Goal: Task Accomplishment & Management: Manage account settings

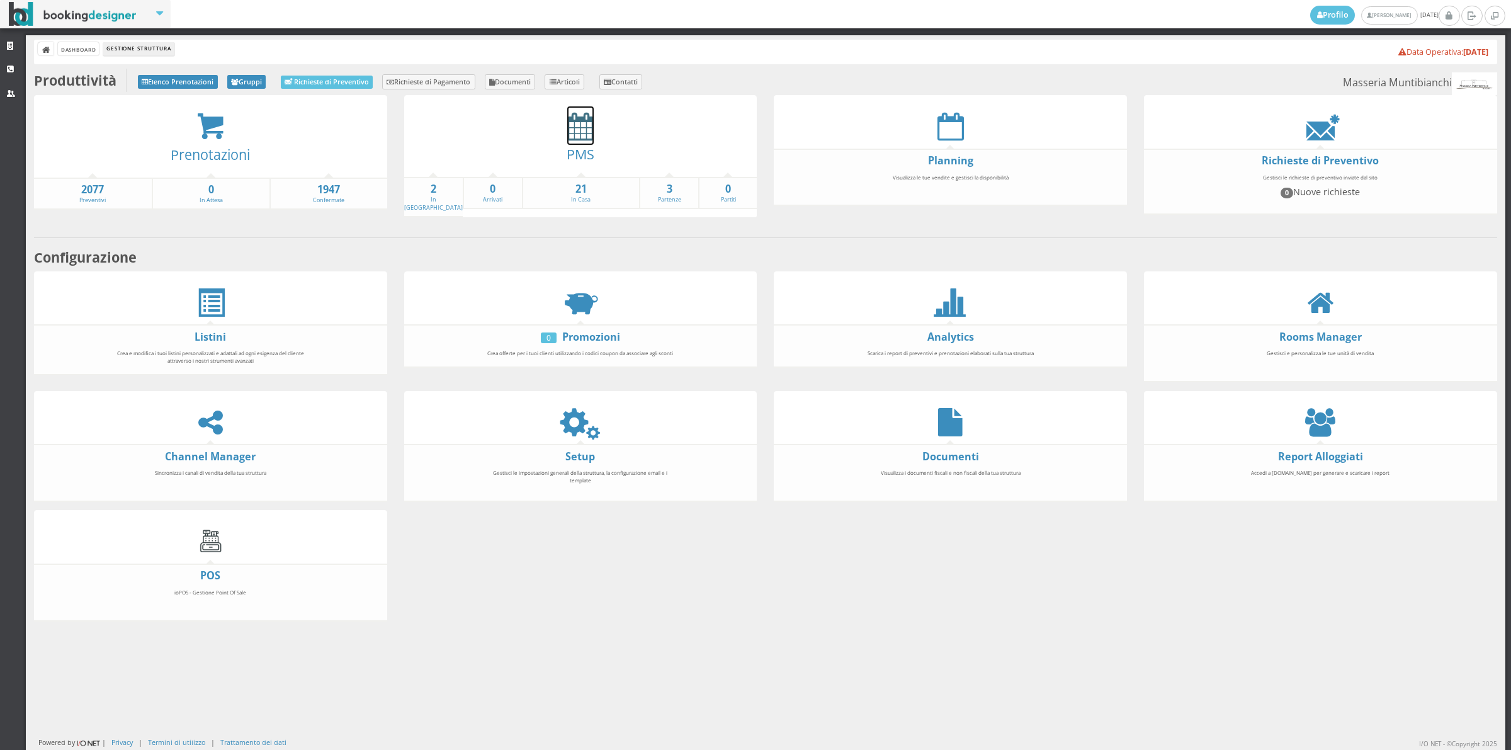
click at [571, 132] on icon at bounding box center [580, 126] width 26 height 28
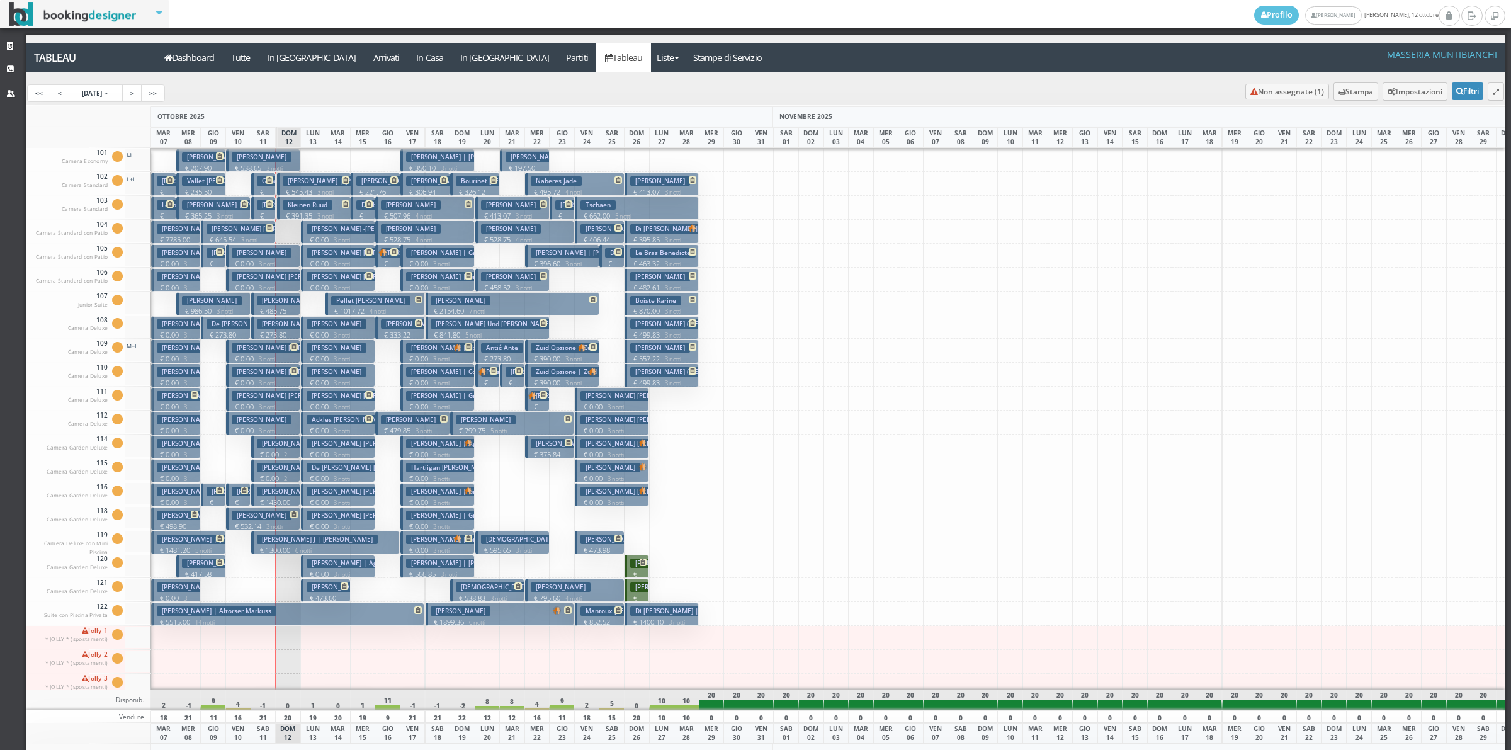
click at [313, 202] on h3 "Kleinen Ruud" at bounding box center [308, 204] width 50 height 9
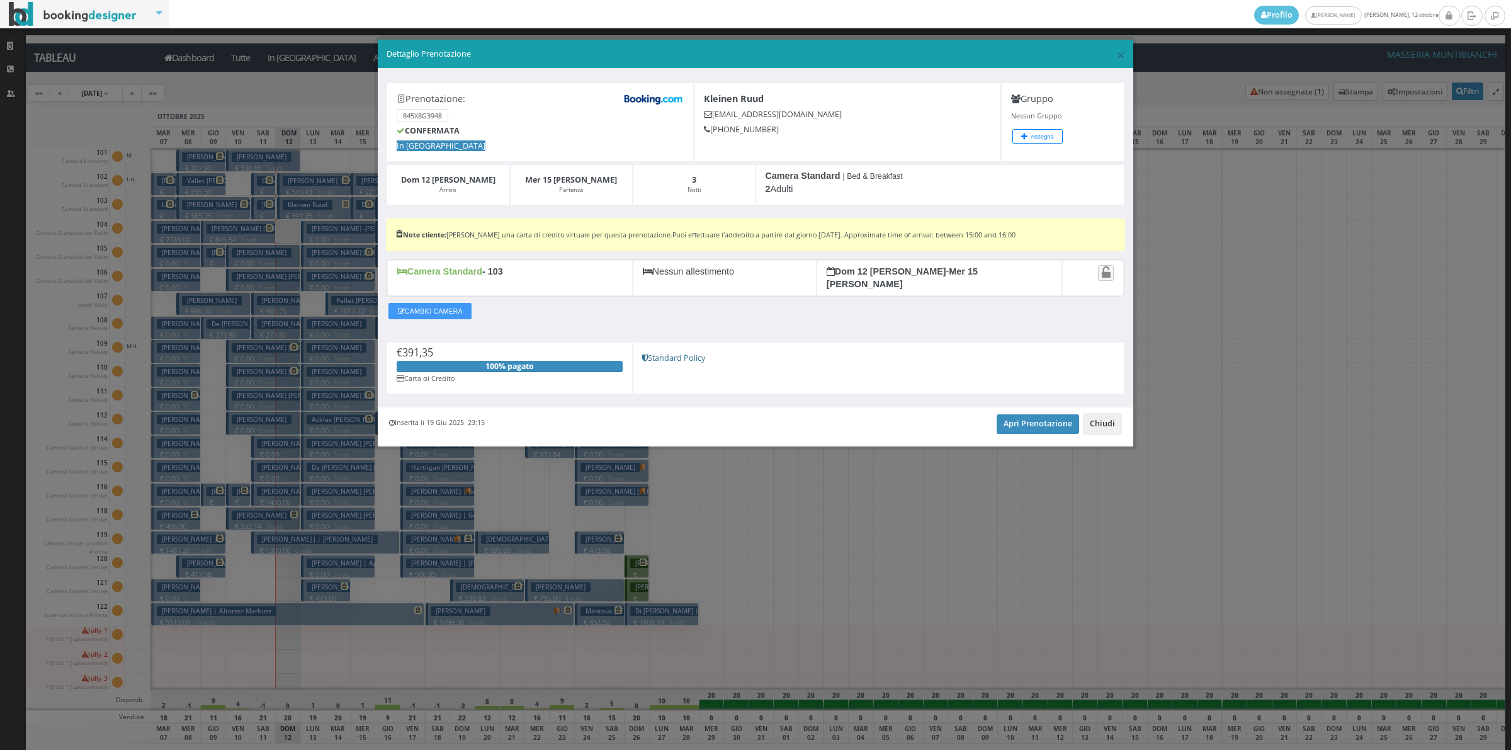
click at [1093, 417] on button "Chiudi" at bounding box center [1102, 423] width 39 height 21
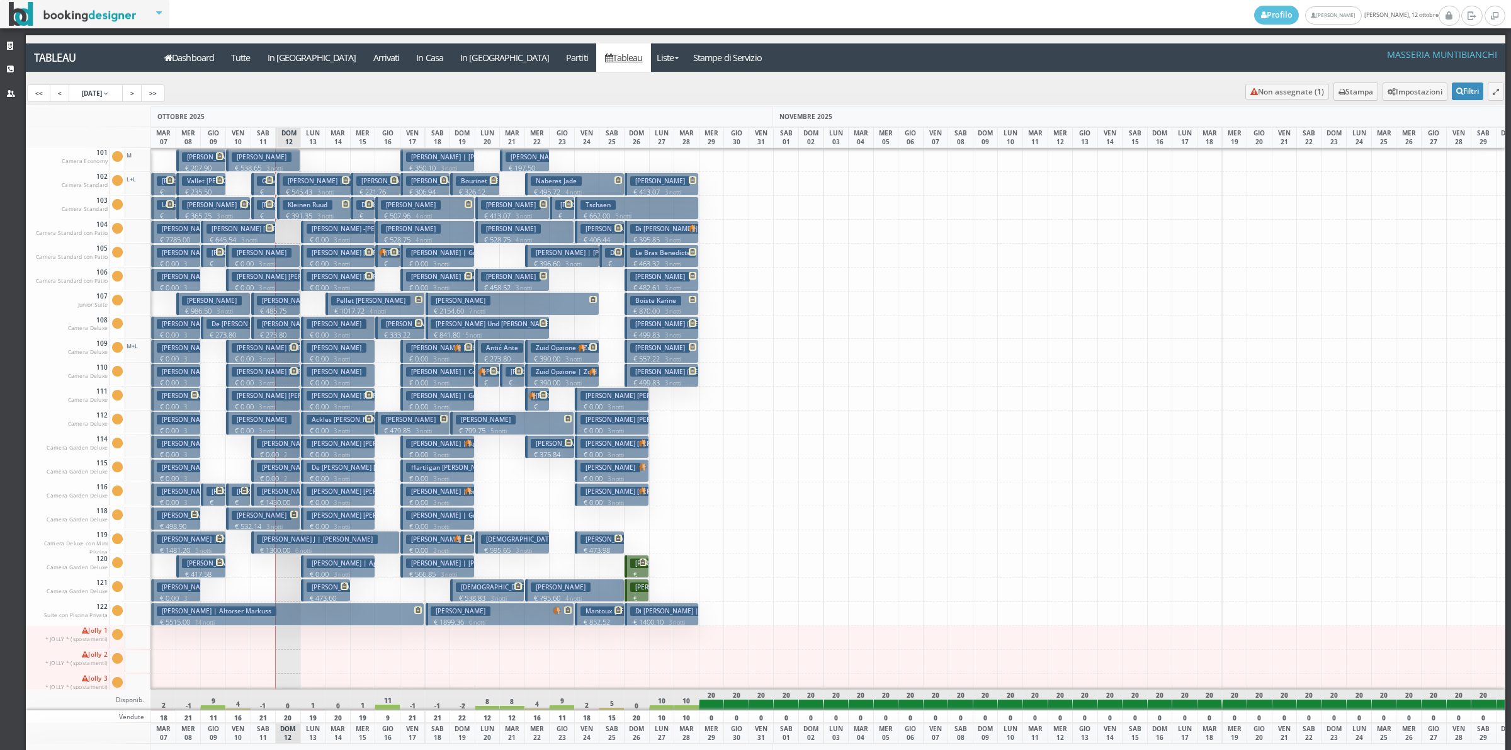
click at [278, 495] on h3 "Ingersoll Julia | Ingersoll Gruppo Julia" at bounding box center [353, 491] width 193 height 9
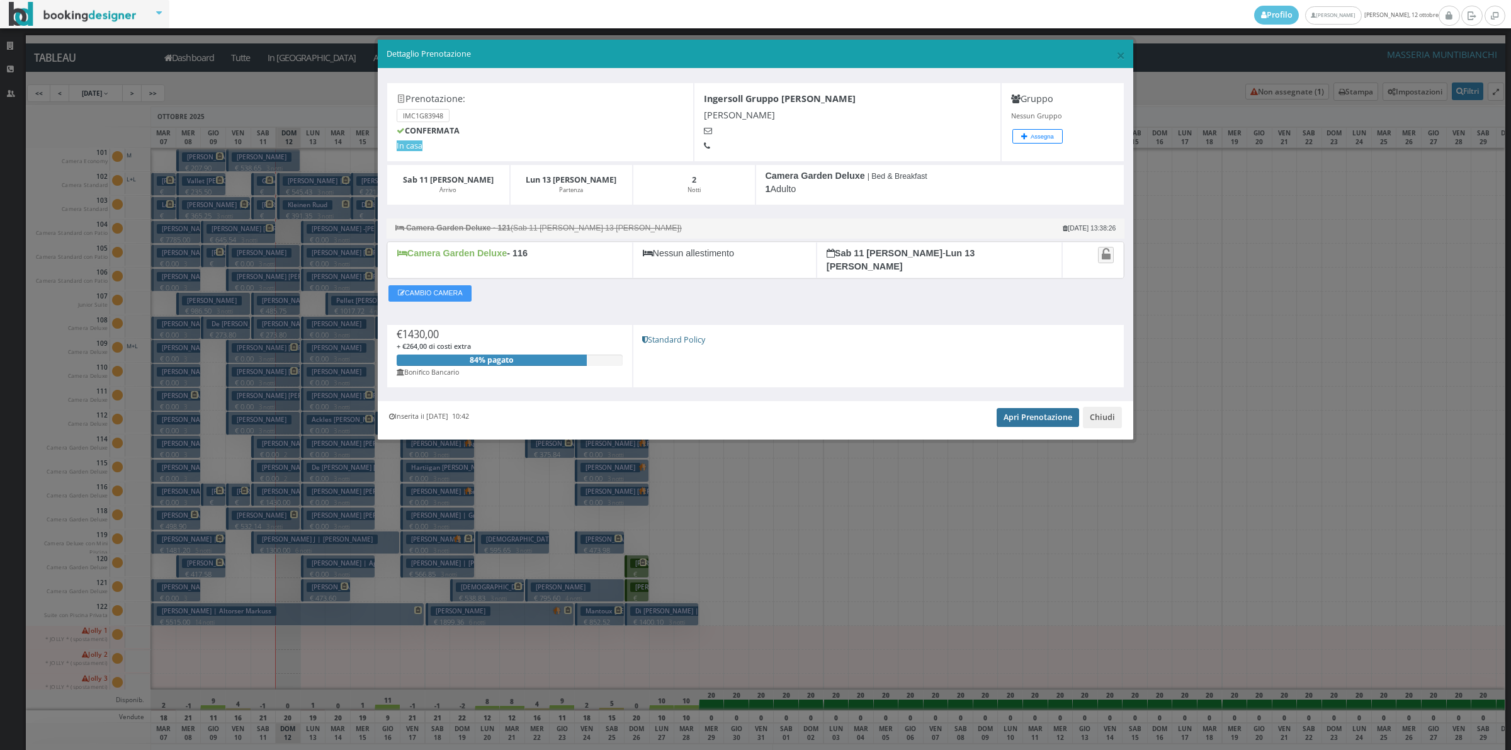
click at [1009, 419] on link "Apri Prenotazione" at bounding box center [1037, 417] width 82 height 19
click at [1113, 417] on button "Chiudi" at bounding box center [1102, 417] width 39 height 21
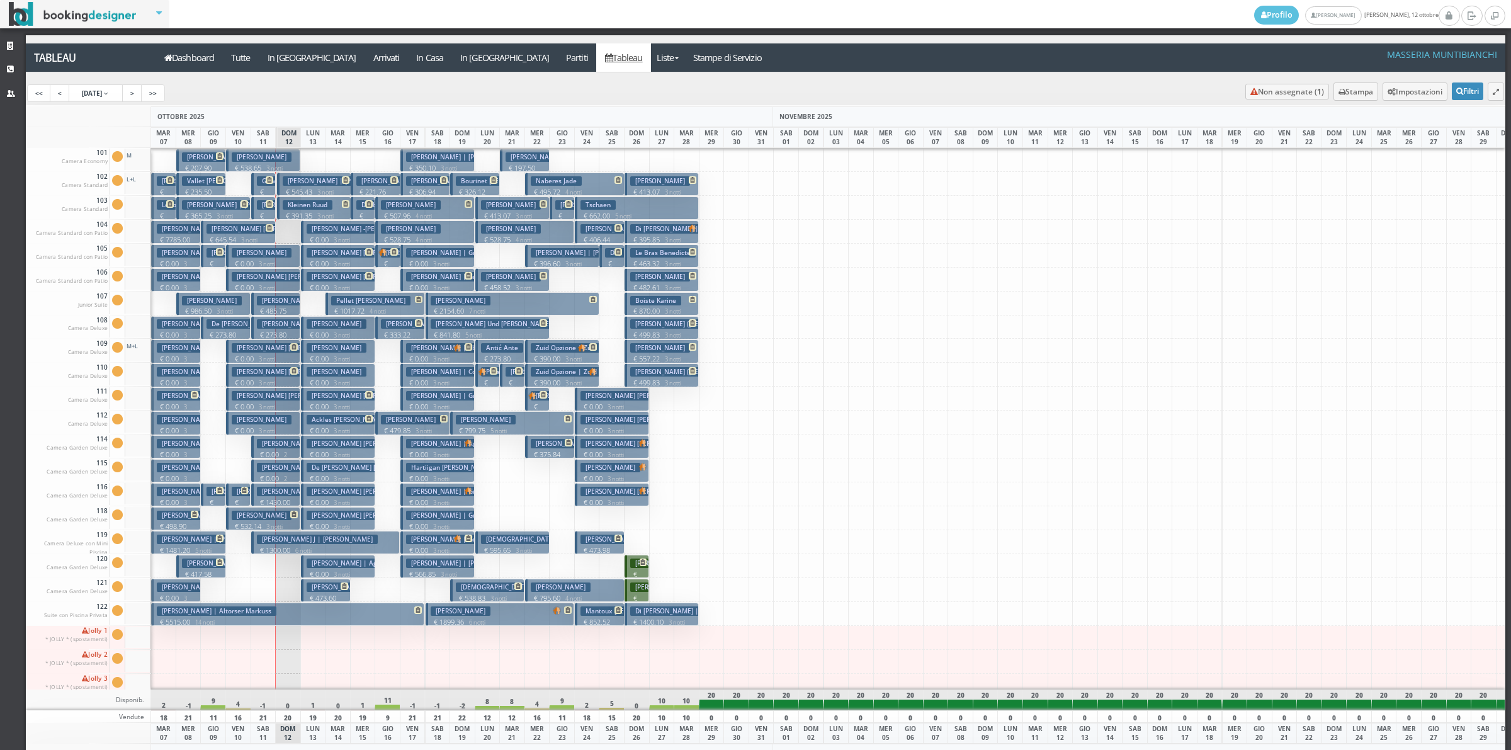
click at [335, 570] on small "3 notti" at bounding box center [339, 574] width 21 height 8
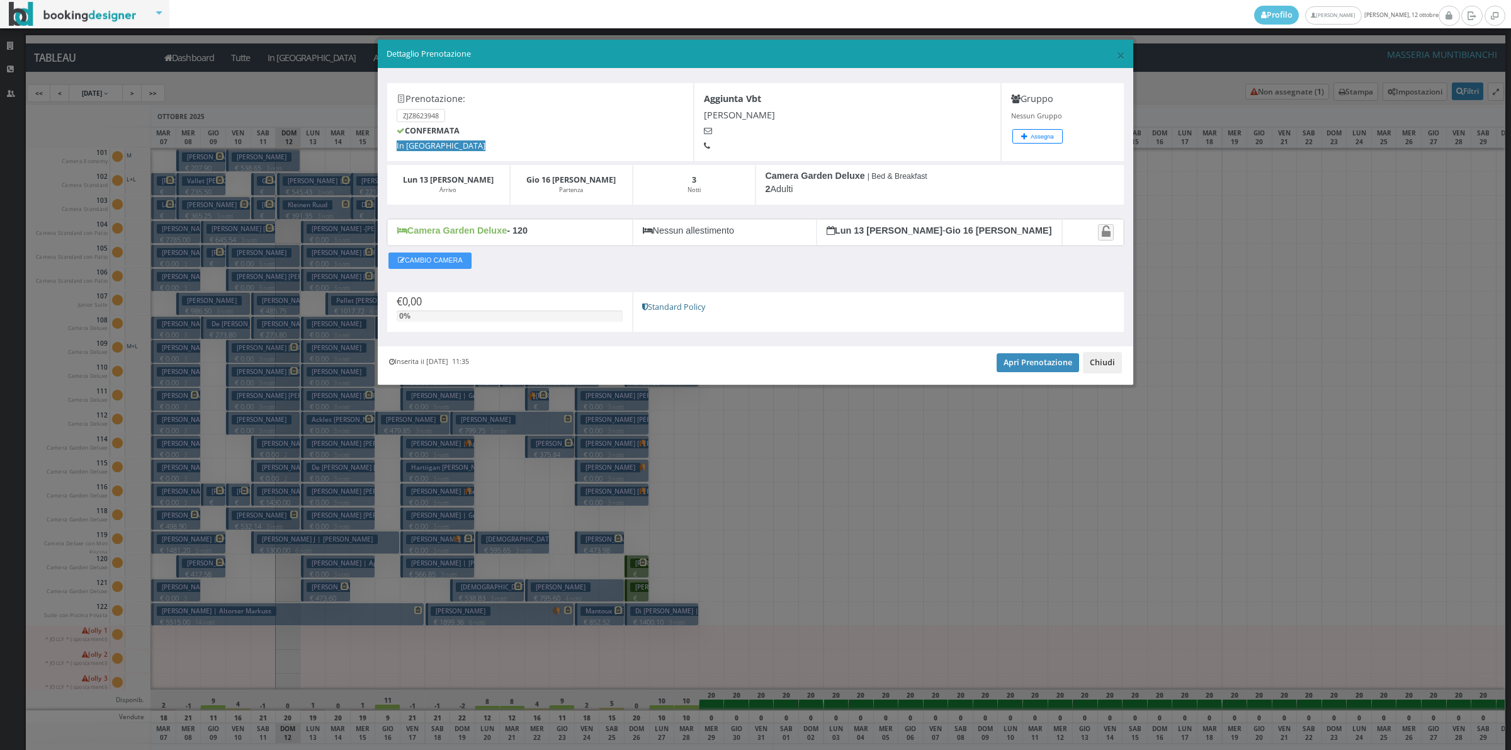
click at [1114, 361] on button "Chiudi" at bounding box center [1102, 362] width 39 height 21
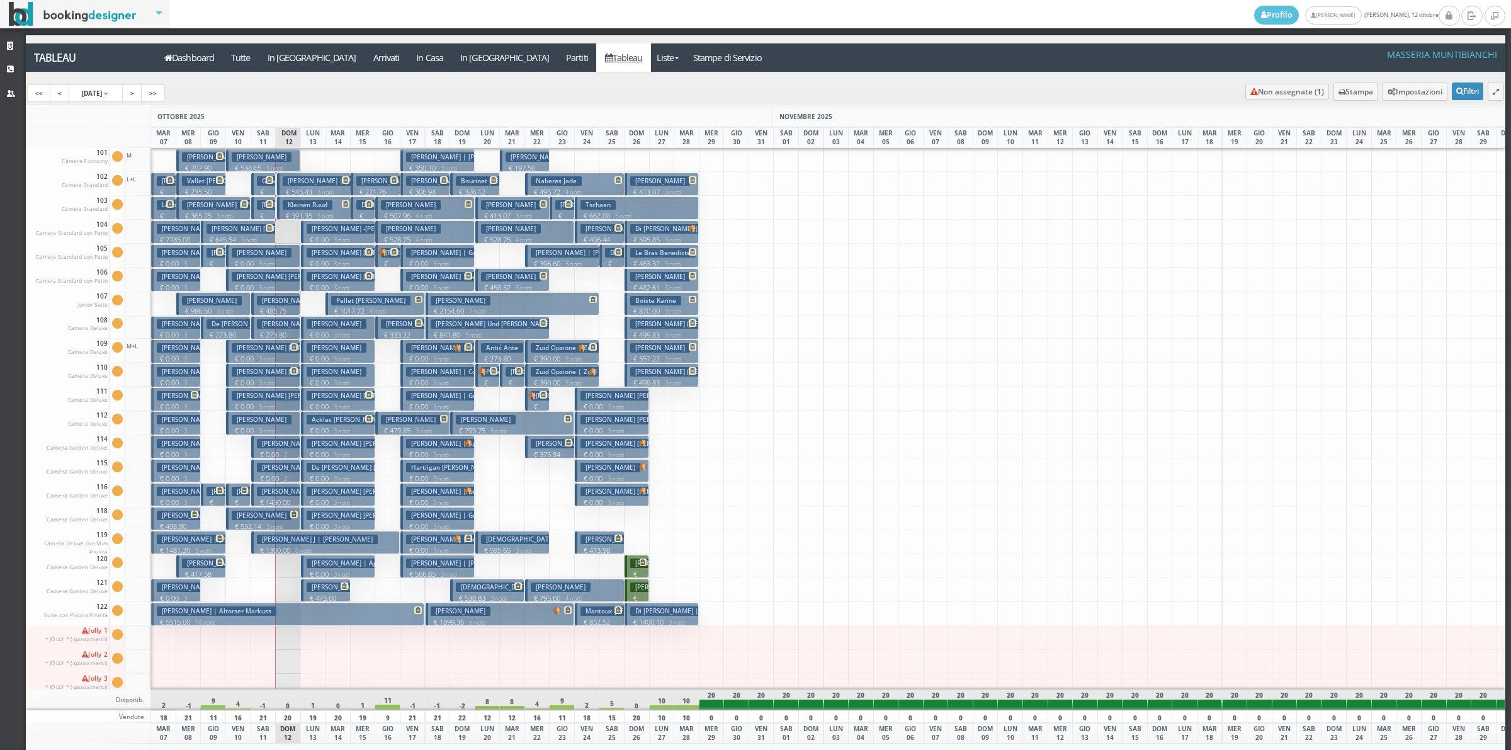
click at [345, 520] on h3 "Abbott Denise Reilly Susan" at bounding box center [362, 514] width 111 height 9
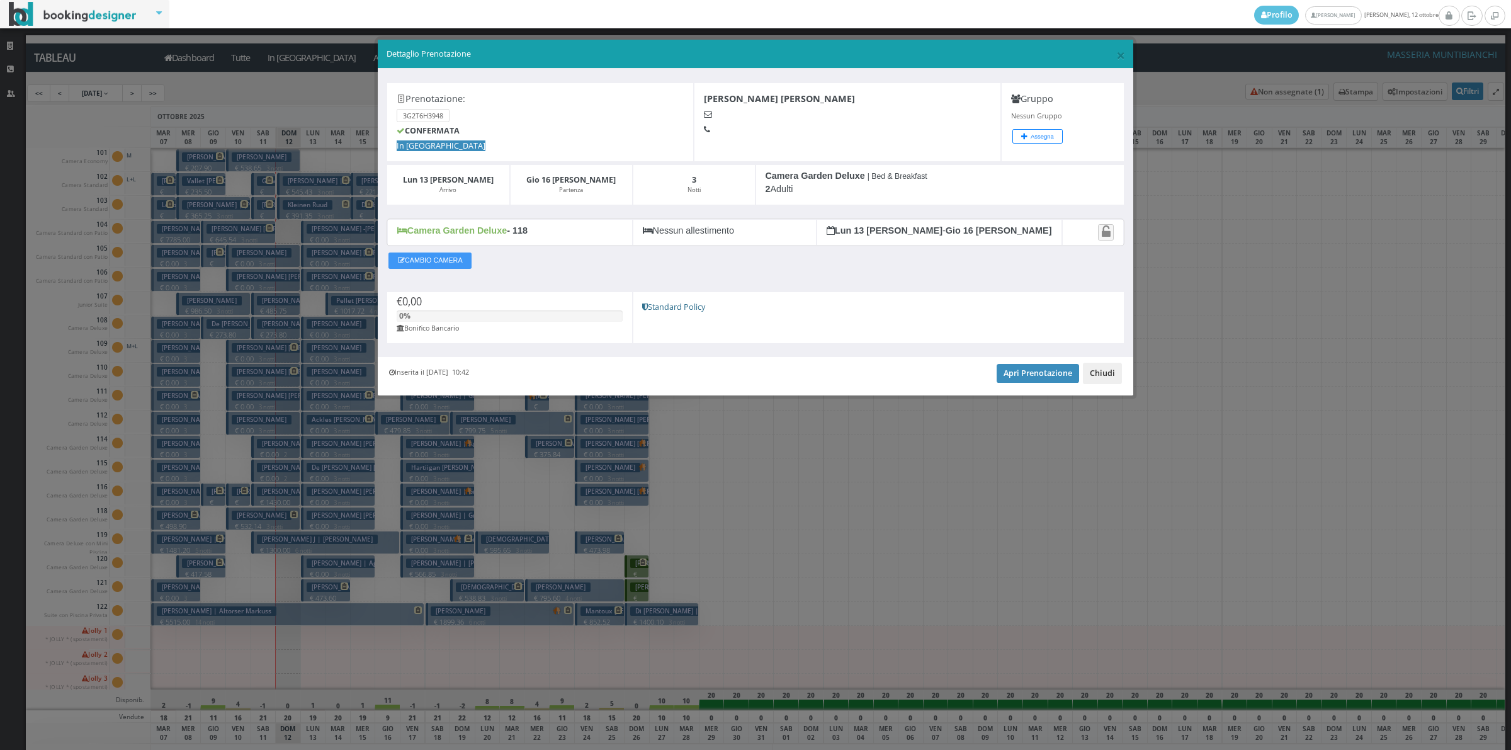
click at [1097, 368] on button "Chiudi" at bounding box center [1102, 373] width 39 height 21
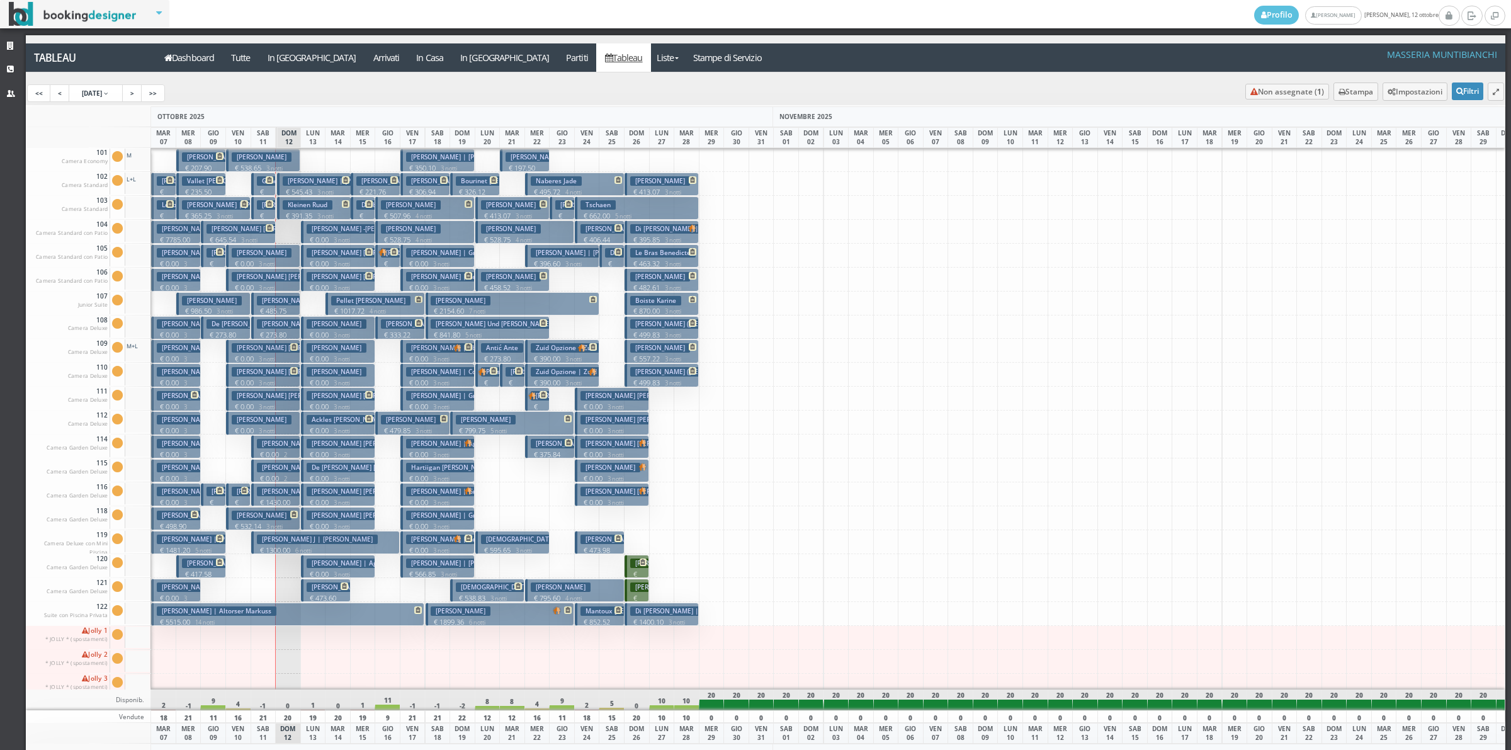
click at [347, 228] on h3 "Roberts -Lina" at bounding box center [363, 228] width 113 height 9
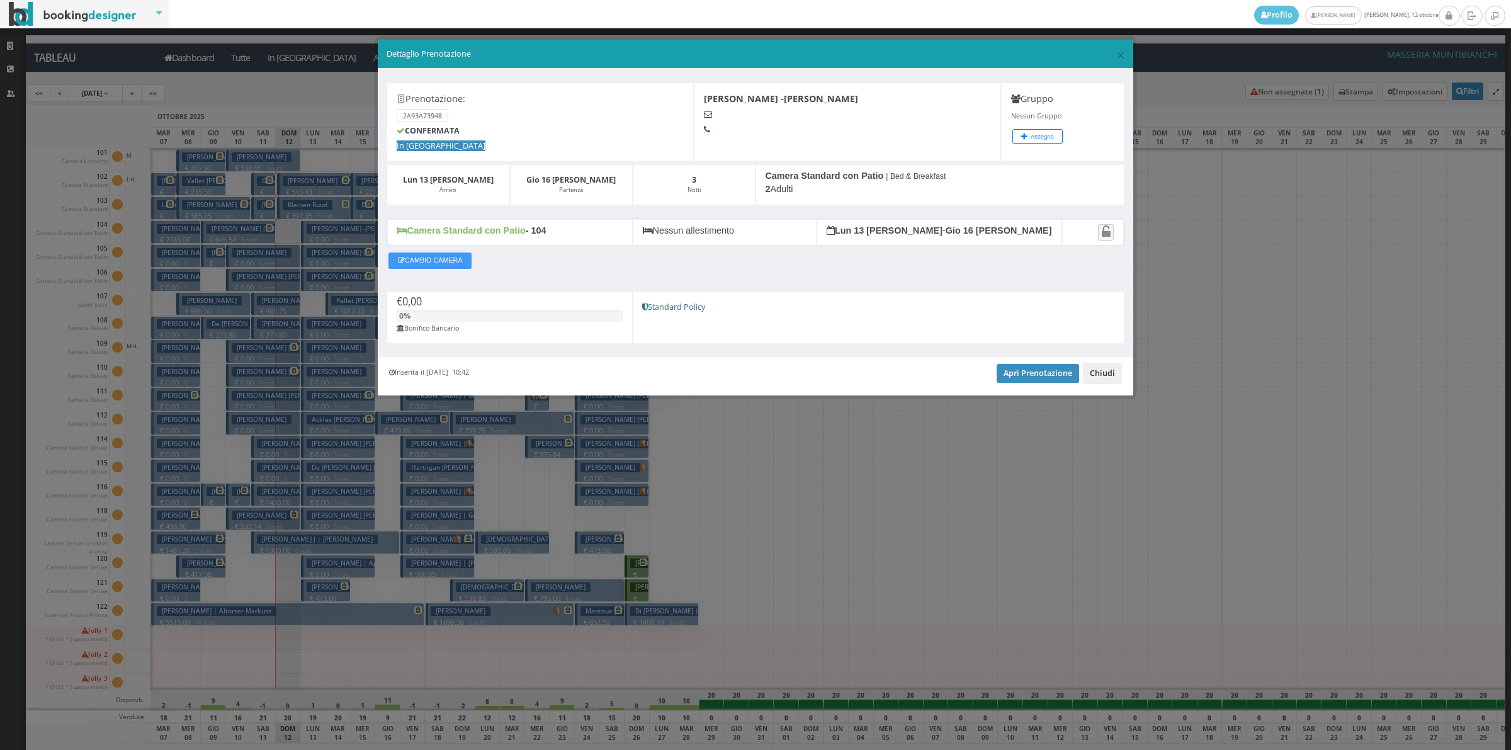
click at [1098, 373] on button "Chiudi" at bounding box center [1102, 373] width 39 height 21
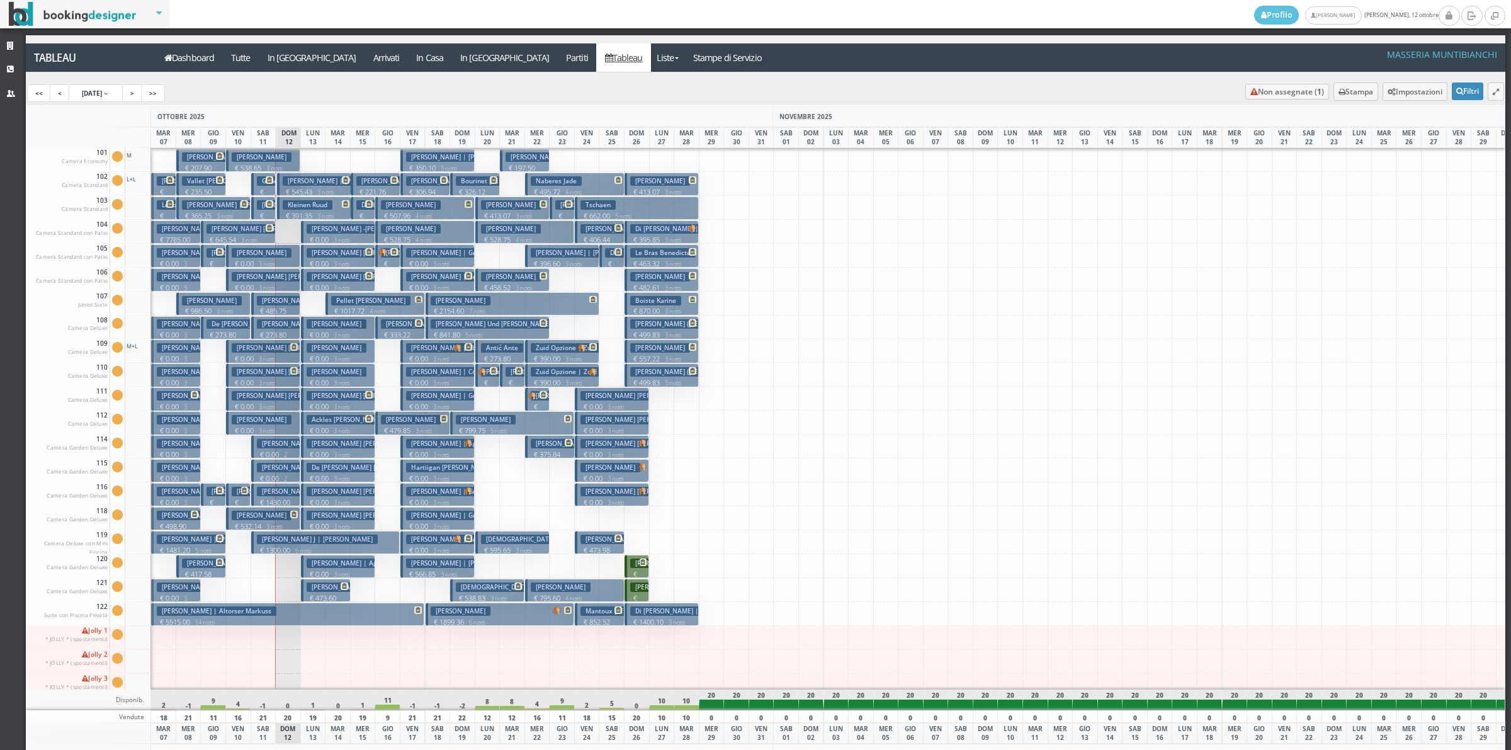
click at [246, 231] on h3 "Mackiewicz Michalea Maria | Mackiewicz Michalea" at bounding box center [290, 228] width 169 height 9
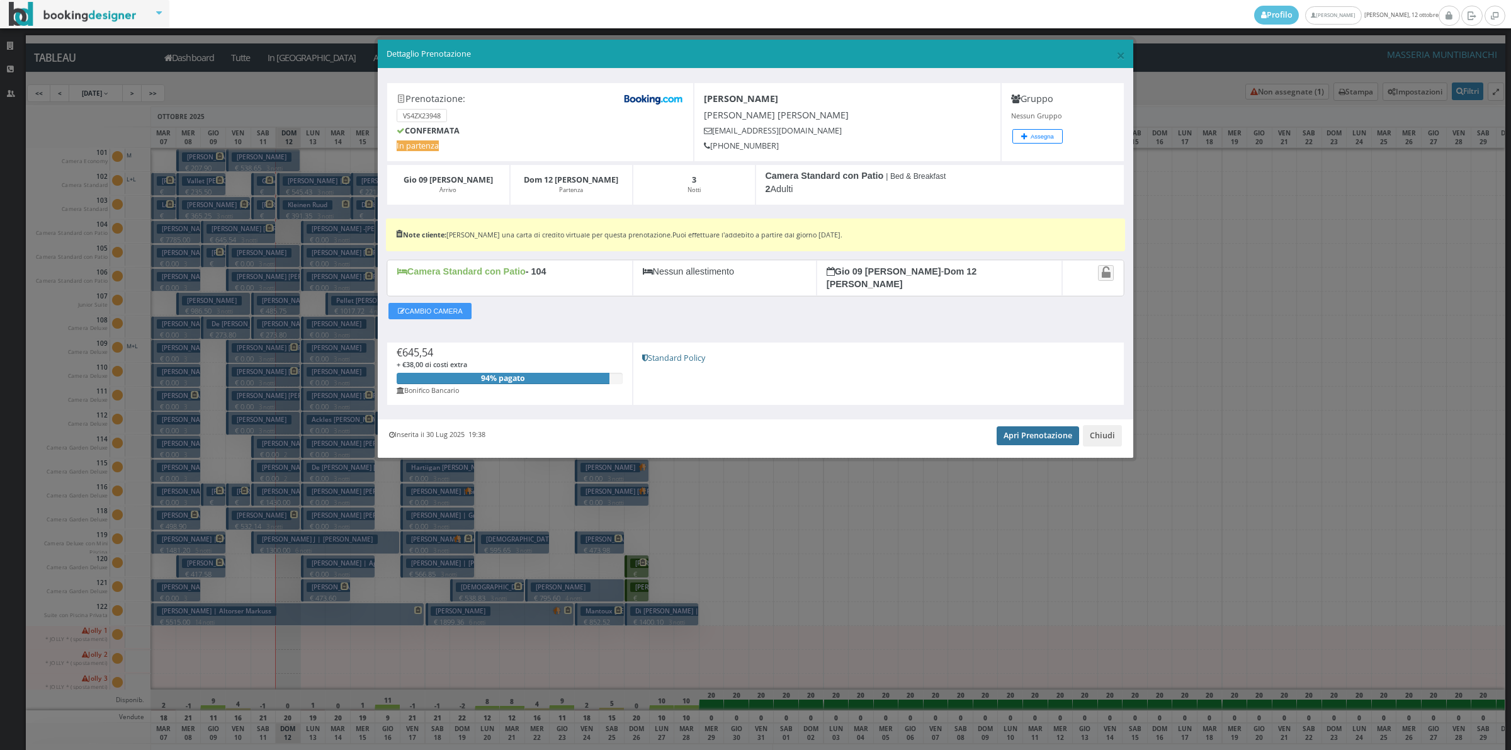
click at [1022, 426] on link "Apri Prenotazione" at bounding box center [1037, 435] width 82 height 19
click at [1030, 439] on div "Inserita il 30 Lug 2025 19:38 Apri Prenotazione Chiudi" at bounding box center [755, 438] width 755 height 38
click at [1028, 433] on link "Apri Prenotazione" at bounding box center [1037, 435] width 82 height 19
click at [1099, 428] on button "Chiudi" at bounding box center [1102, 435] width 39 height 21
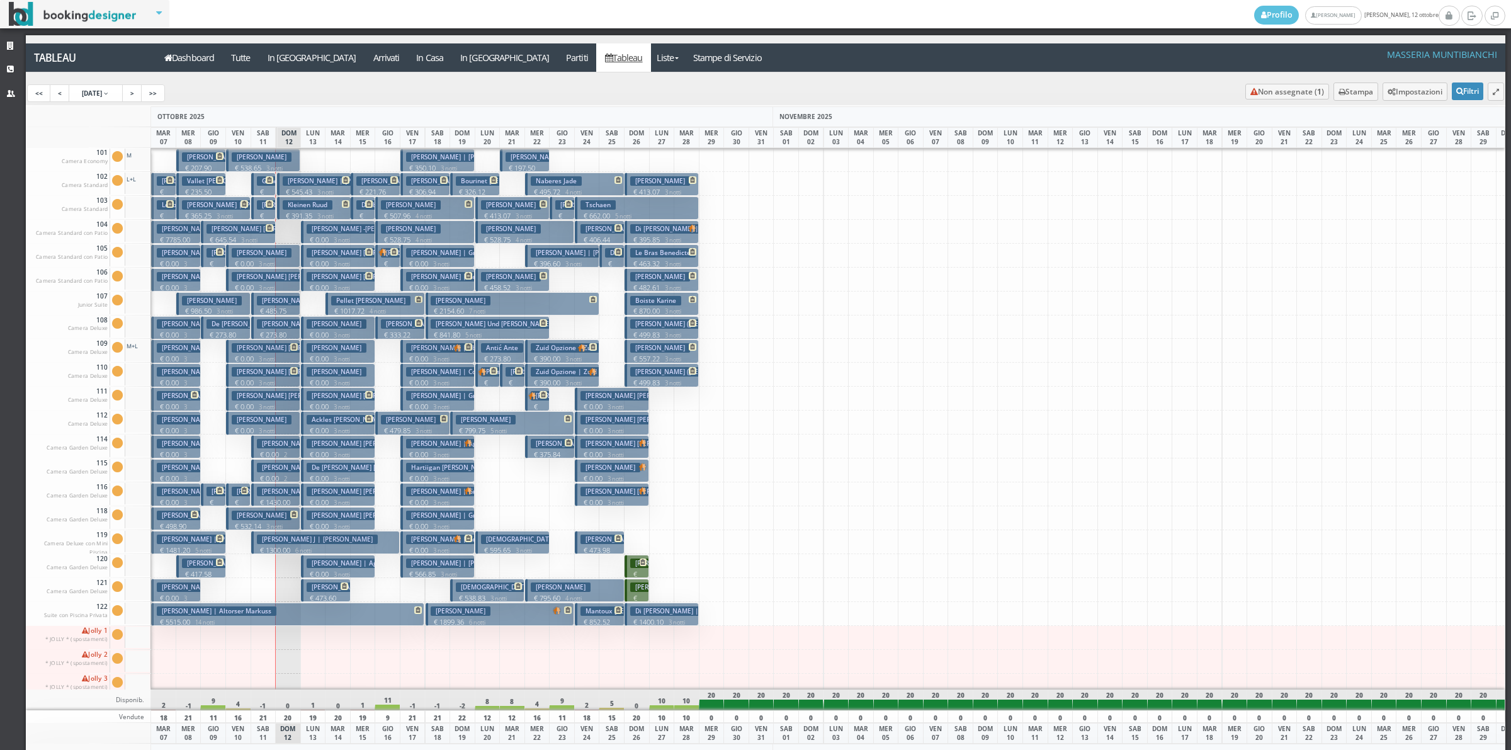
click at [268, 235] on p "€ 645.54 3 notti" at bounding box center [238, 240] width 65 height 10
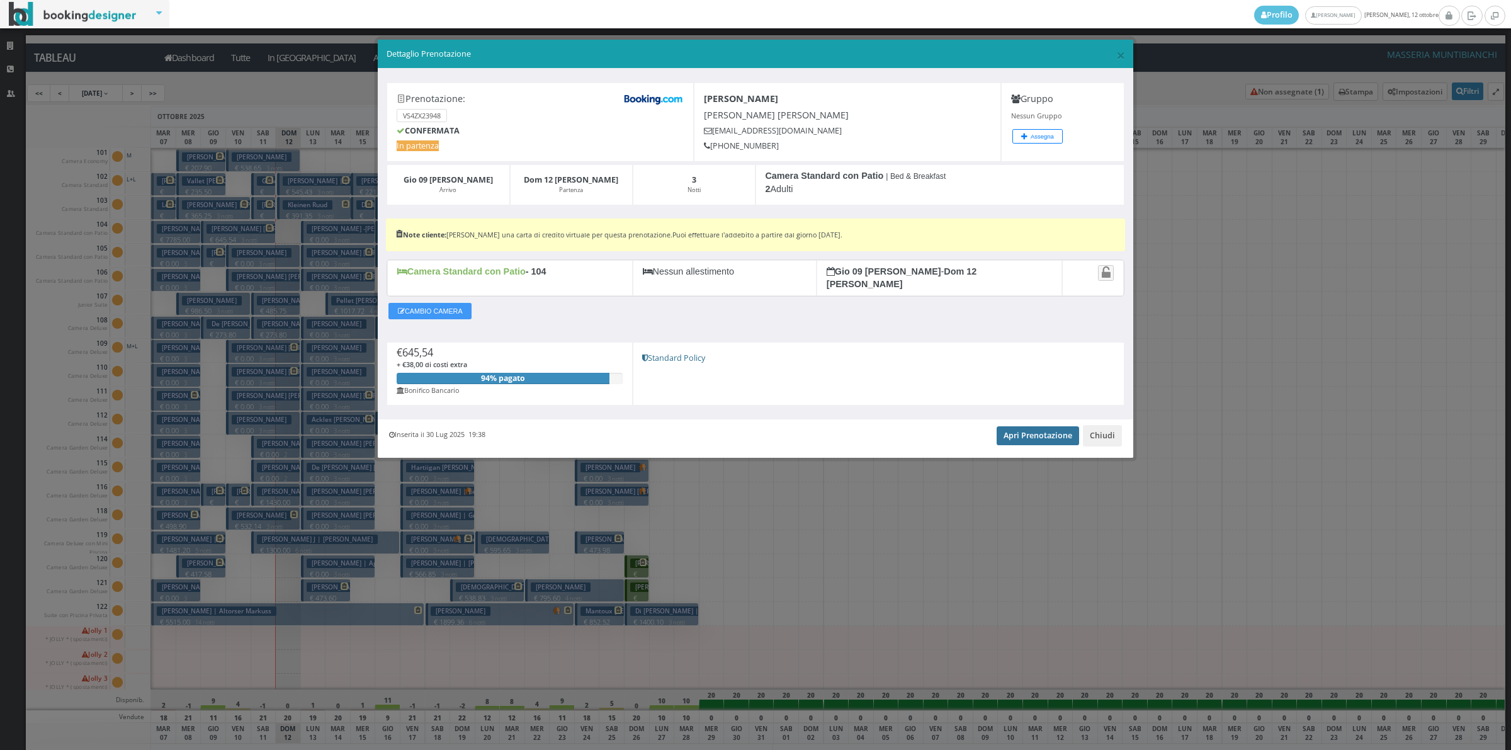
click at [1011, 426] on link "Apri Prenotazione" at bounding box center [1037, 435] width 82 height 19
click at [1102, 430] on button "Chiudi" at bounding box center [1102, 435] width 39 height 21
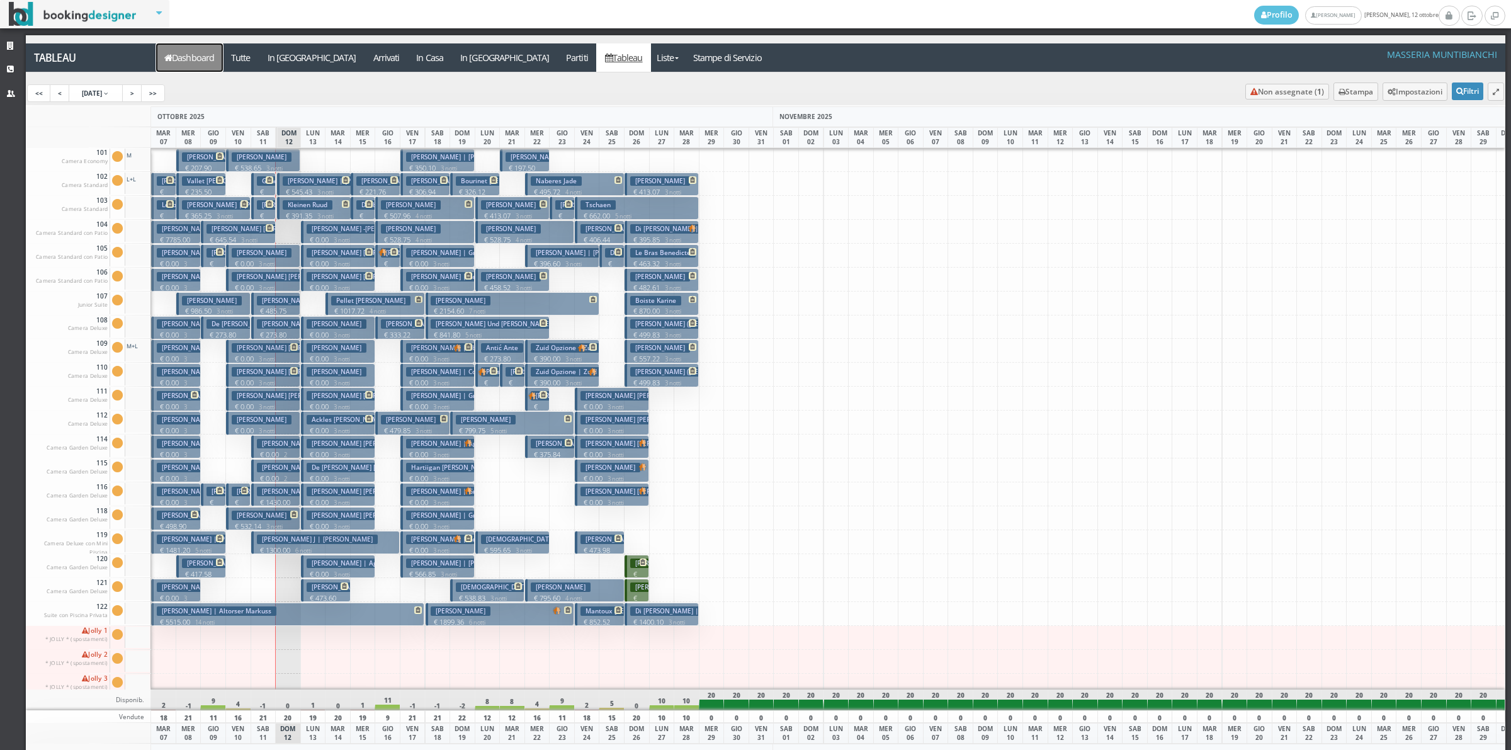
click at [186, 67] on link "Dashboard" at bounding box center [189, 57] width 67 height 28
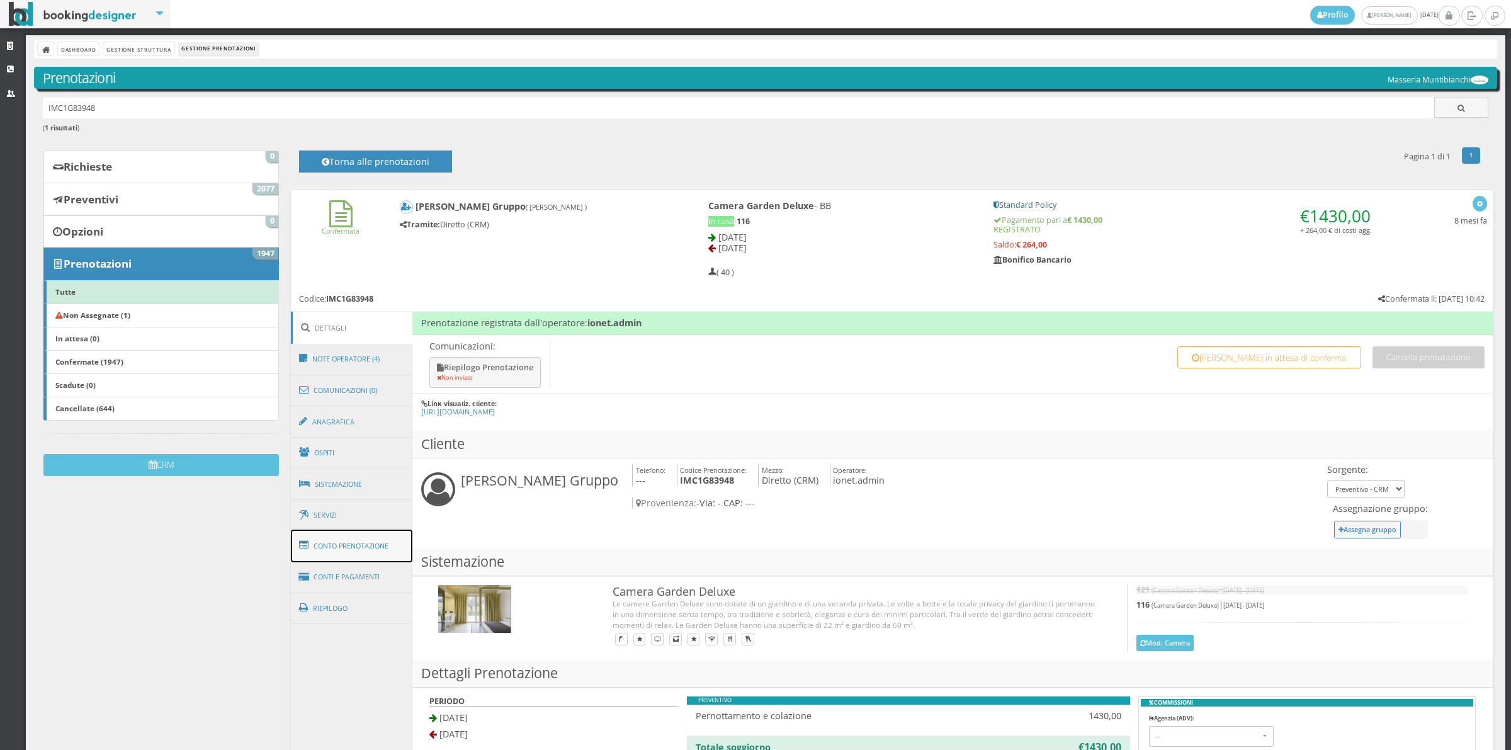
click at [361, 553] on link "Conto Prenotazione" at bounding box center [352, 545] width 122 height 33
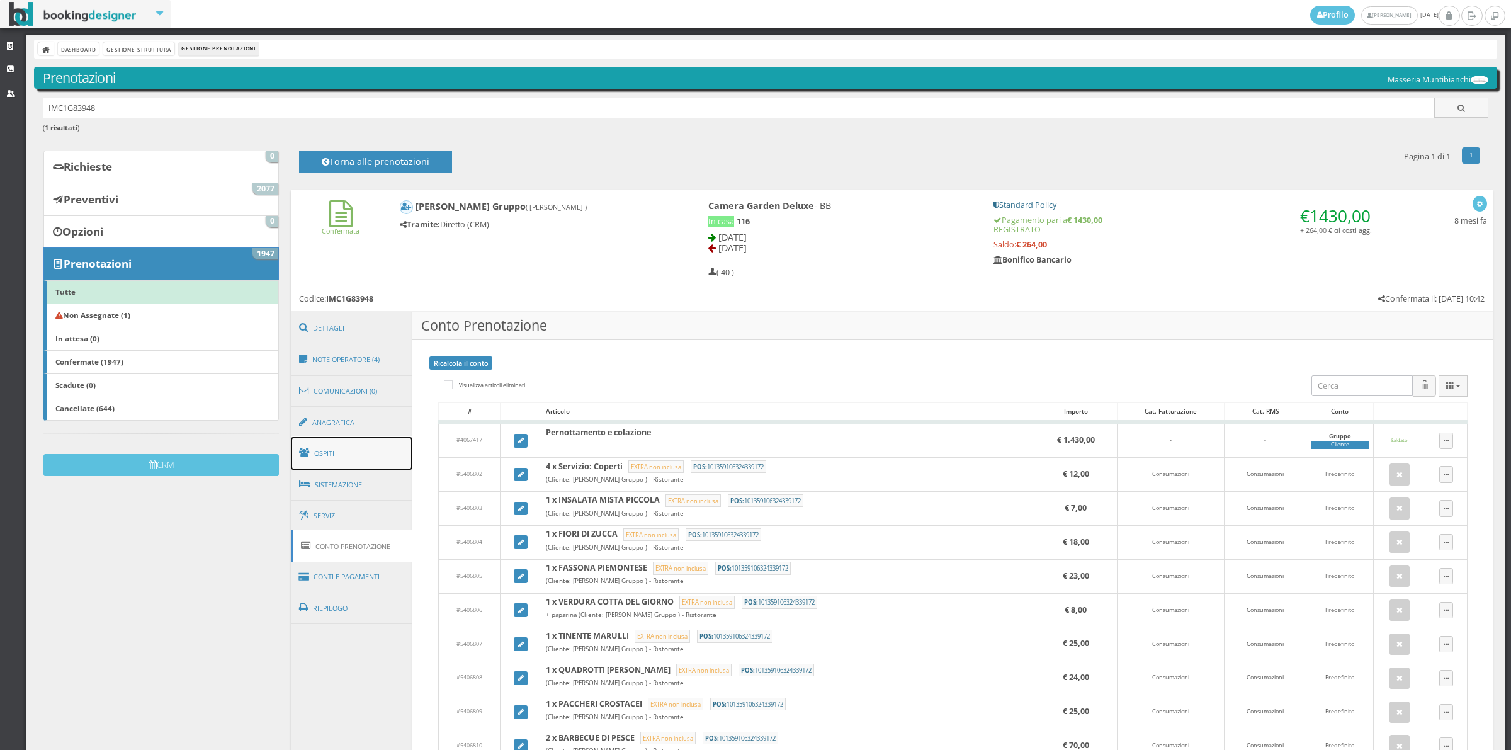
click at [364, 466] on link "Ospiti" at bounding box center [352, 453] width 122 height 33
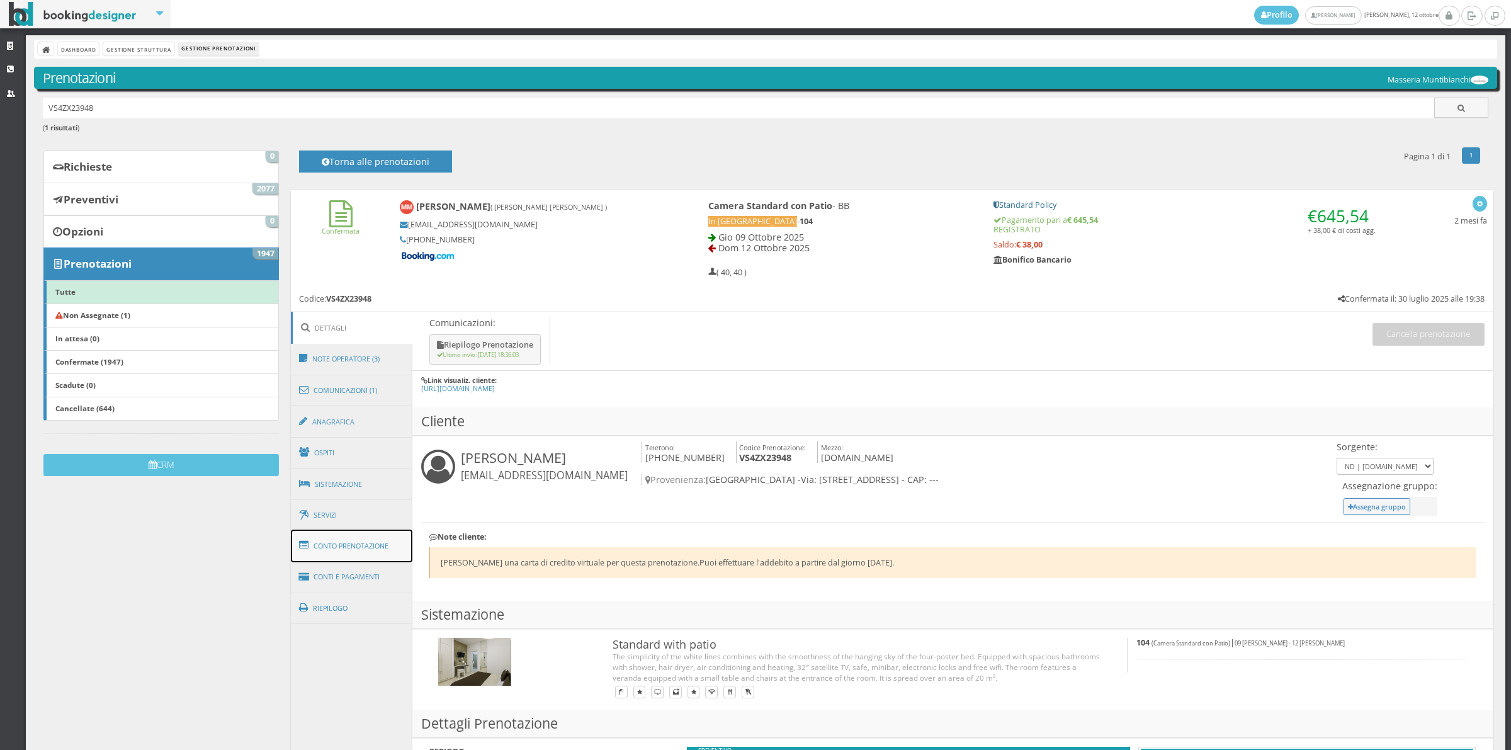
click at [375, 551] on link "Conto Prenotazione" at bounding box center [352, 545] width 122 height 33
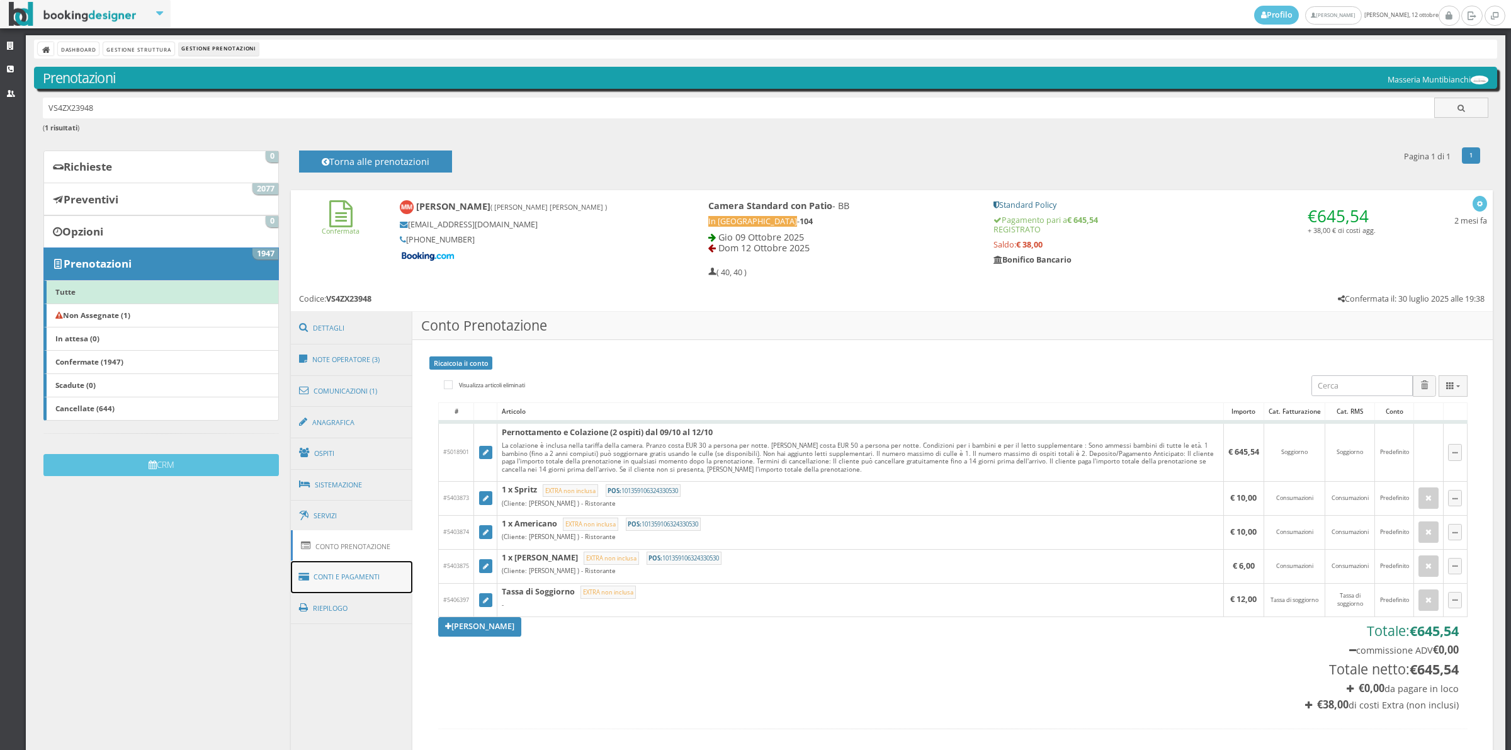
click at [378, 573] on link "Conti e Pagamenti" at bounding box center [352, 577] width 122 height 32
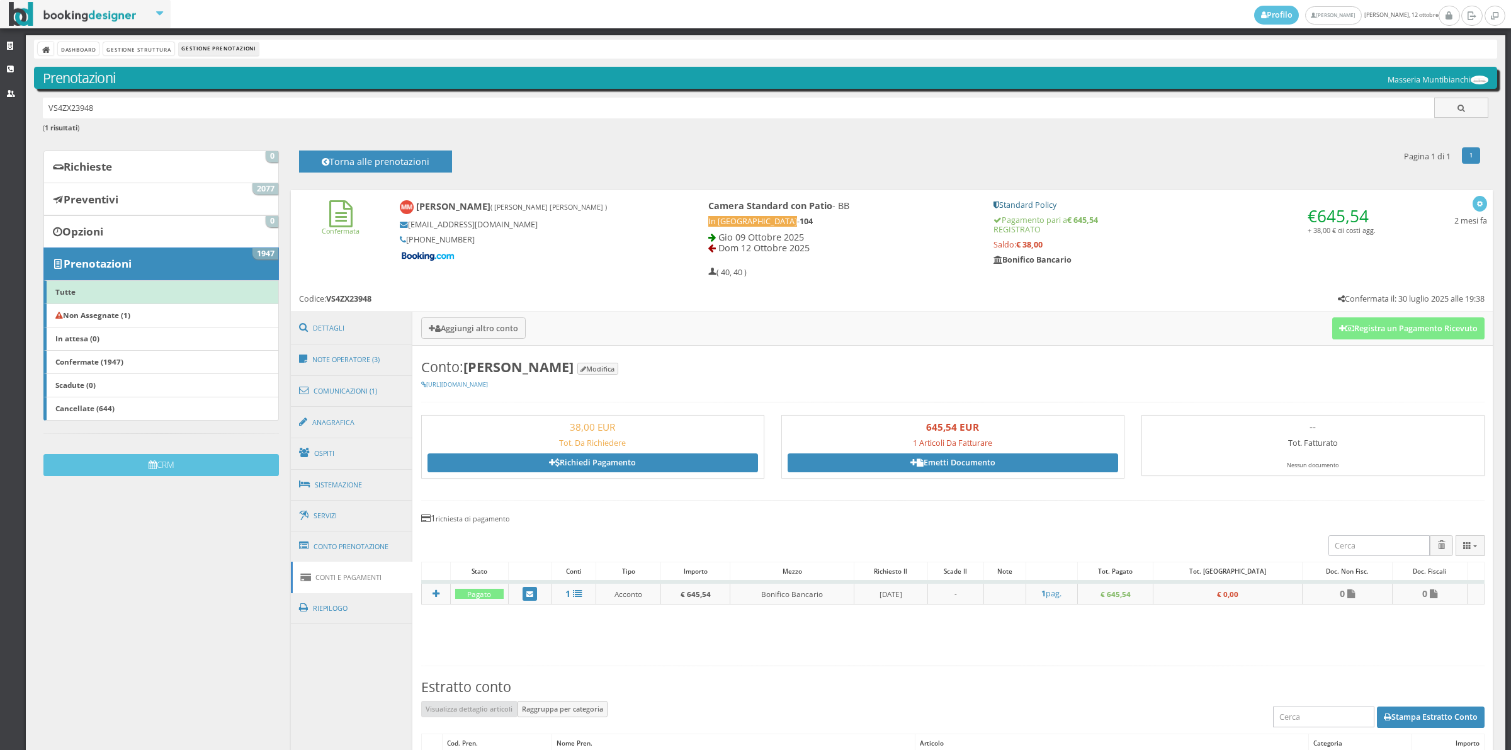
click at [1397, 728] on div "Stampa Estratto Conto" at bounding box center [952, 717] width 1063 height 33
click at [1398, 728] on div "Stampa Estratto Conto" at bounding box center [952, 717] width 1063 height 33
click at [1395, 721] on button "Stampa Estratto Conto" at bounding box center [1430, 716] width 108 height 21
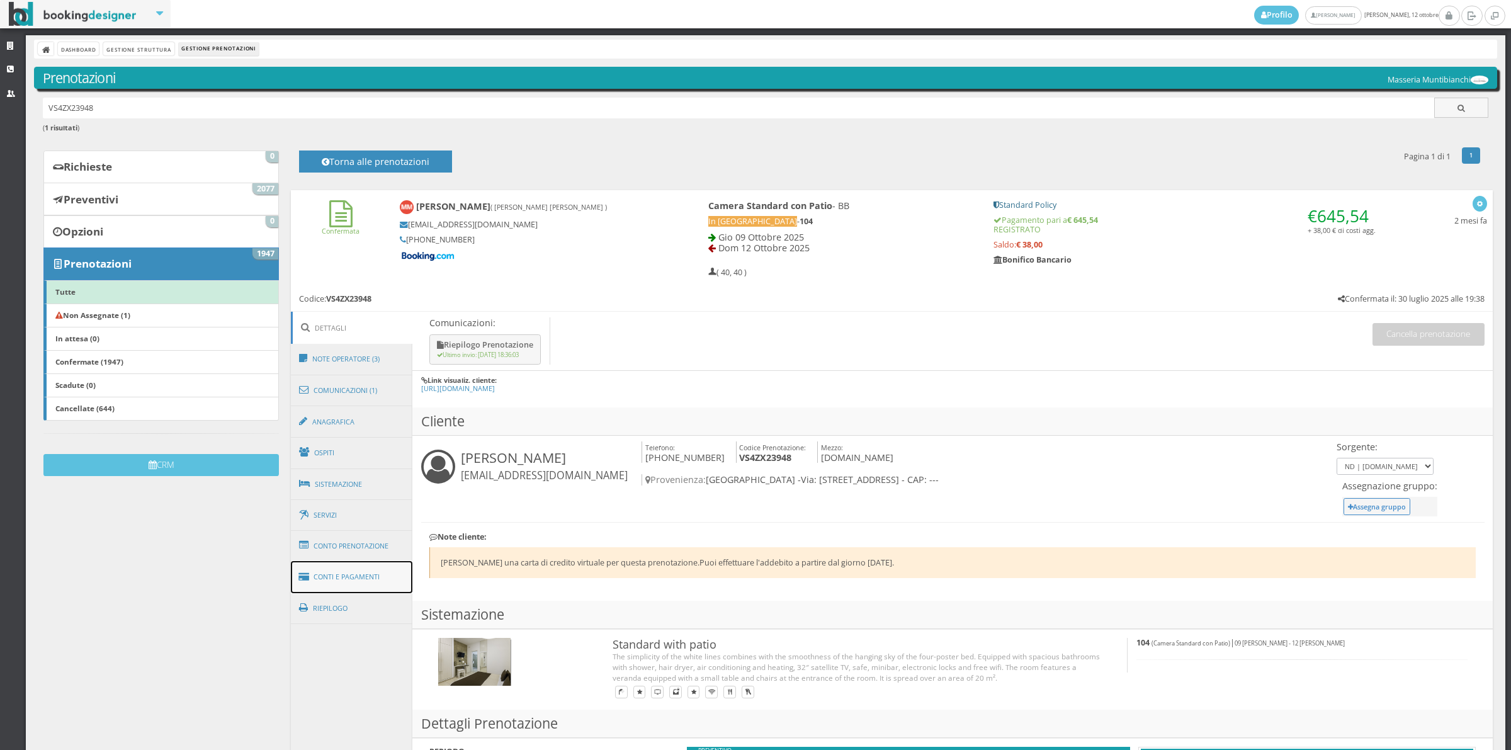
click at [383, 570] on link "Conti e Pagamenti" at bounding box center [352, 577] width 122 height 32
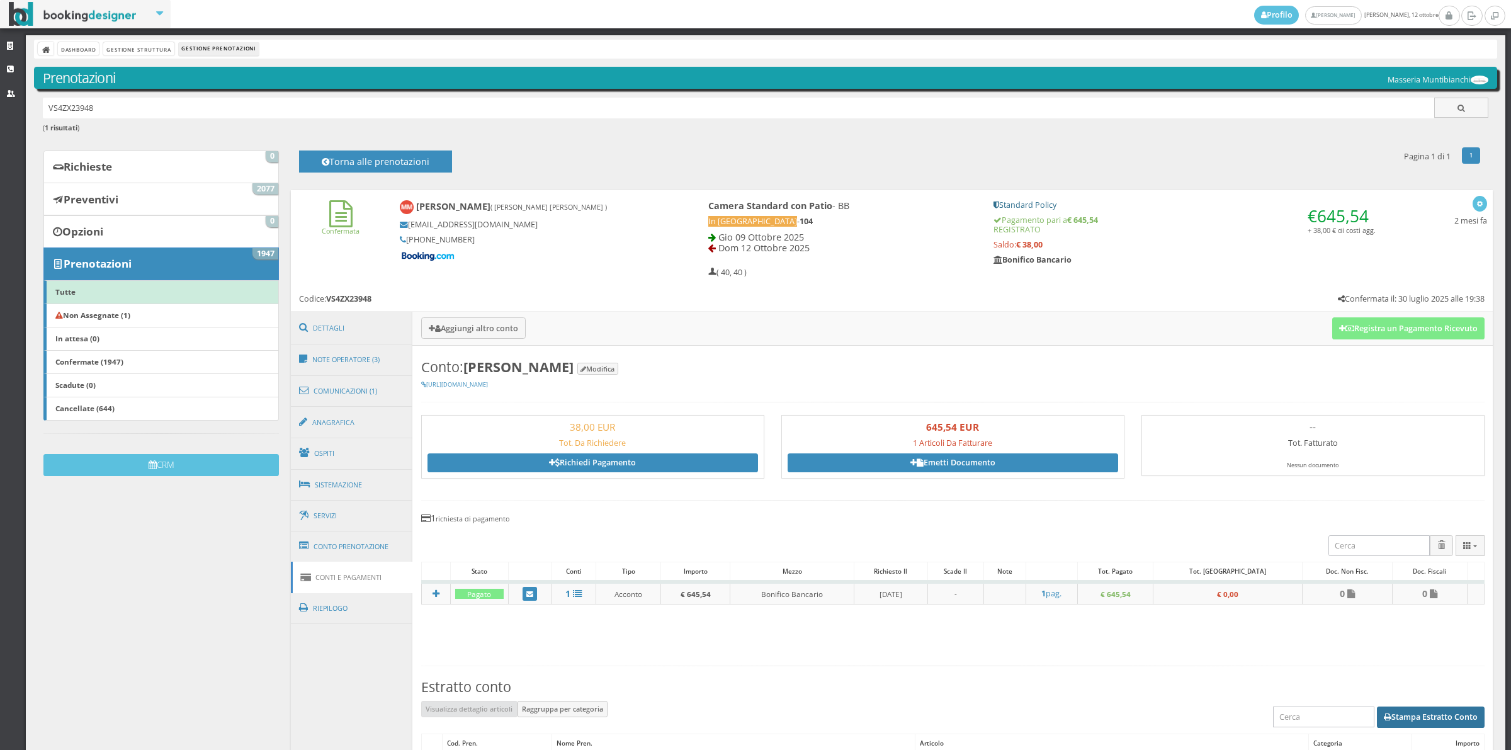
click at [1405, 706] on button "Stampa Estratto Conto" at bounding box center [1430, 716] width 108 height 21
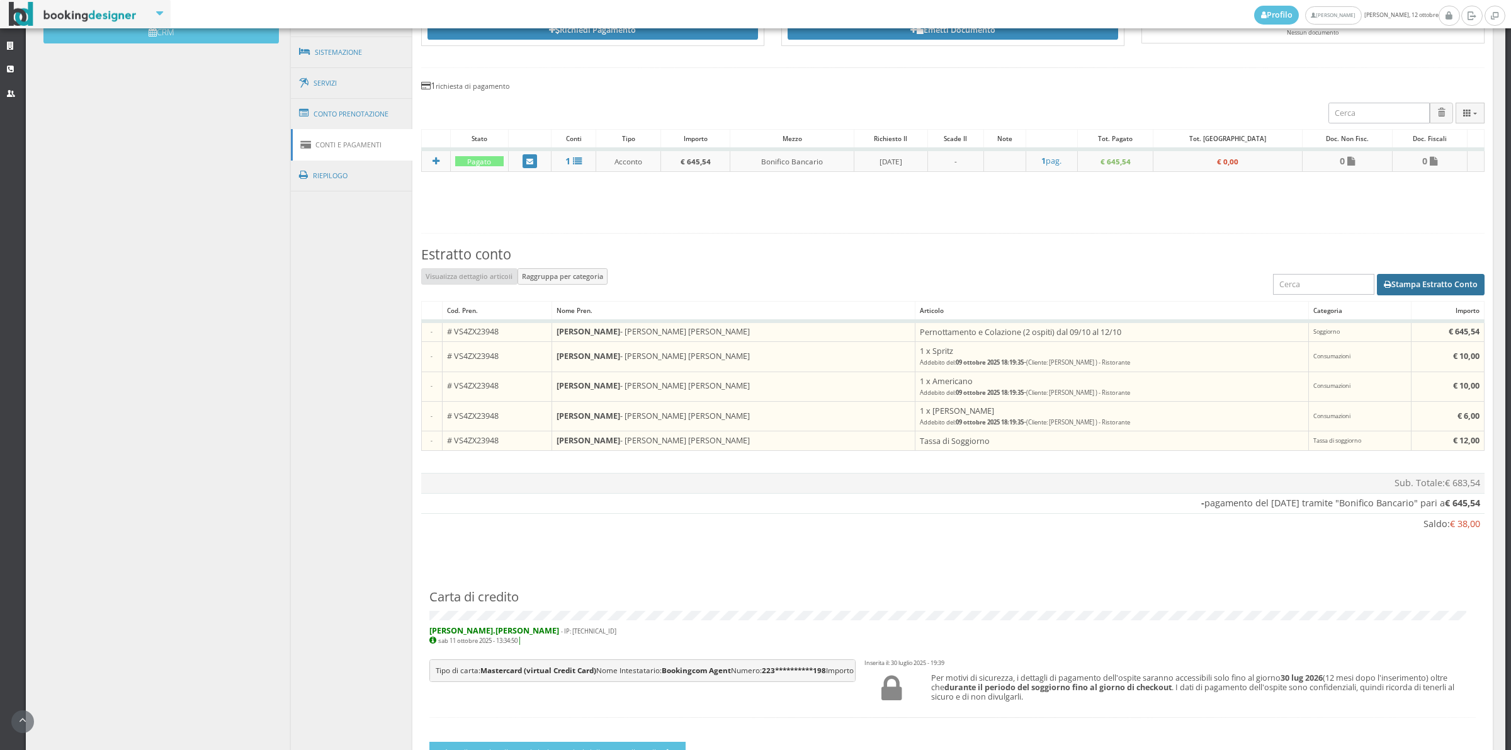
scroll to position [524, 0]
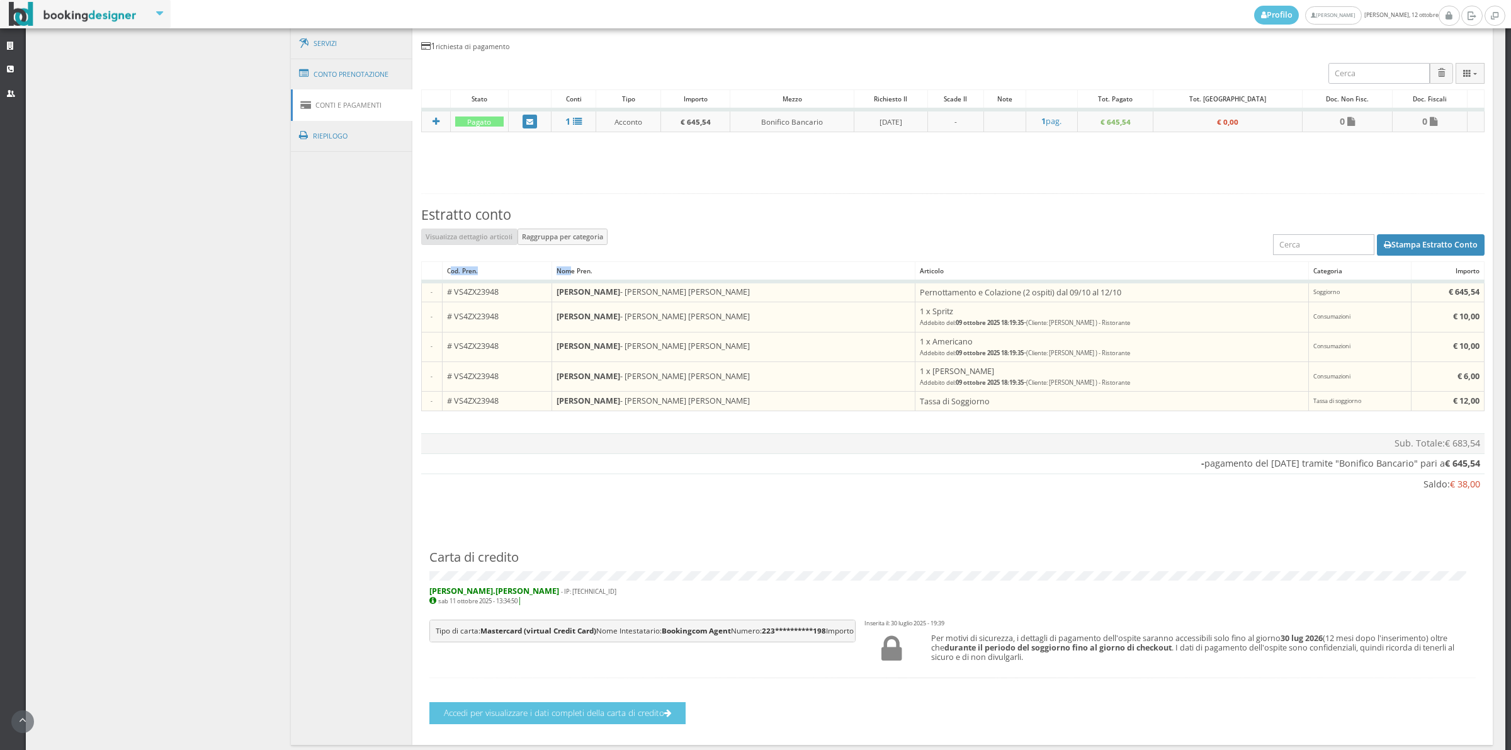
drag, startPoint x: 446, startPoint y: 269, endPoint x: 373, endPoint y: 271, distance: 73.0
click at [564, 273] on tr "Cod. Pren. Nome Pren. Articolo Categoria Importo" at bounding box center [952, 272] width 1062 height 20
click at [433, 268] on th at bounding box center [431, 272] width 21 height 20
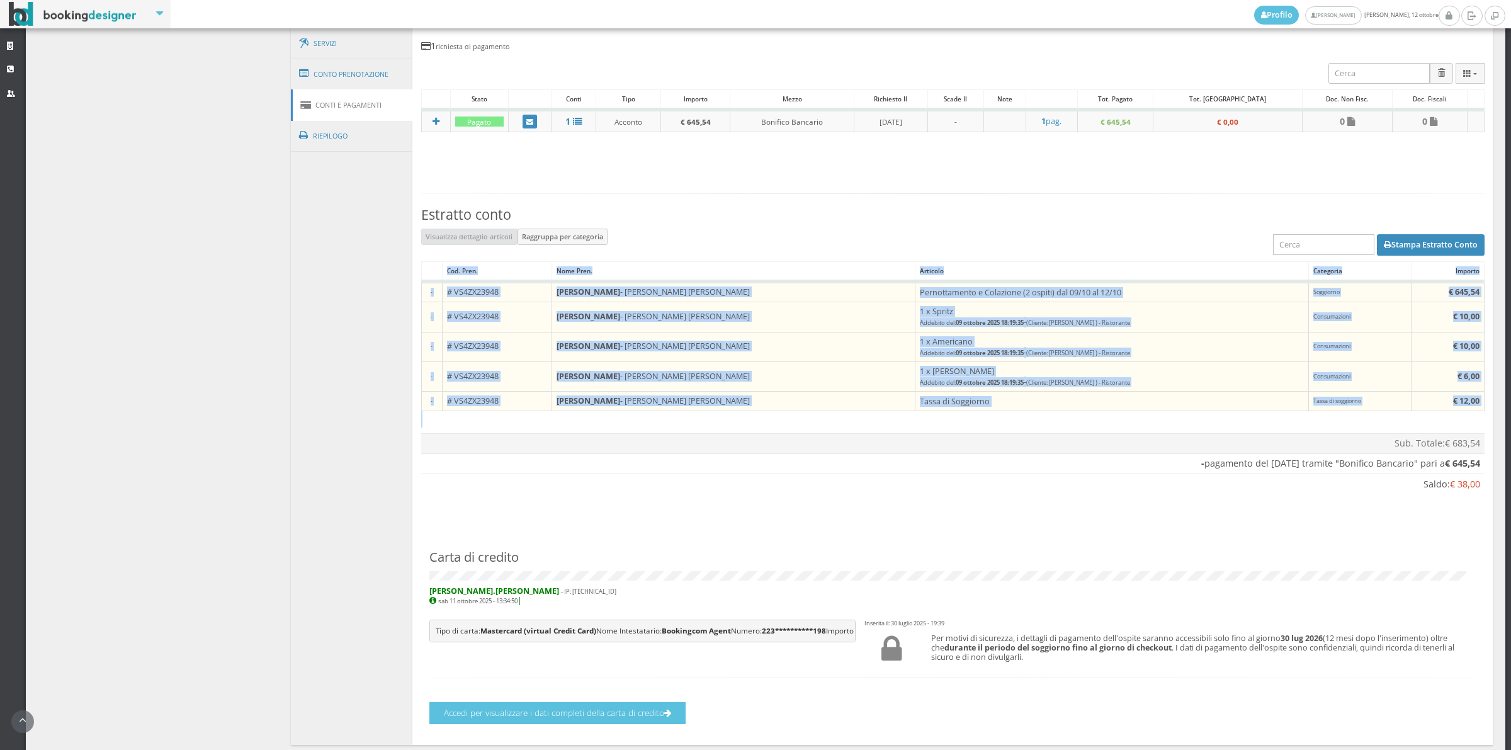
drag, startPoint x: 444, startPoint y: 269, endPoint x: 1473, endPoint y: 493, distance: 1053.0
click at [1473, 493] on section "Conto: Michalea Mackiewicz Modifica https://bookingdesigner.com/srv/masseriamun…" at bounding box center [952, 308] width 1080 height 871
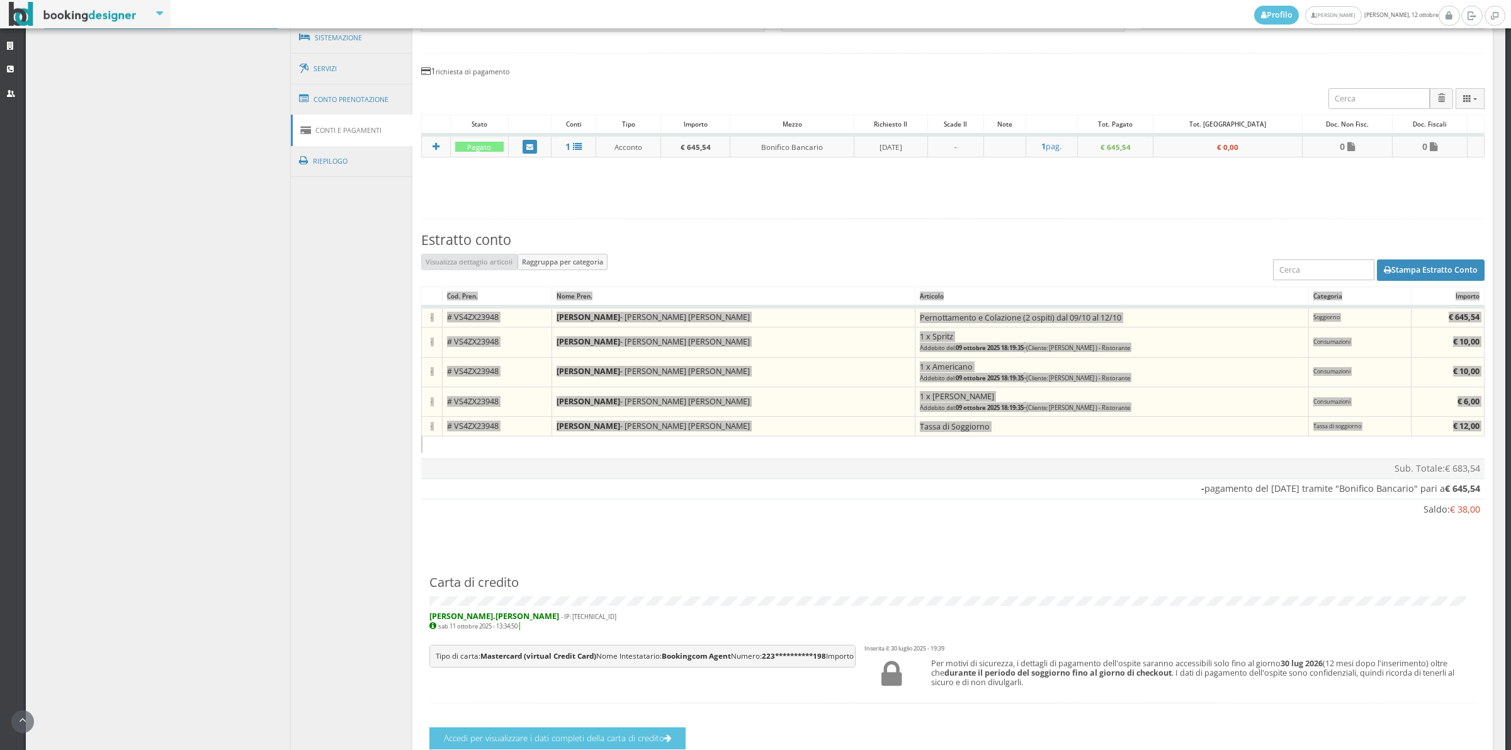
scroll to position [496, 0]
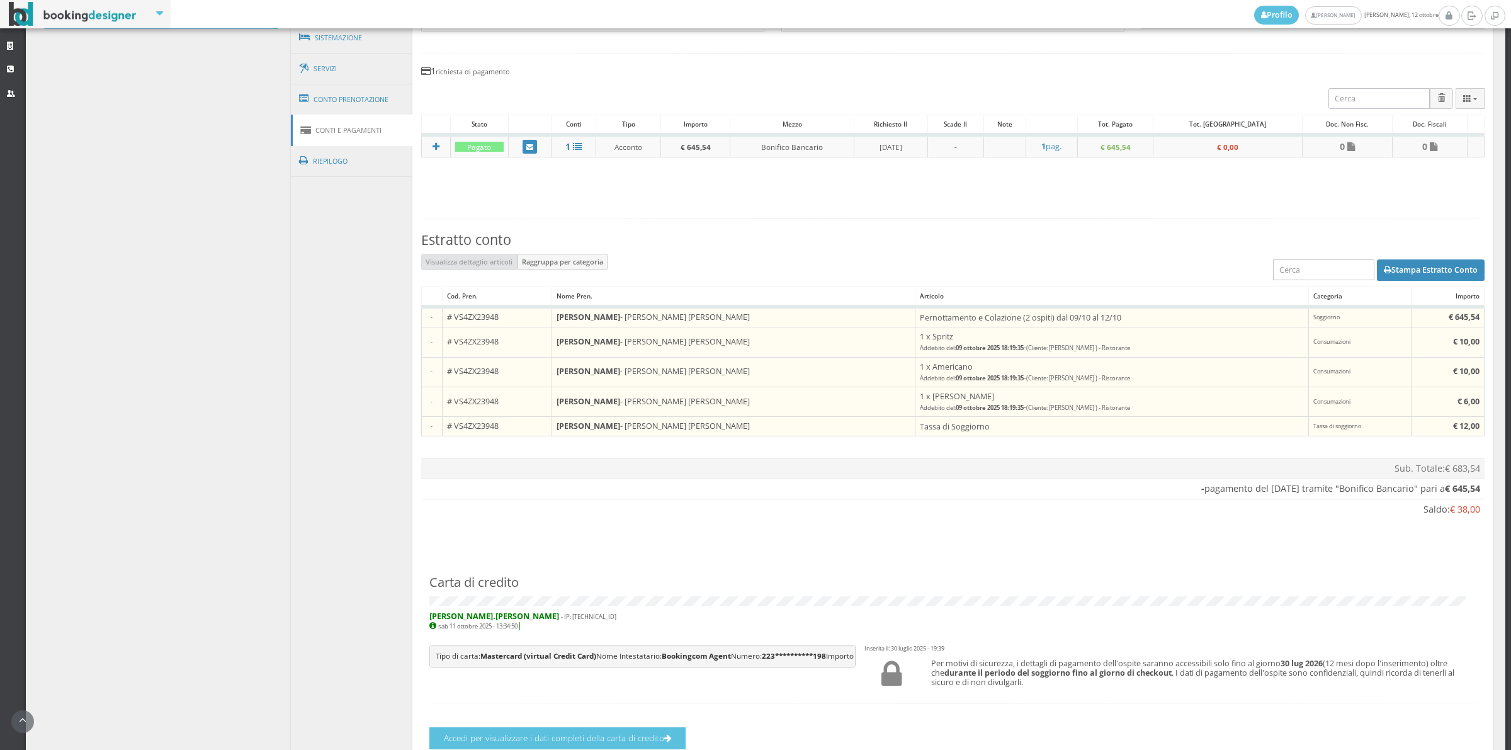
click at [1146, 615] on h5 "alessandra.terlizzi - IP: 93.88.107.160 sab 11 ottobre 2025 - 13:34:50 |" at bounding box center [952, 620] width 1046 height 19
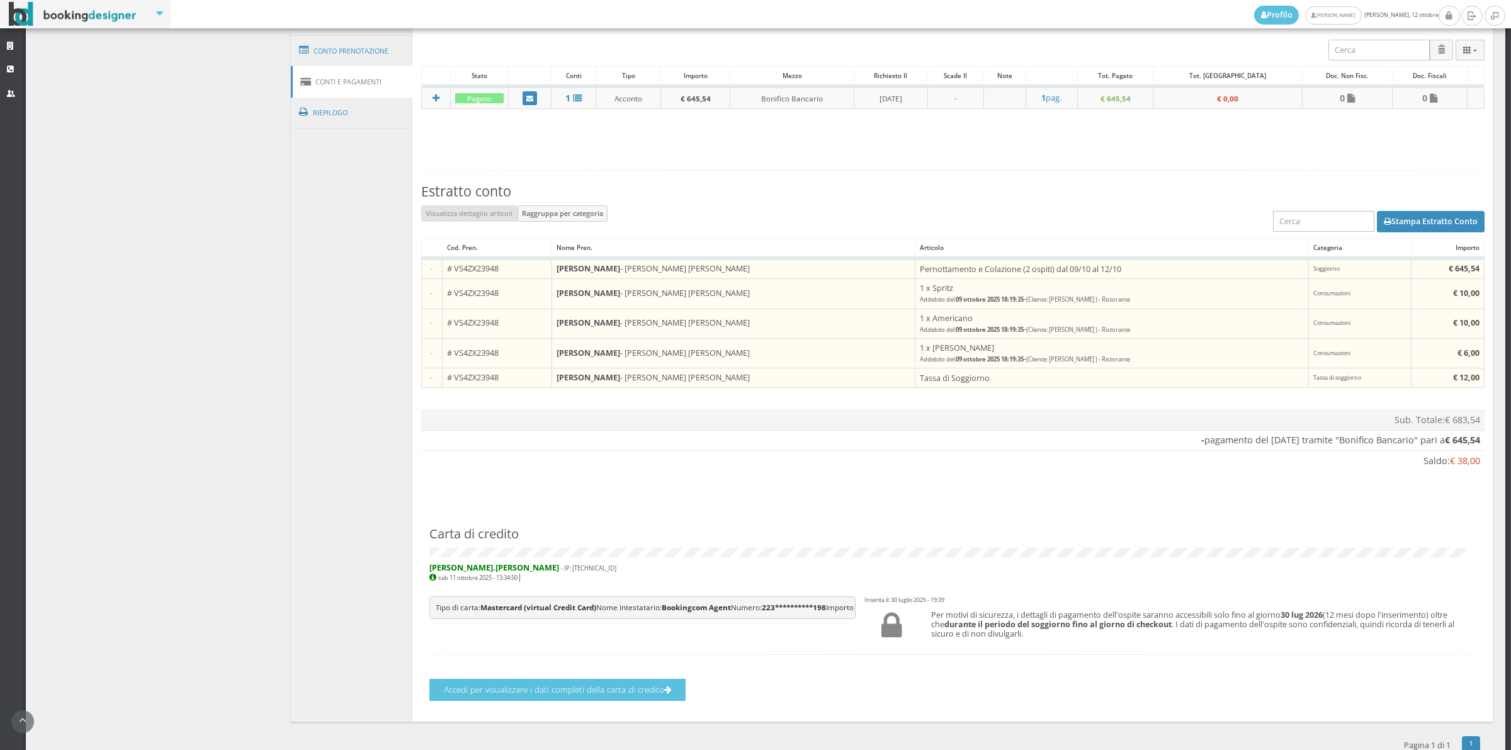
scroll to position [605, 0]
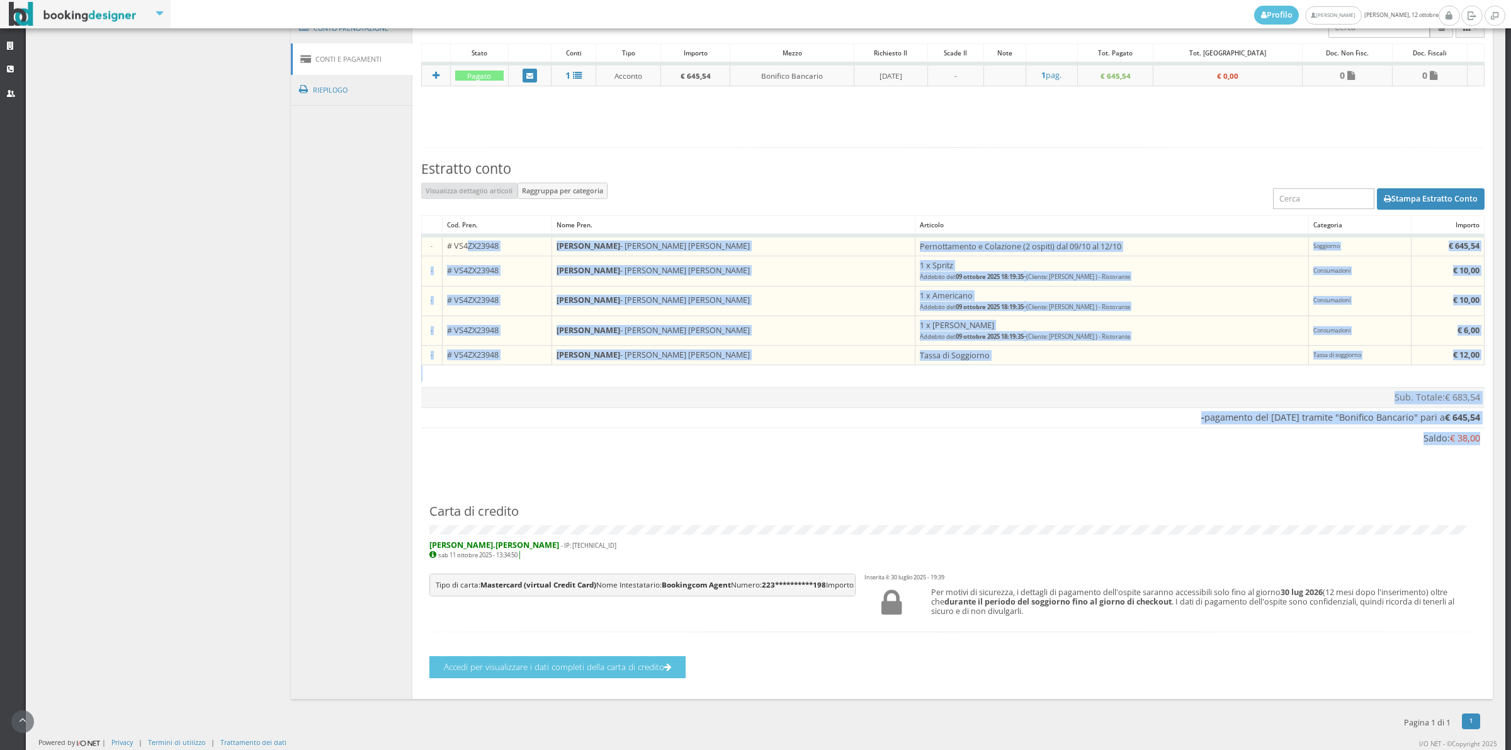
drag, startPoint x: 445, startPoint y: 221, endPoint x: 1468, endPoint y: 417, distance: 1041.3
click at [1468, 417] on div "Estratto conto Visualizza dettaglio articoli Raggruppa per categoria Stampa Est…" at bounding box center [952, 297] width 1063 height 300
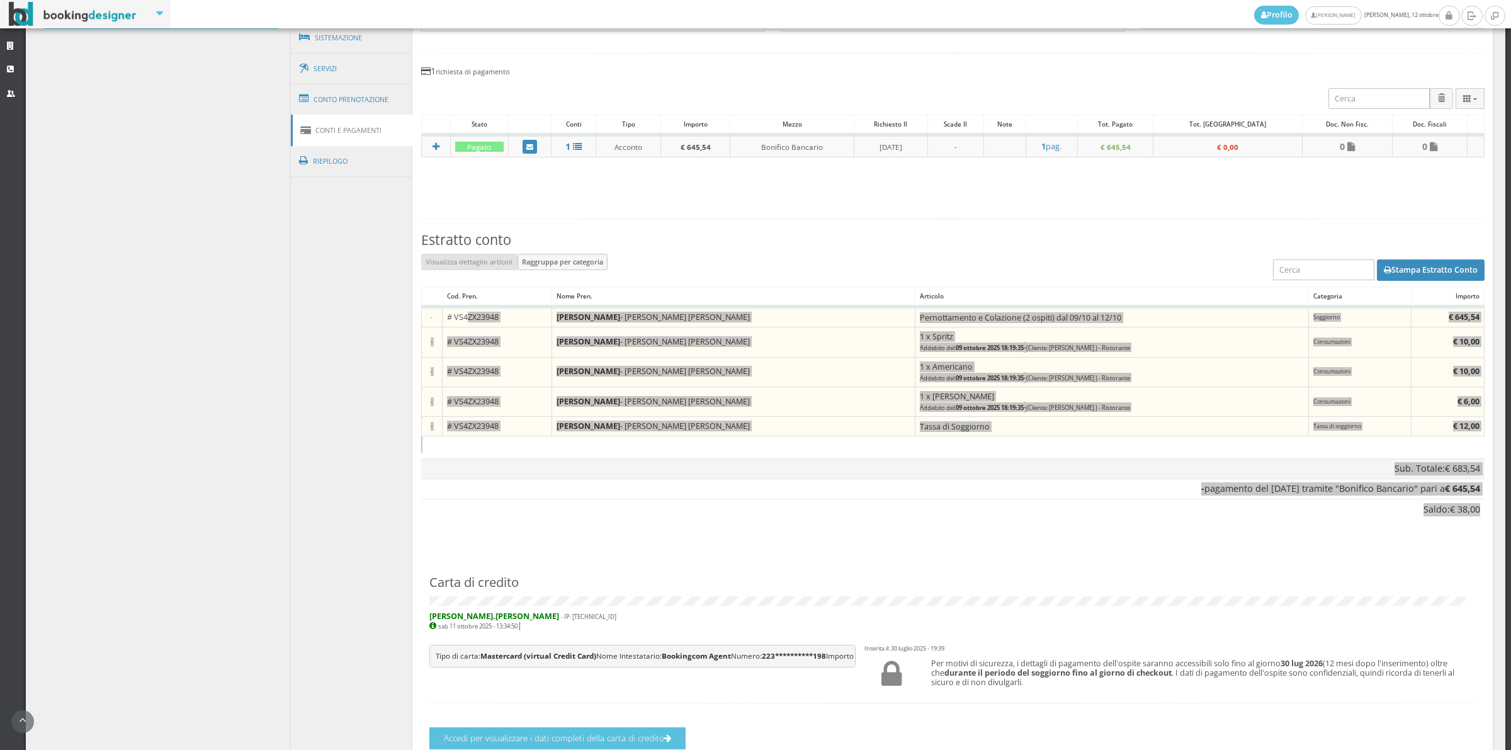
scroll to position [496, 0]
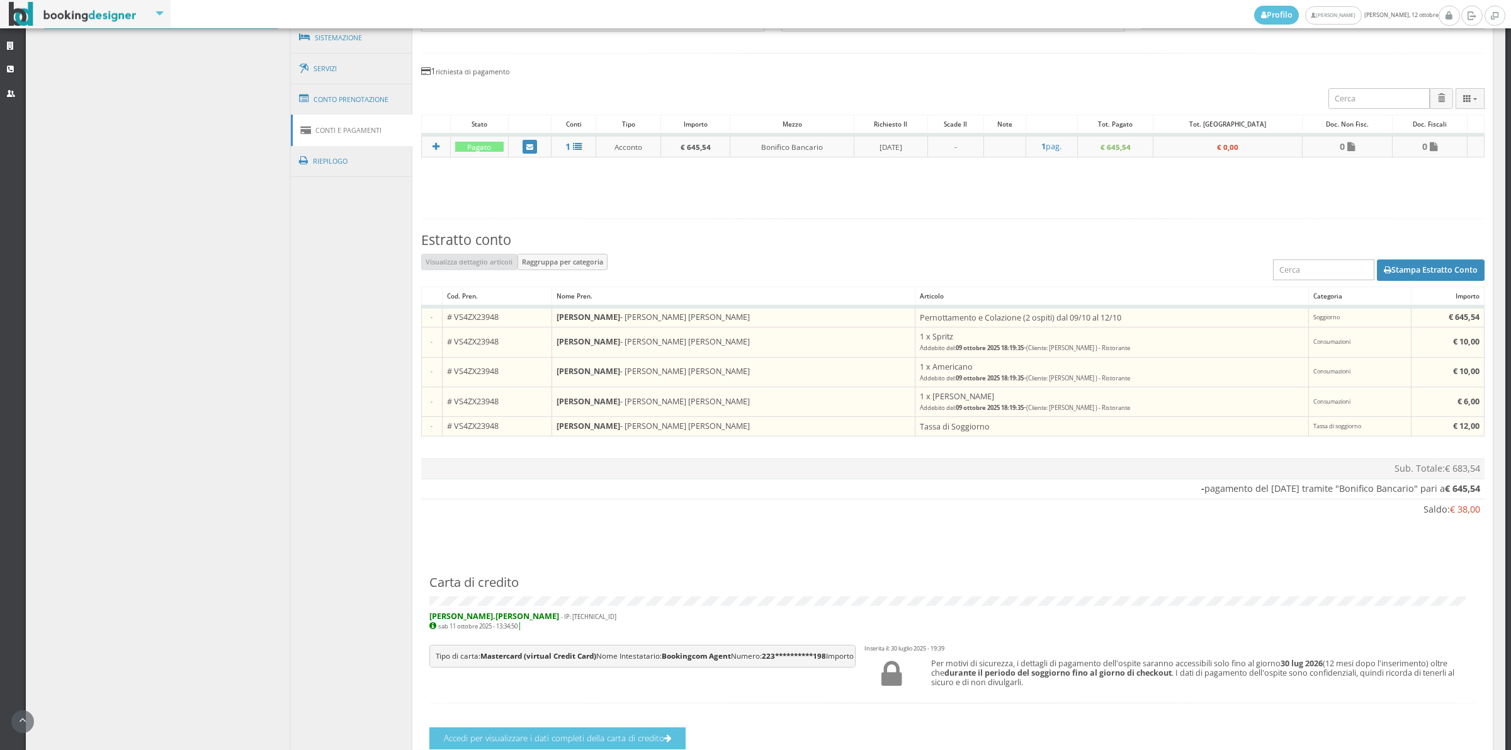
click at [1045, 611] on div "Carta di credito alessandra.terlizzi - IP: 93.88.107.160 sab 11 ottobre 2025 - …" at bounding box center [952, 605] width 1063 height 80
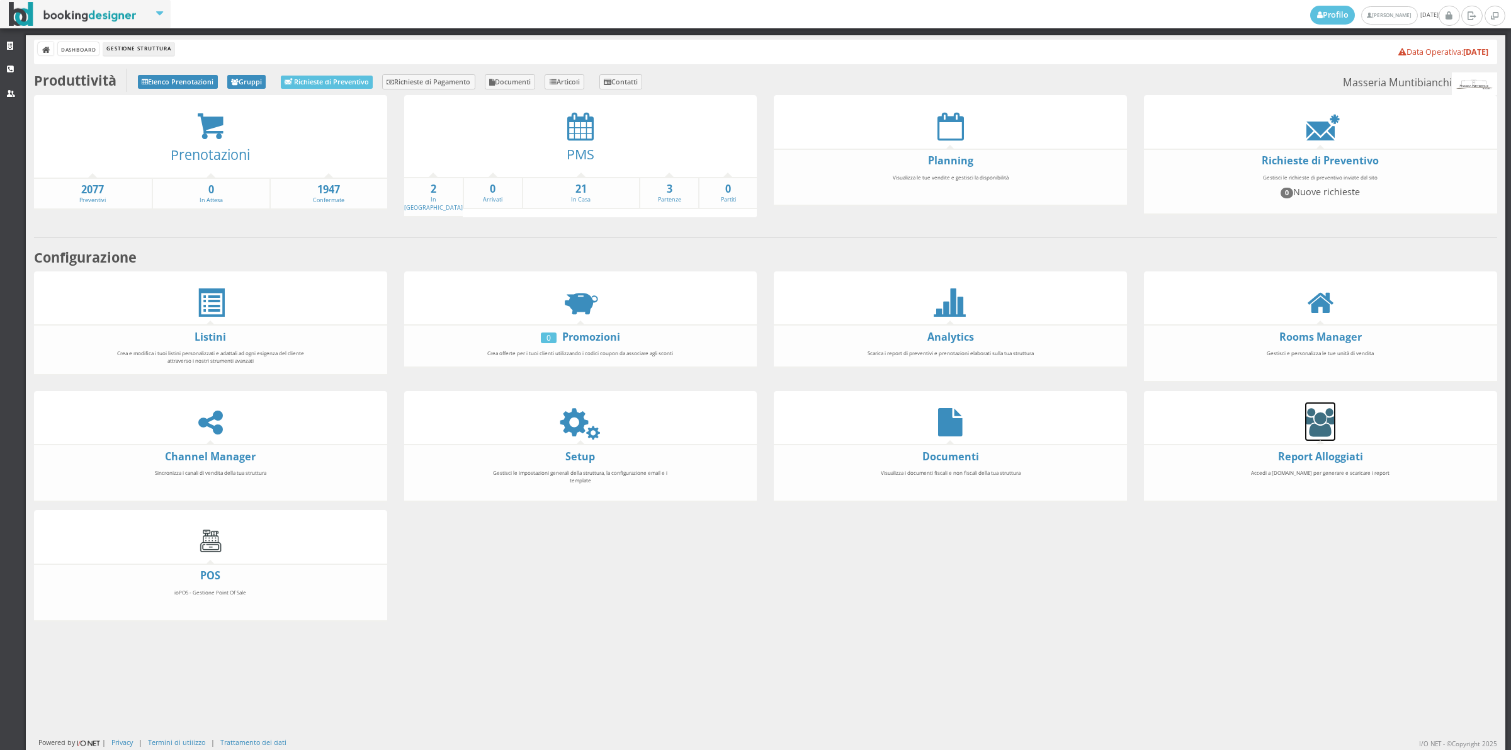
click at [1309, 417] on icon at bounding box center [1320, 422] width 30 height 28
click at [571, 135] on icon at bounding box center [580, 126] width 26 height 28
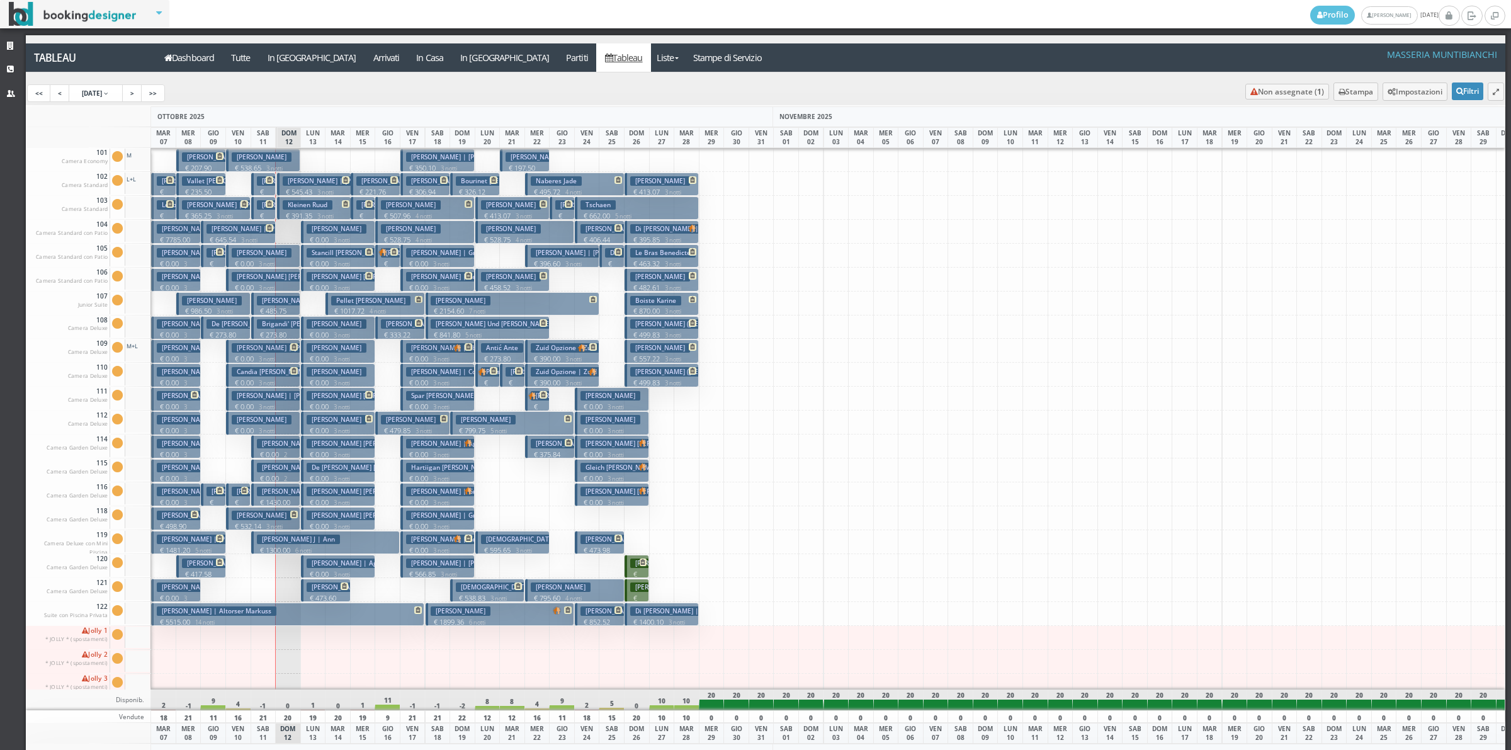
click at [246, 369] on h3 "Candia [PERSON_NAME] | [PERSON_NAME]" at bounding box center [302, 371] width 140 height 9
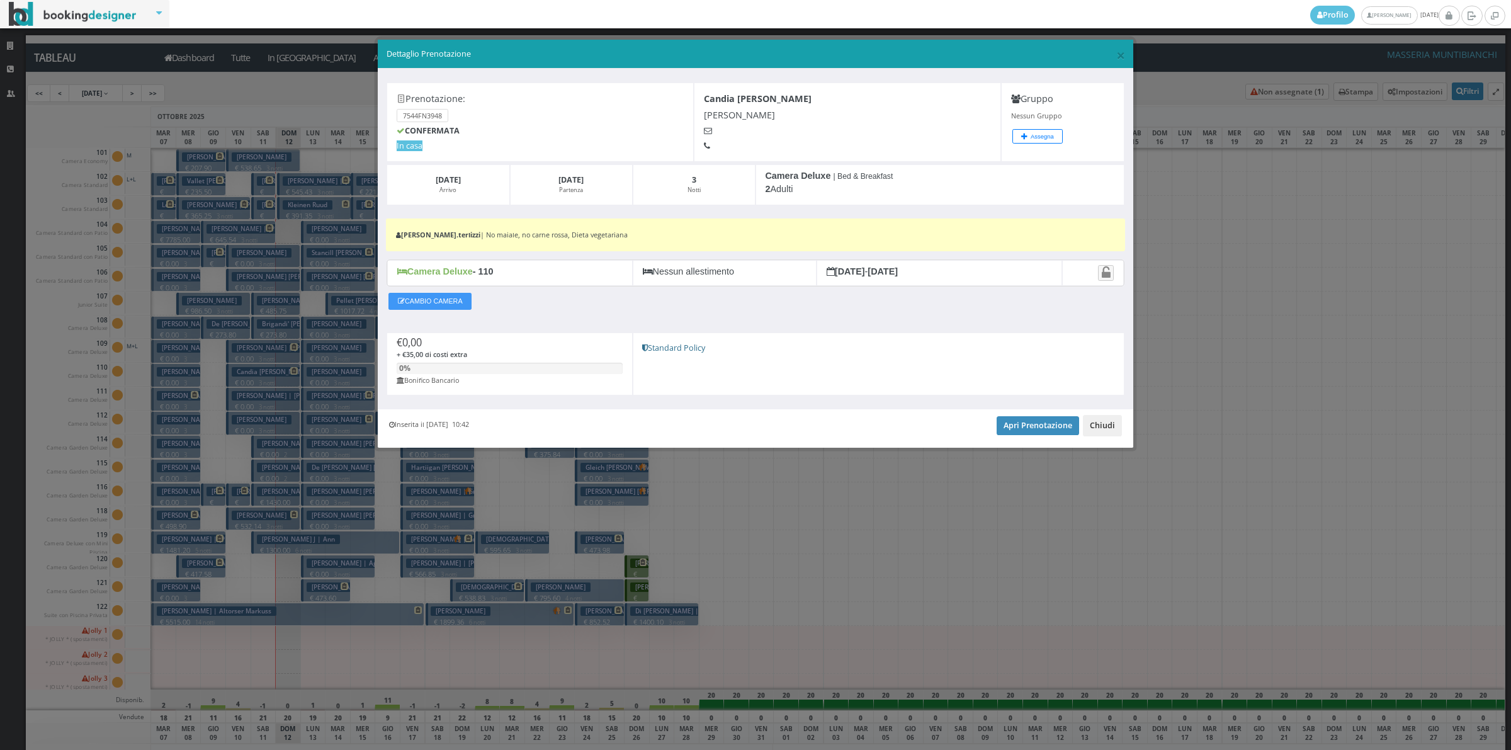
click at [1115, 426] on button "Chiudi" at bounding box center [1102, 425] width 39 height 21
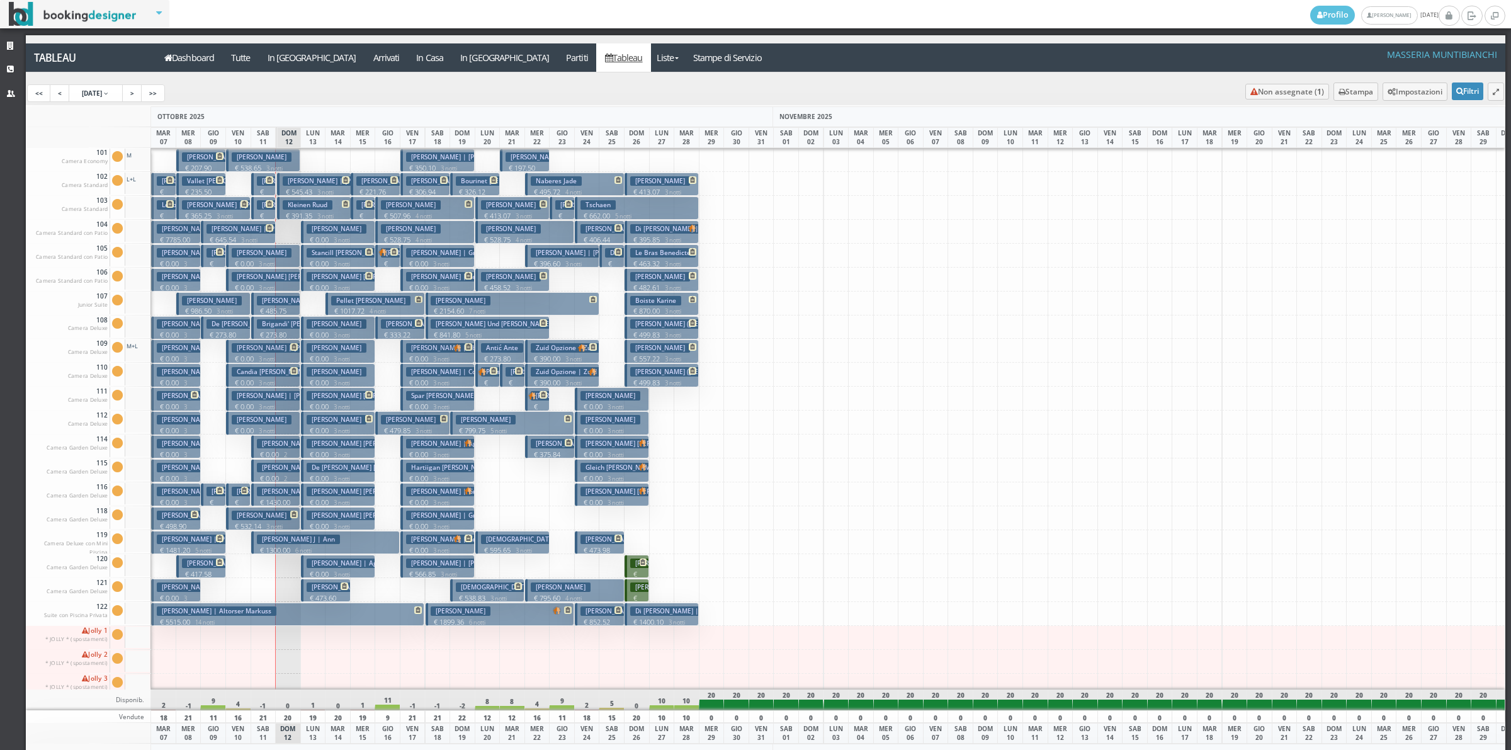
click at [259, 422] on h3 "[PERSON_NAME]" at bounding box center [262, 419] width 60 height 9
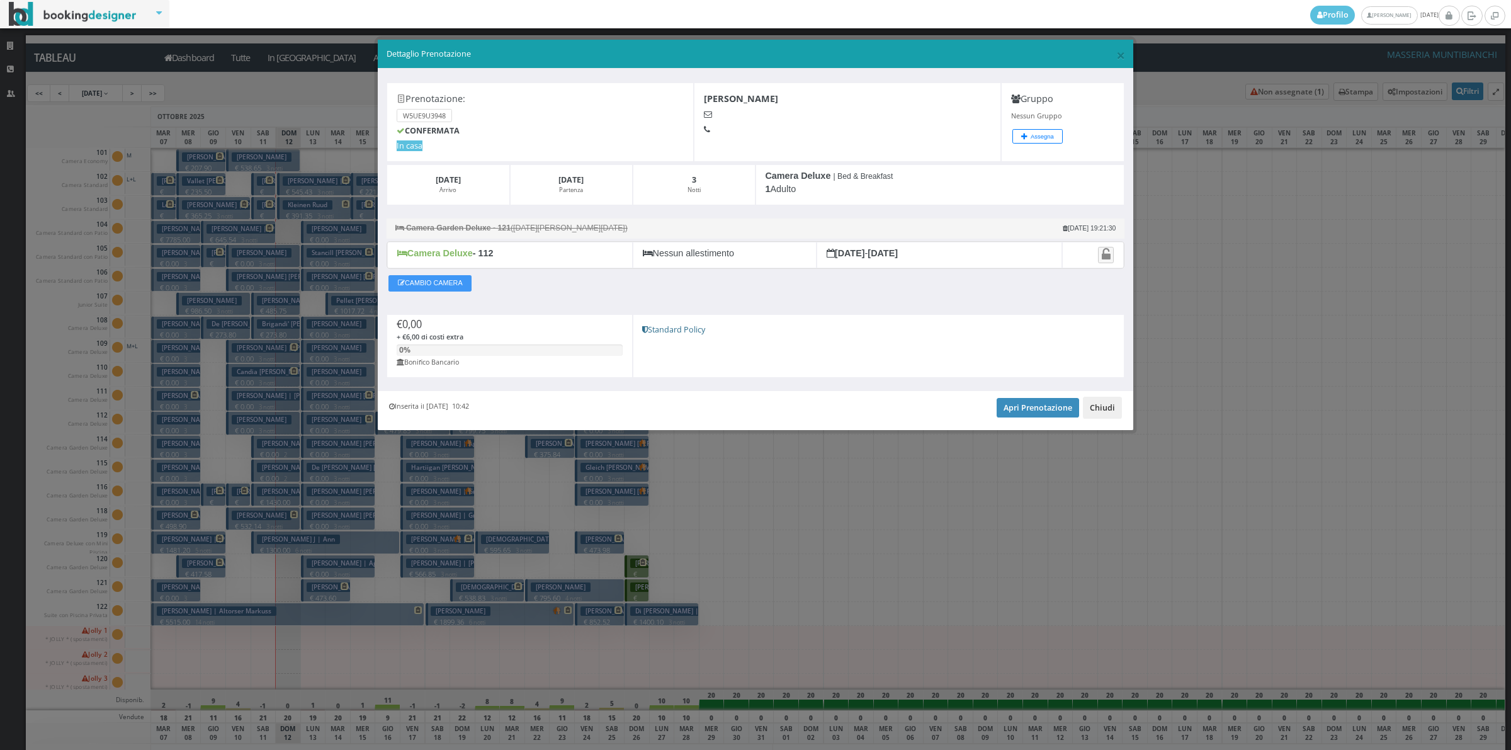
click at [1102, 410] on button "Chiudi" at bounding box center [1102, 407] width 39 height 21
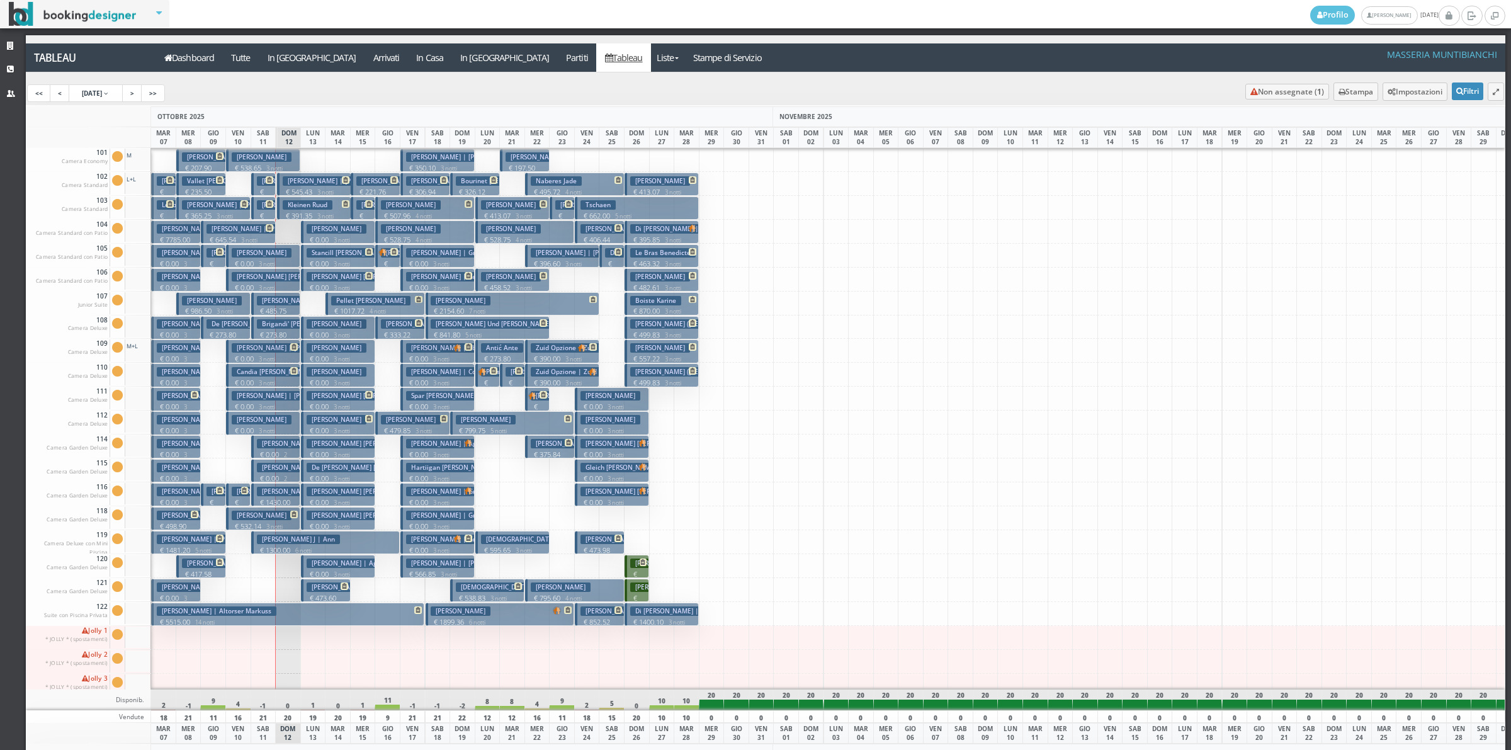
click at [266, 400] on h3 "Marasco Laura Jean | Marasco Laura Marasco Angelo" at bounding box center [316, 395] width 169 height 9
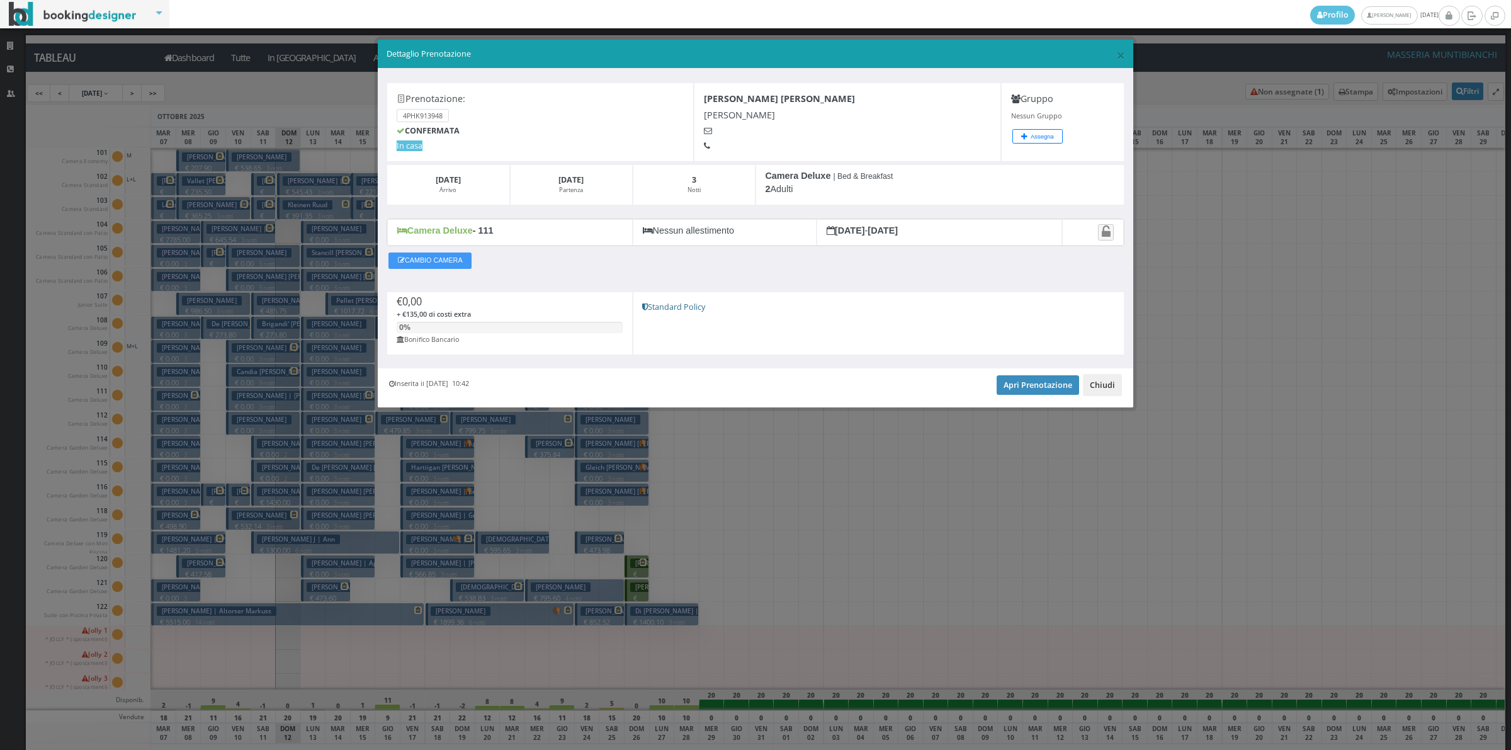
click at [1115, 380] on button "Chiudi" at bounding box center [1102, 384] width 39 height 21
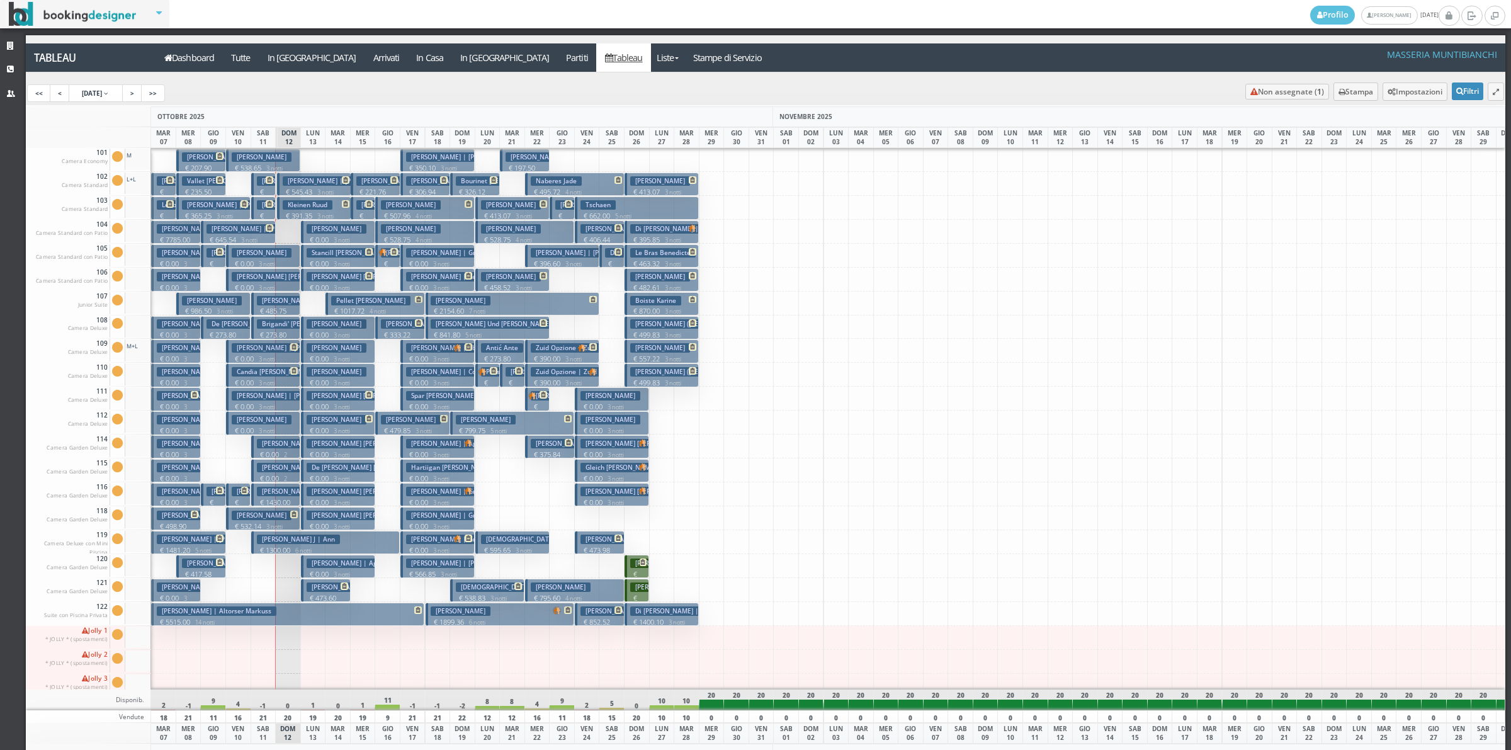
click at [276, 368] on h3 "Candia Gary Richard | Candia Gray Candia Andrea" at bounding box center [302, 371] width 140 height 9
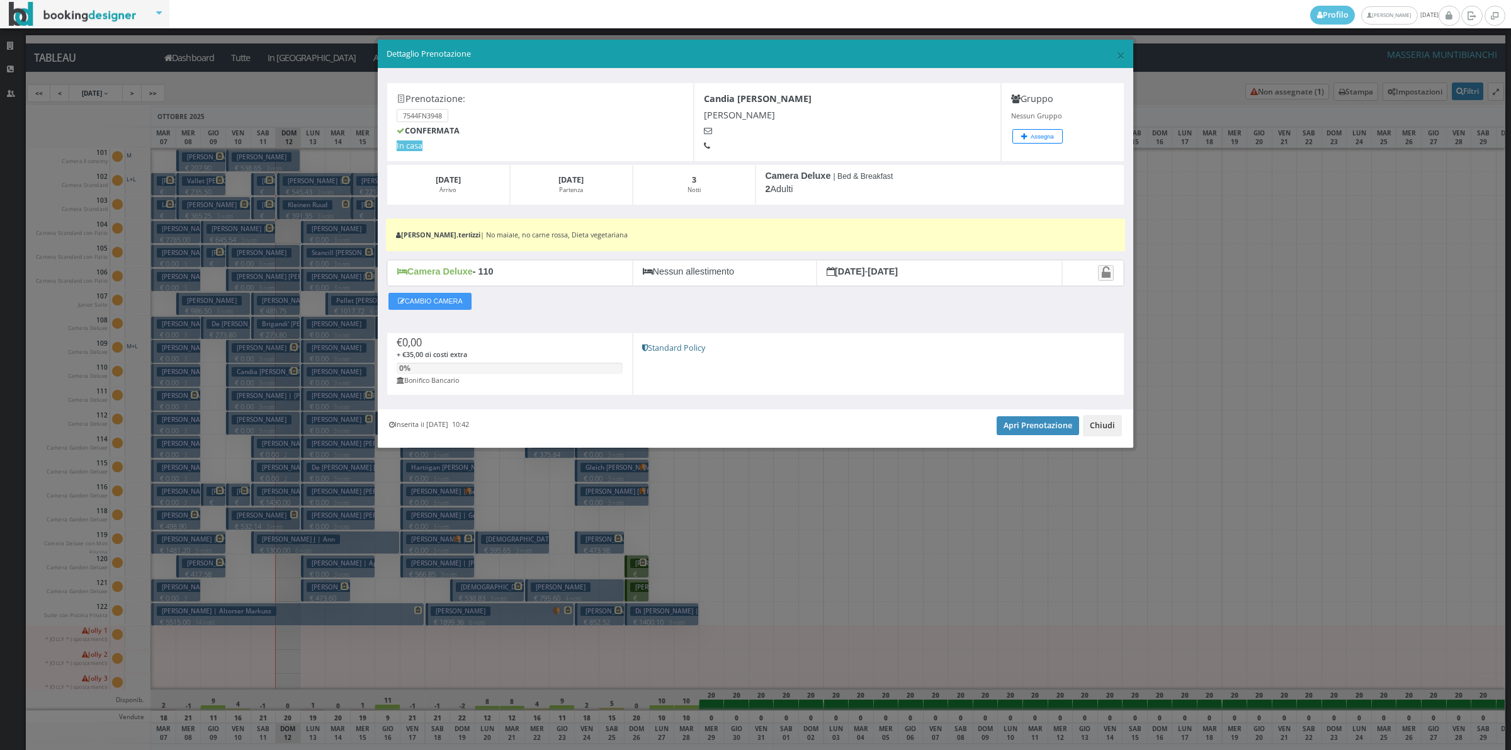
click at [1110, 422] on button "Chiudi" at bounding box center [1102, 425] width 39 height 21
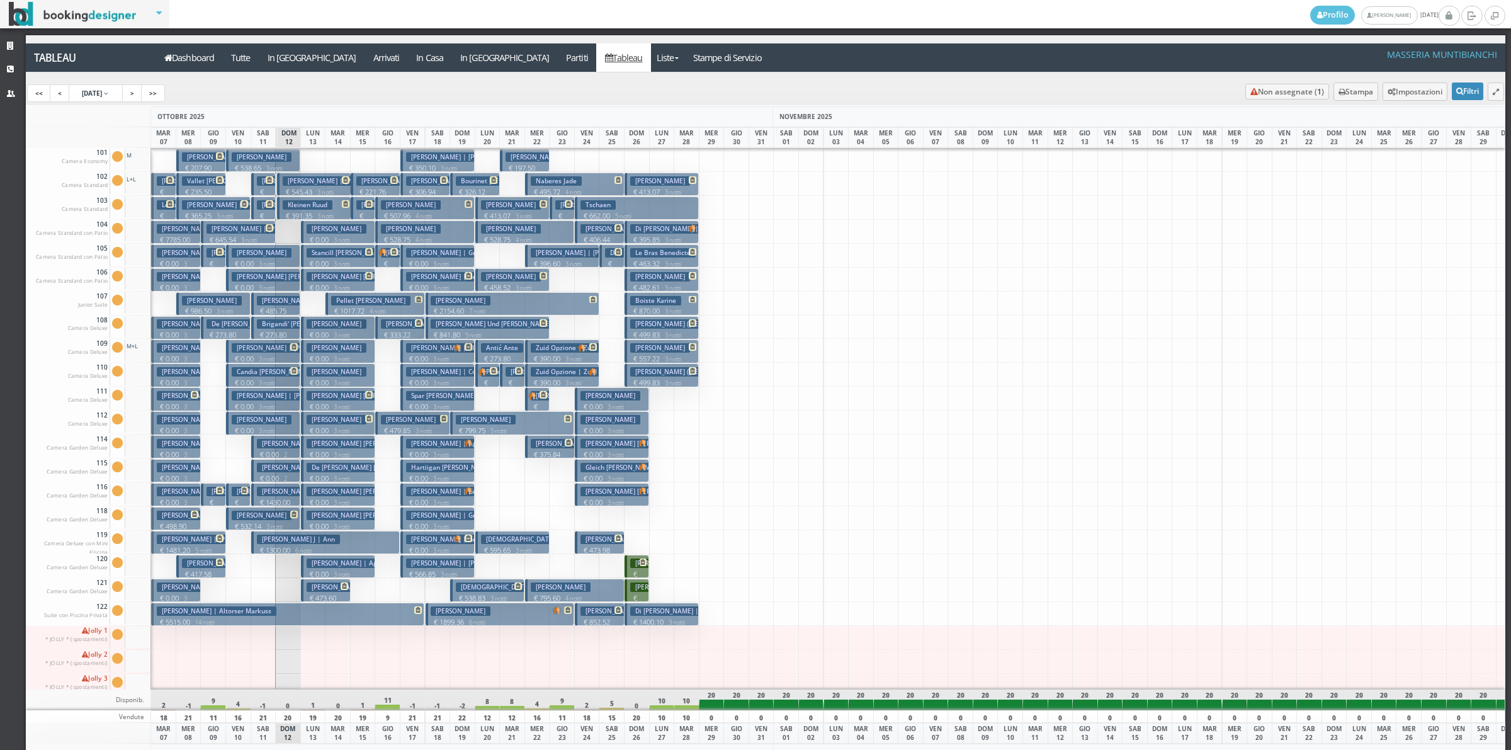
click at [274, 349] on h3 "Nelson Katharine Fleming | Nelson Katharine" at bounding box center [290, 347] width 117 height 9
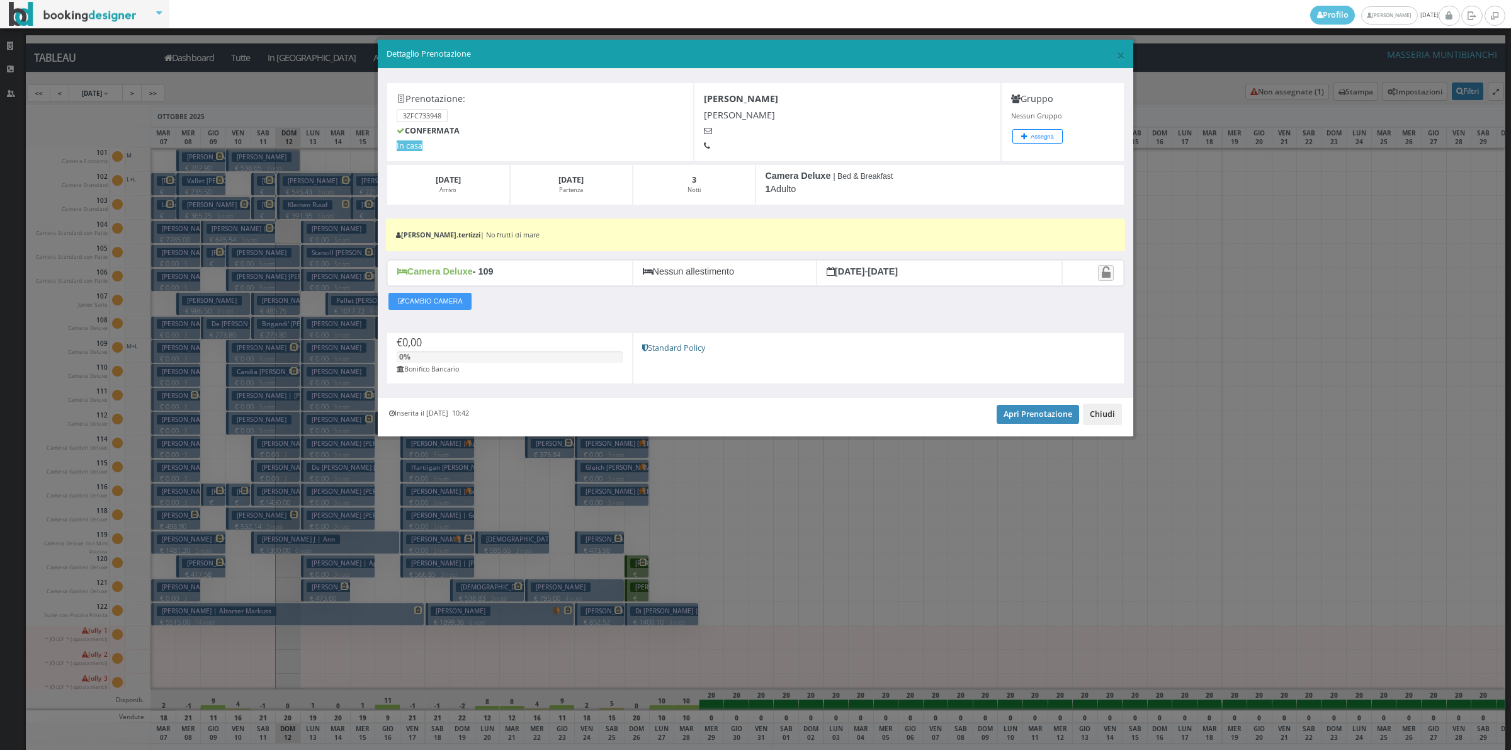
click at [1098, 414] on button "Chiudi" at bounding box center [1102, 413] width 39 height 21
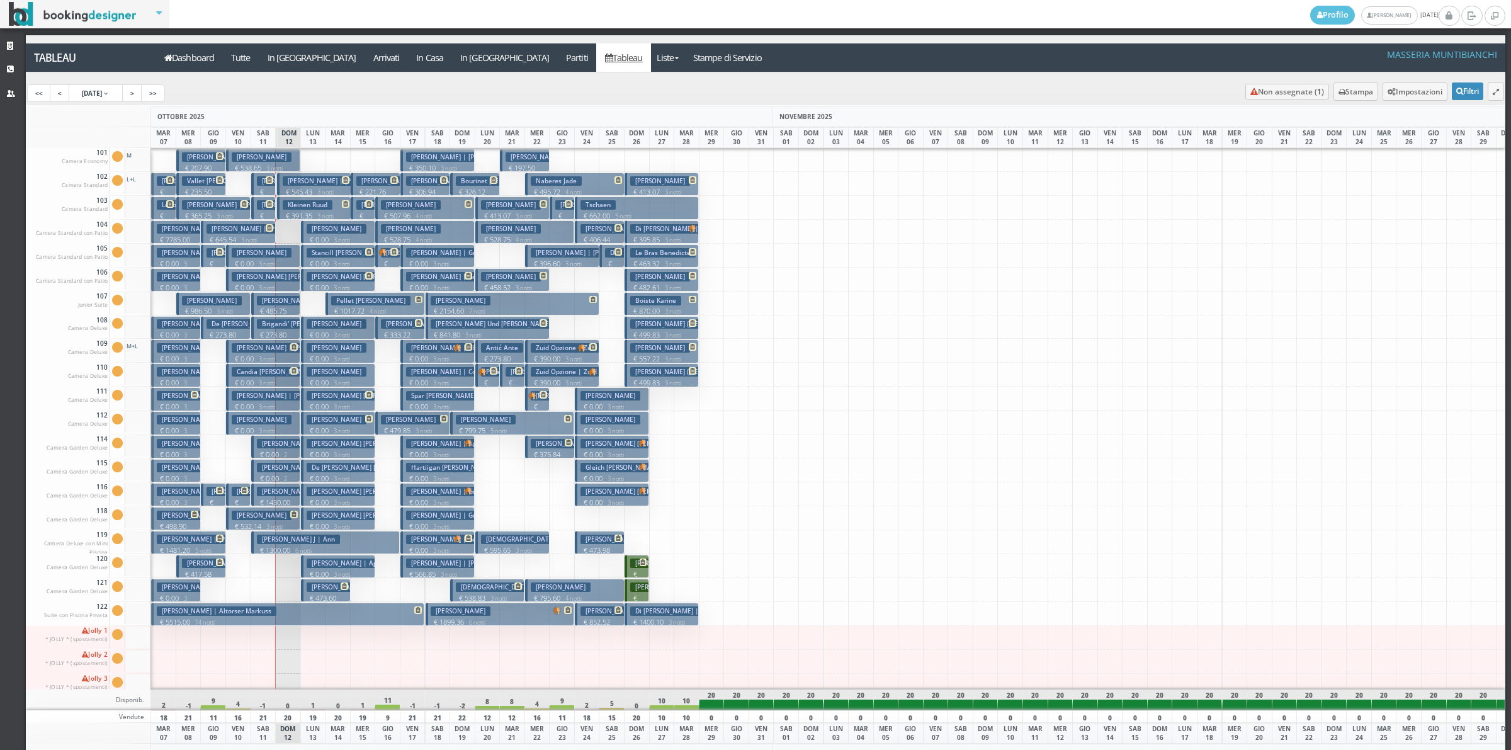
click at [251, 283] on p "€ 0.00 3 notti" at bounding box center [264, 288] width 65 height 10
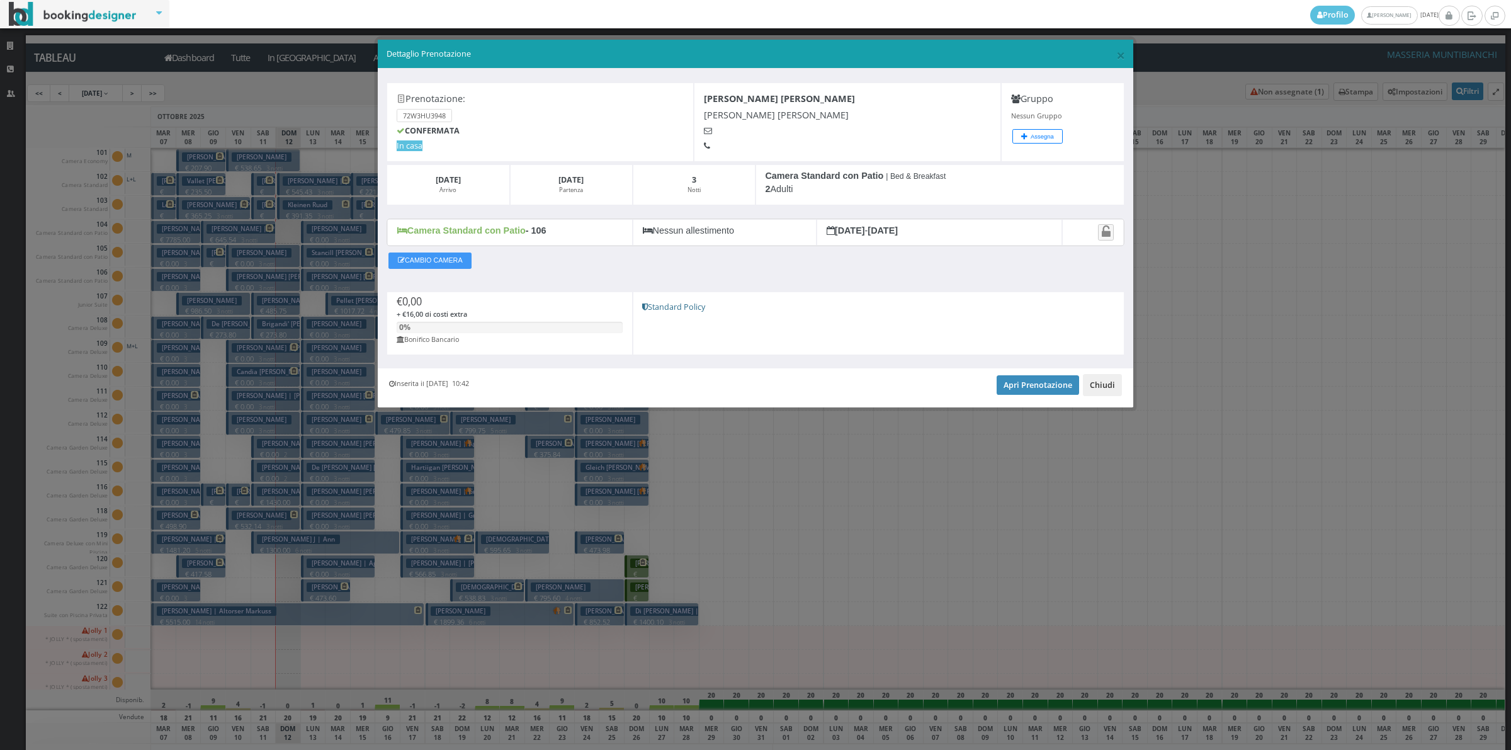
click at [1094, 383] on button "Chiudi" at bounding box center [1102, 384] width 39 height 21
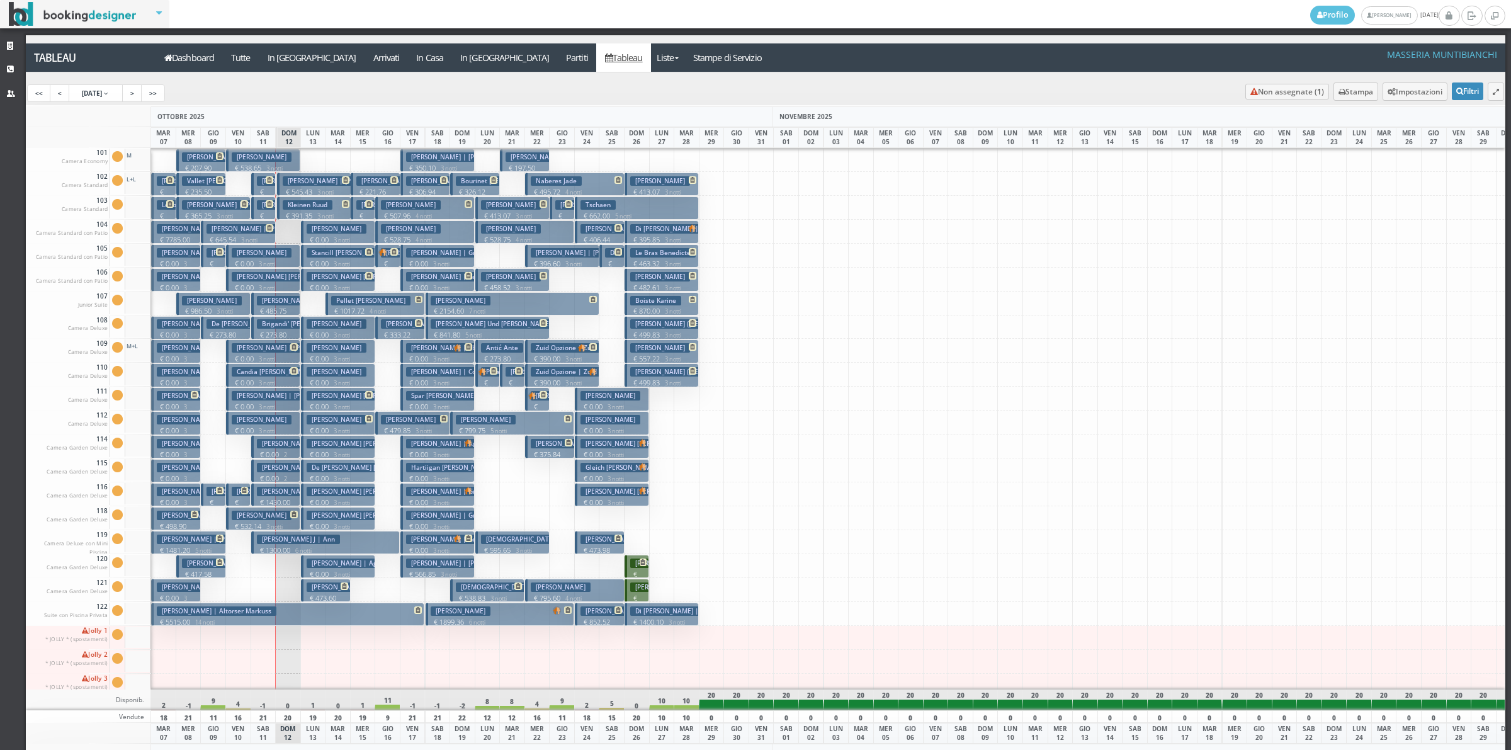
click at [272, 307] on p "€ 485.75 2 notti" at bounding box center [277, 316] width 40 height 20
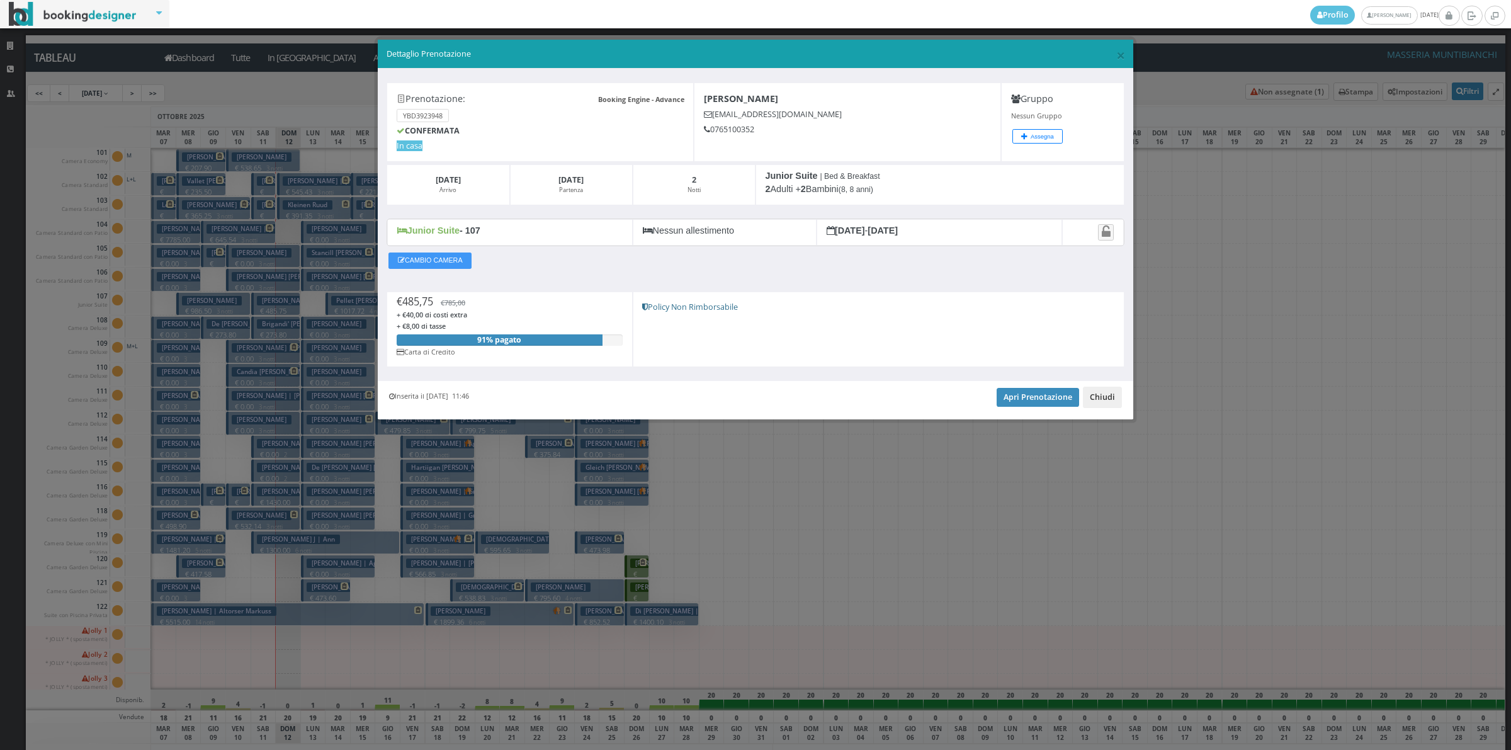
click at [1097, 397] on button "Chiudi" at bounding box center [1102, 396] width 39 height 21
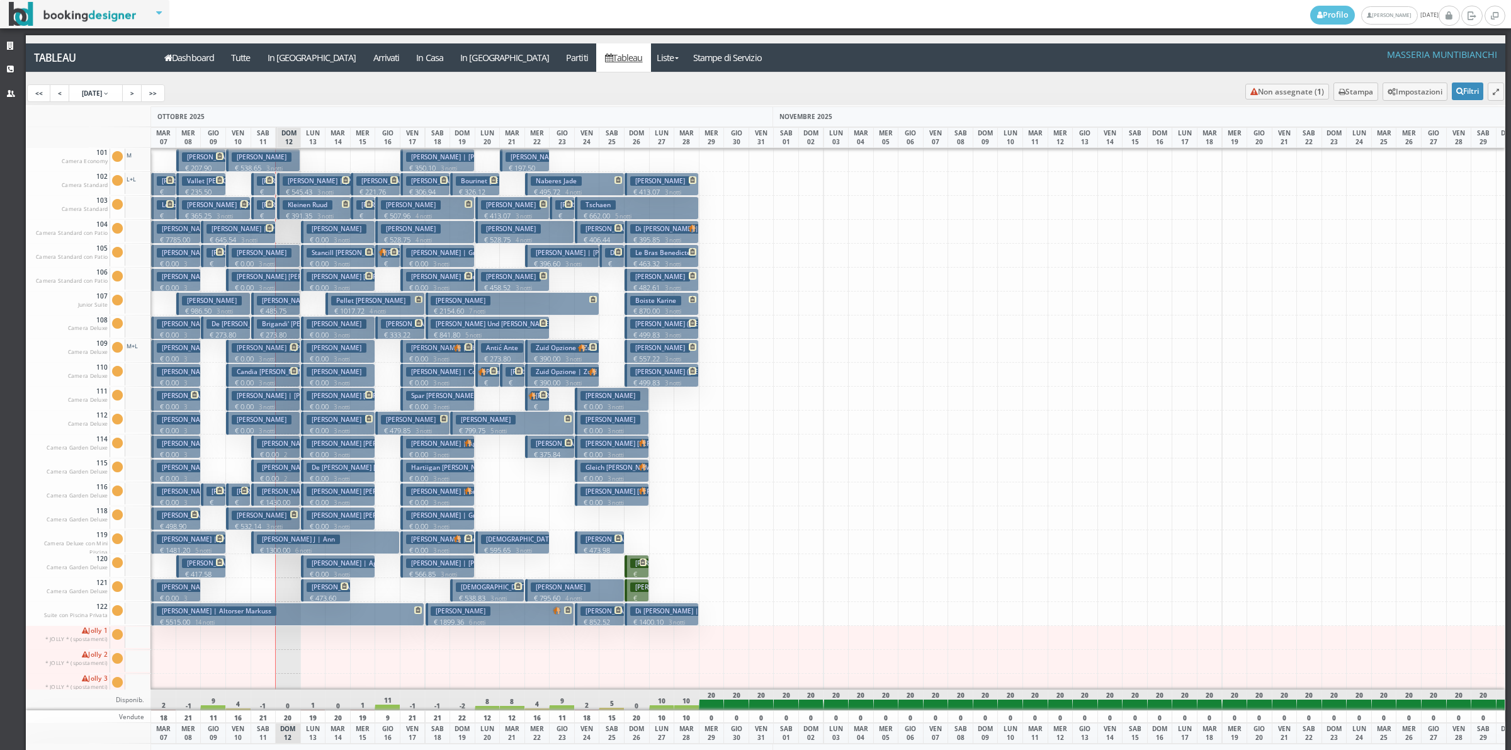
click at [278, 451] on p "€ 0.00 2 notti" at bounding box center [277, 459] width 40 height 20
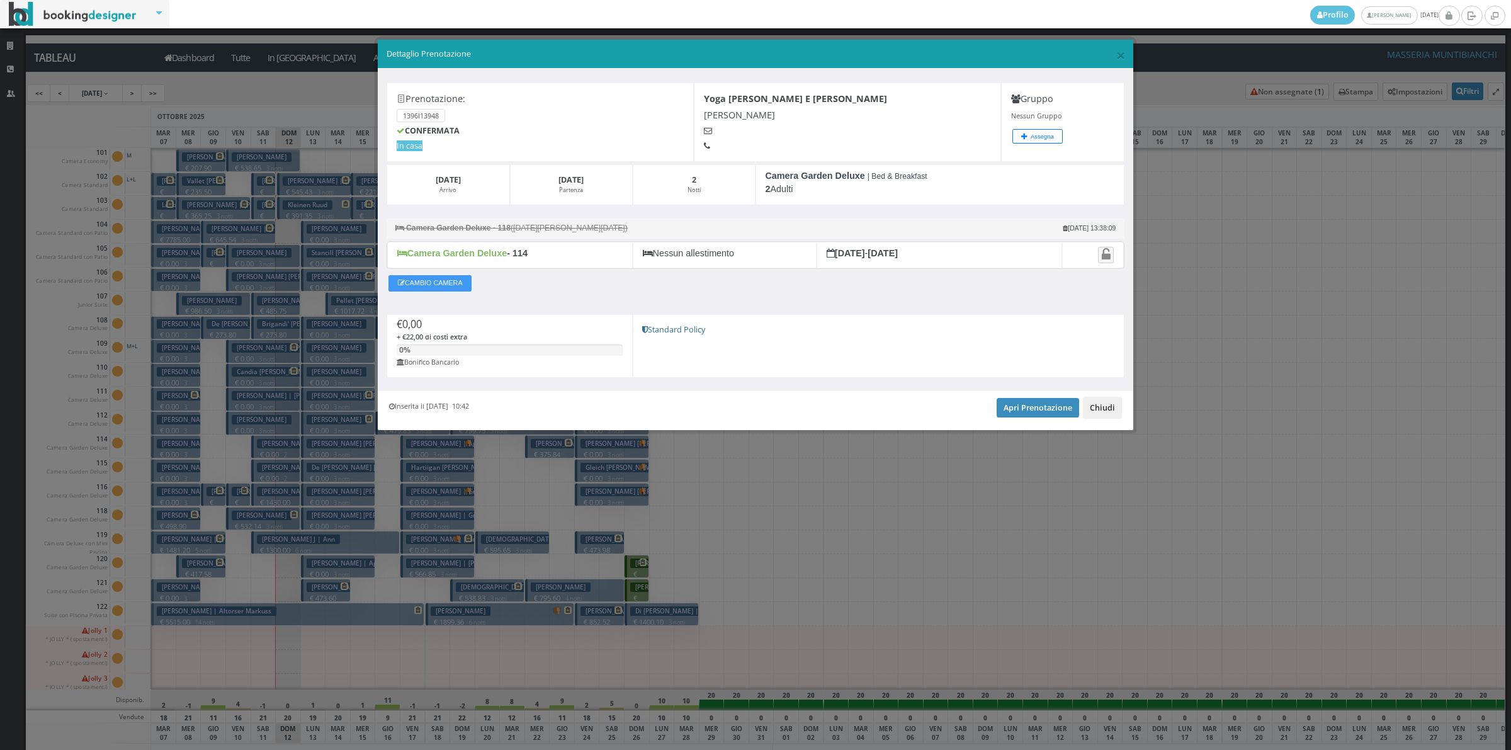
click at [1109, 411] on button "Chiudi" at bounding box center [1102, 407] width 39 height 21
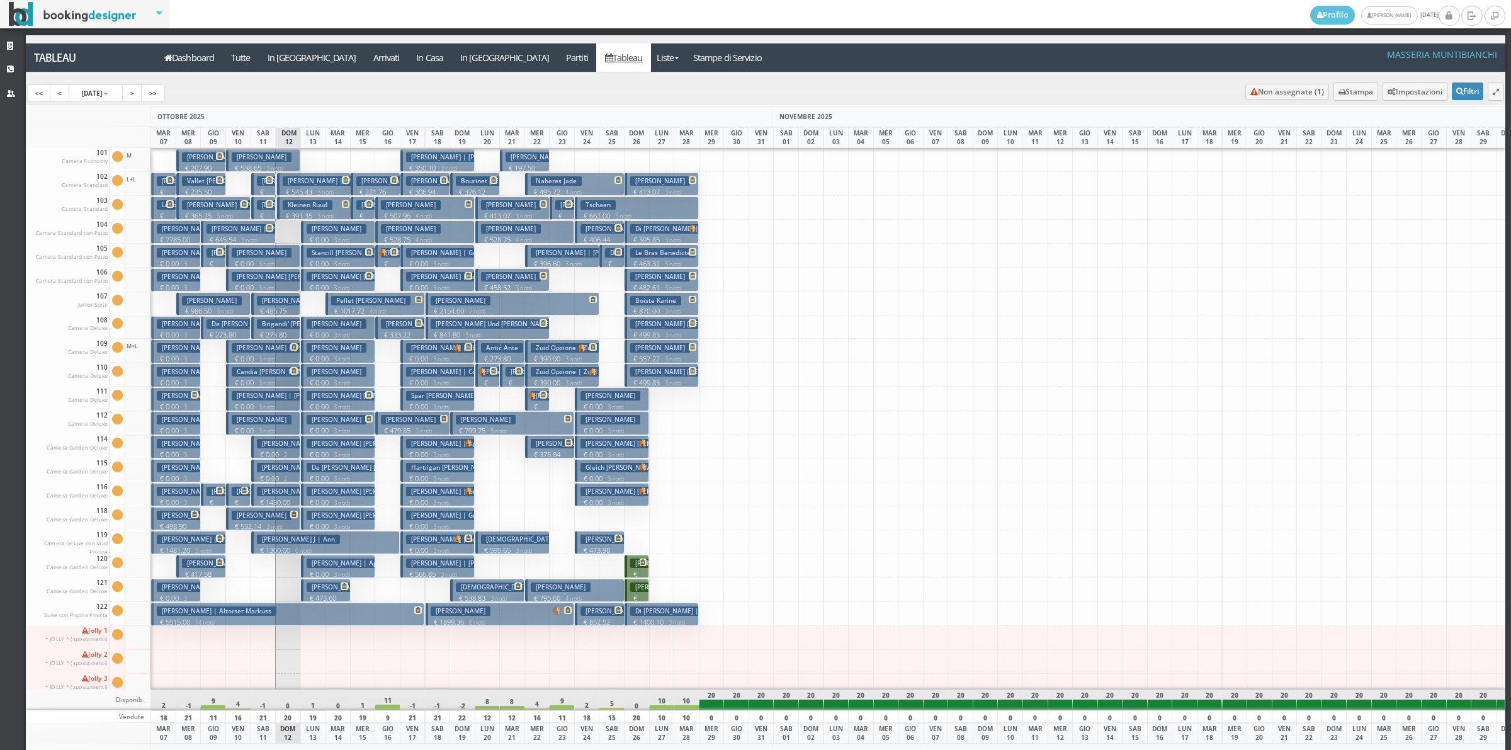
click at [269, 471] on h3 "Dahl Laura Lynn | Yoga Laura Dahl" at bounding box center [324, 467] width 134 height 9
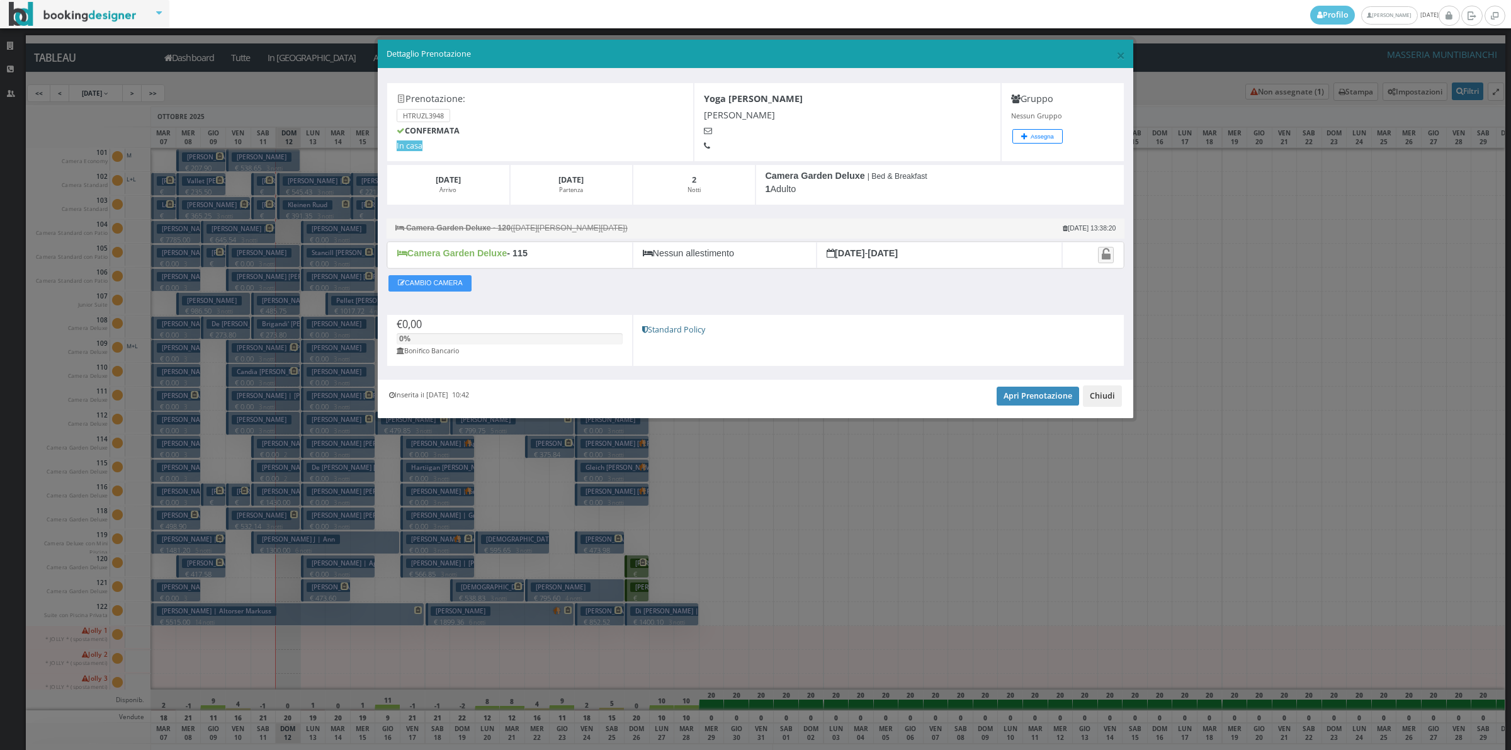
click at [1105, 397] on button "Chiudi" at bounding box center [1102, 395] width 39 height 21
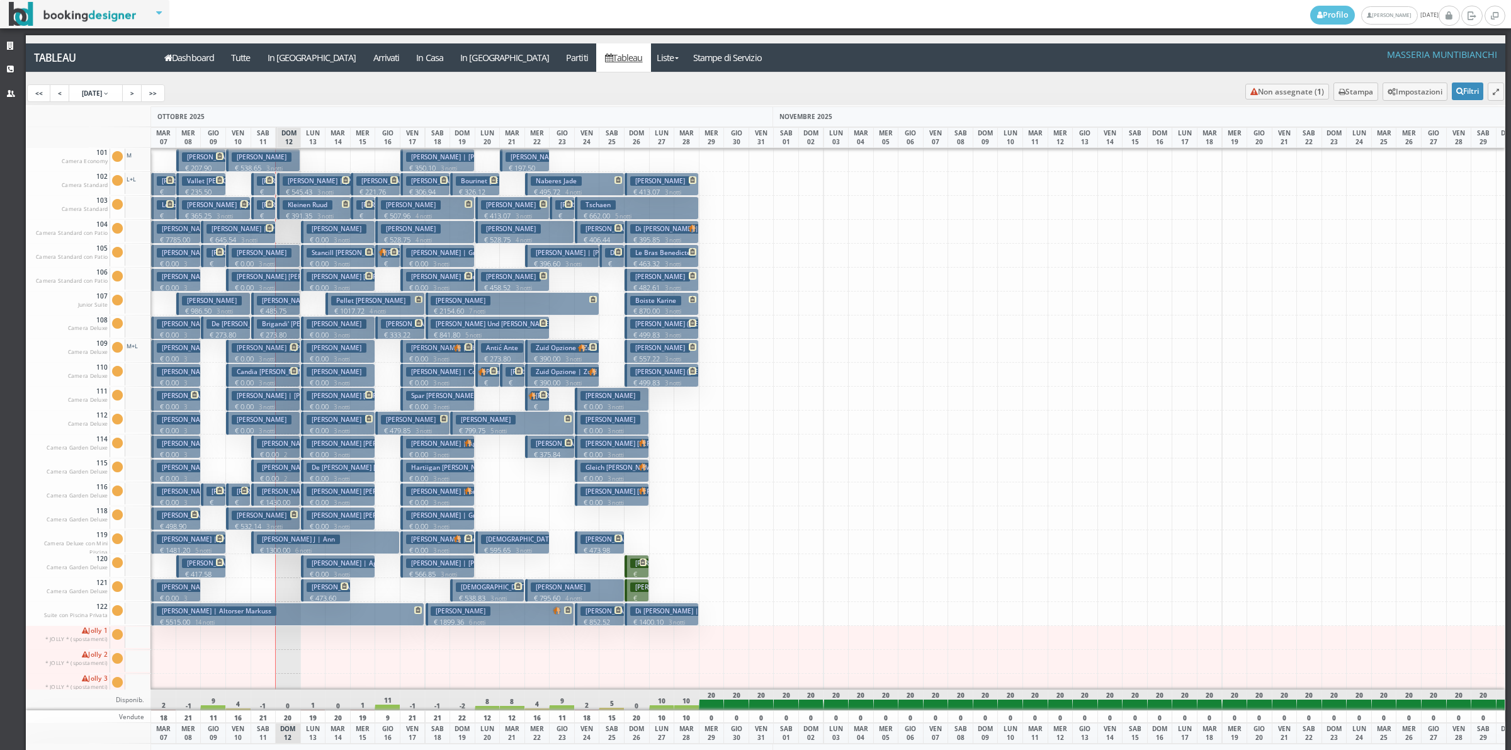
click at [288, 502] on p "€ 1430.00 2 notti" at bounding box center [277, 507] width 40 height 20
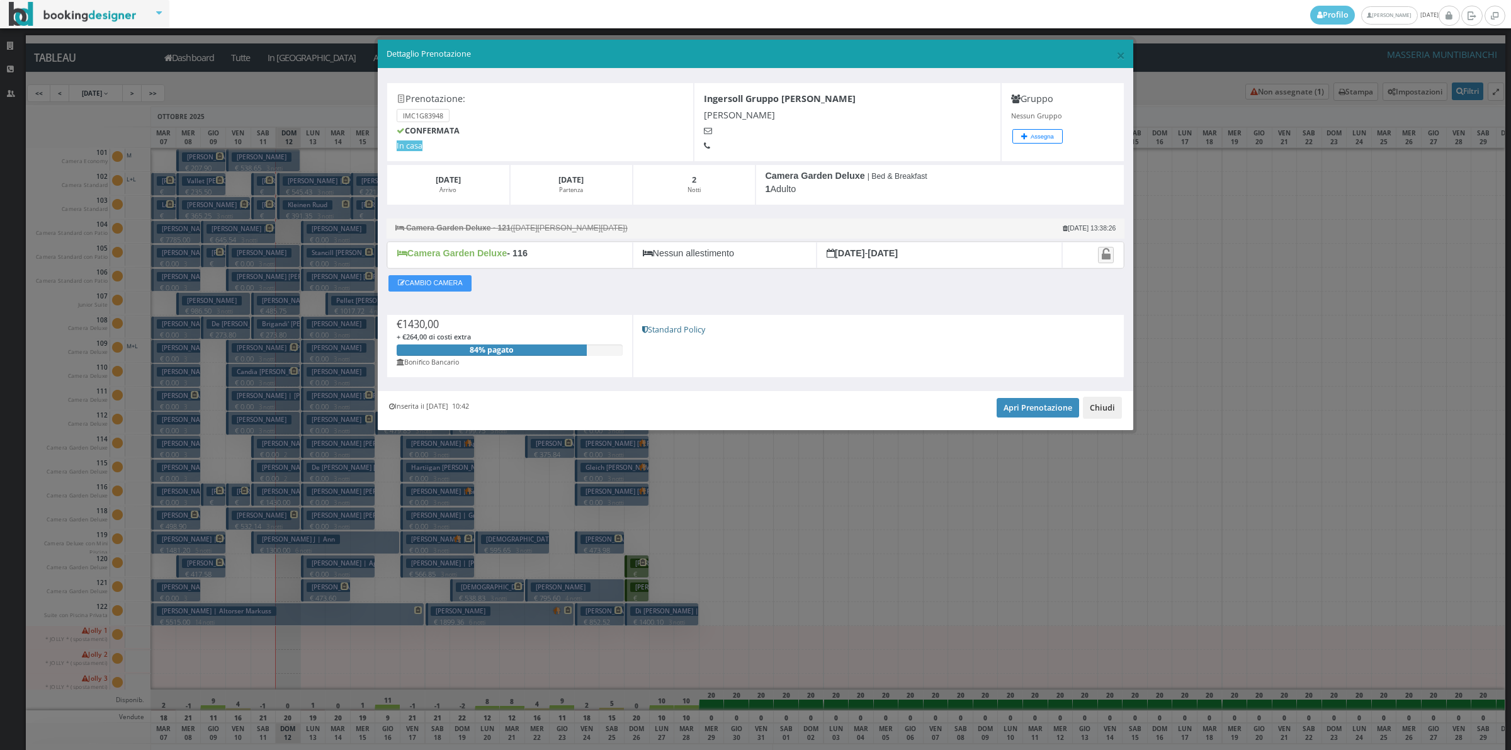
click at [1105, 411] on button "Chiudi" at bounding box center [1102, 407] width 39 height 21
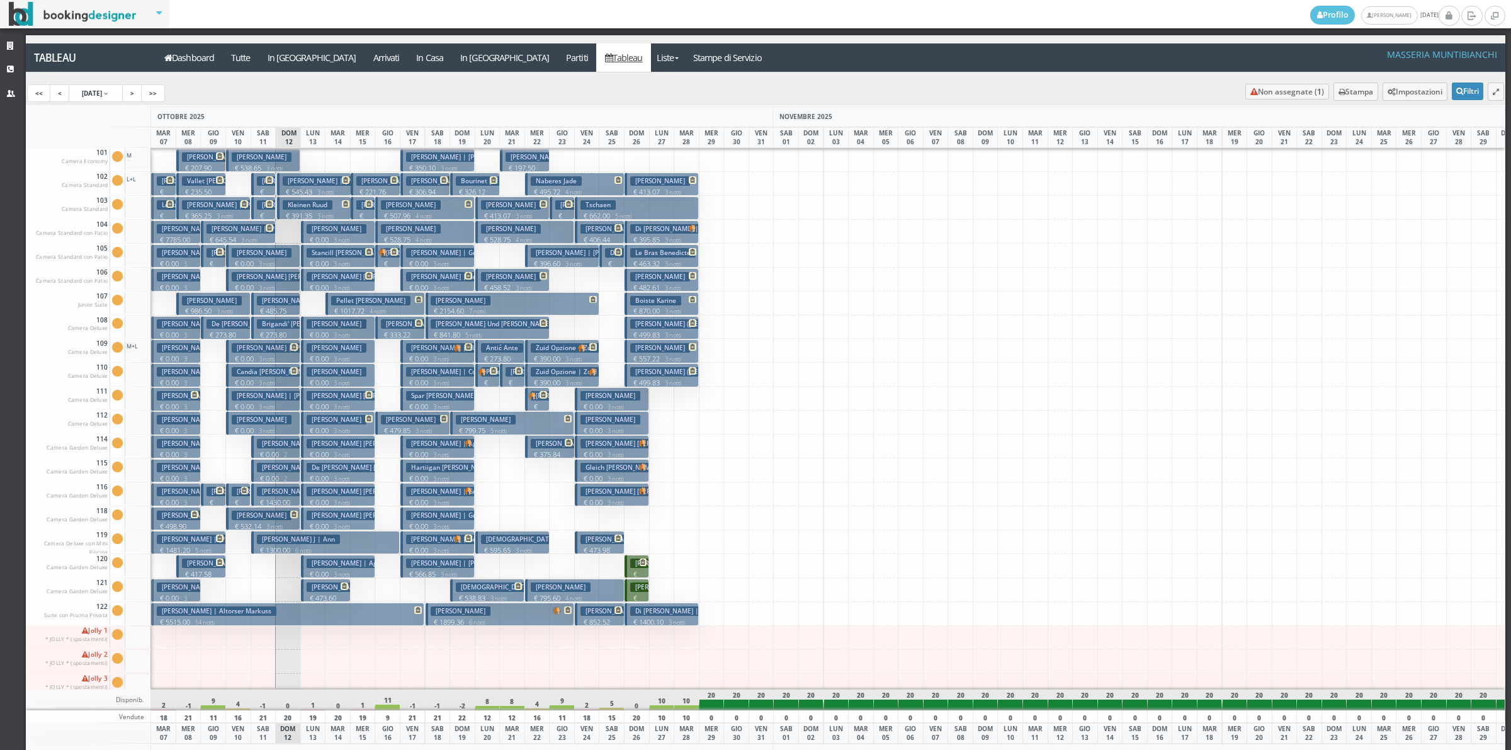
click at [271, 524] on small "3 notti" at bounding box center [271, 526] width 21 height 8
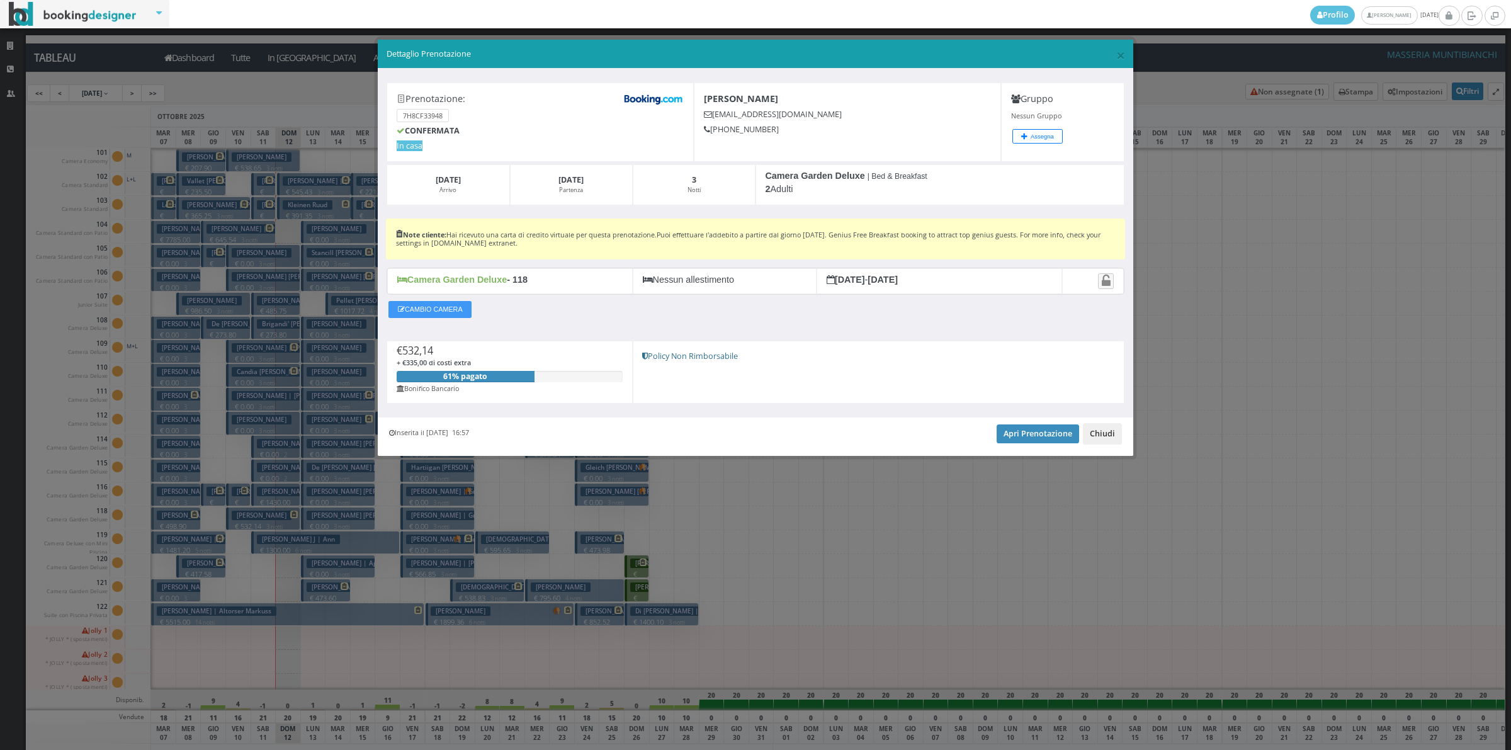
click at [1089, 436] on button "Chiudi" at bounding box center [1102, 433] width 39 height 21
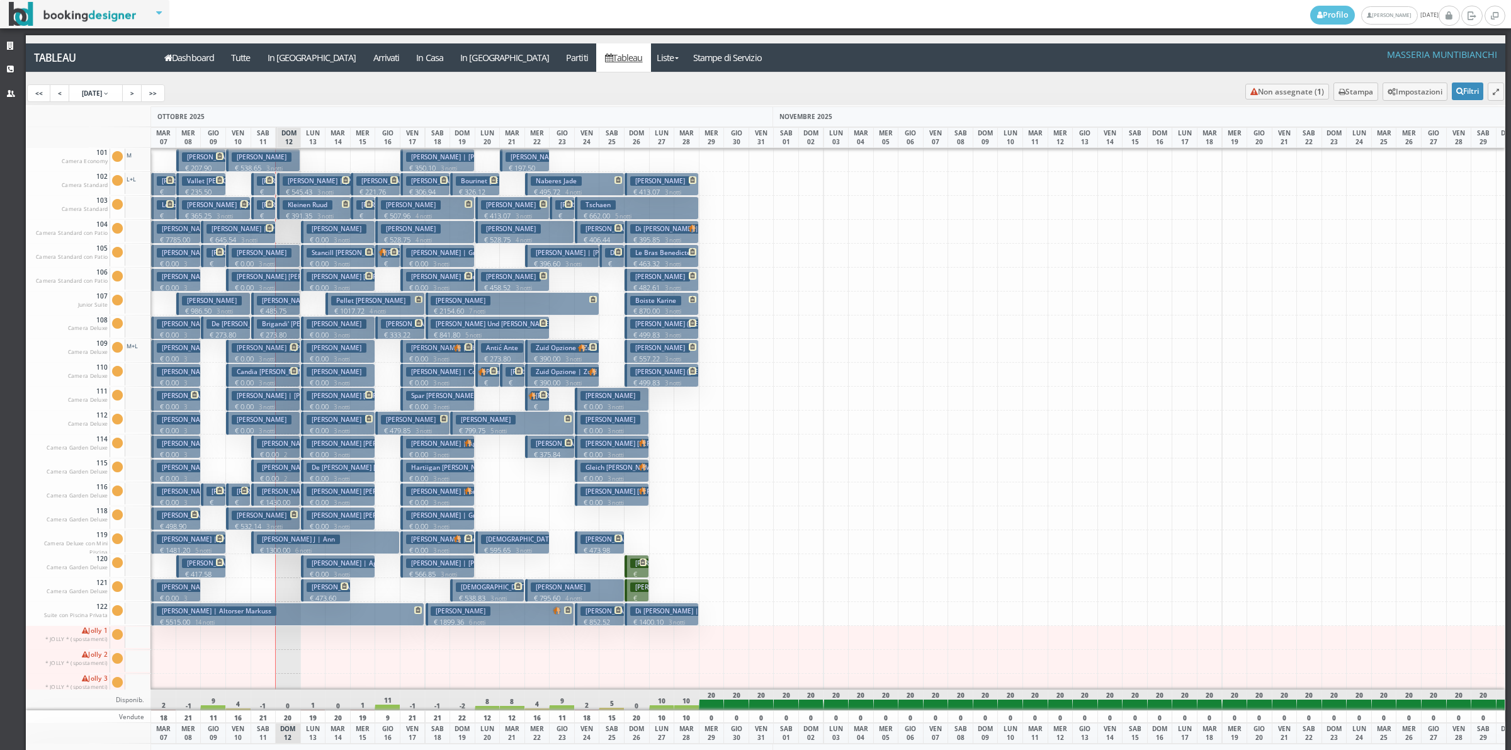
click at [254, 206] on button "Debels Bertrand Yves | Debels Bertrand € 130.82 1 notti 2 Adulti" at bounding box center [263, 207] width 25 height 23
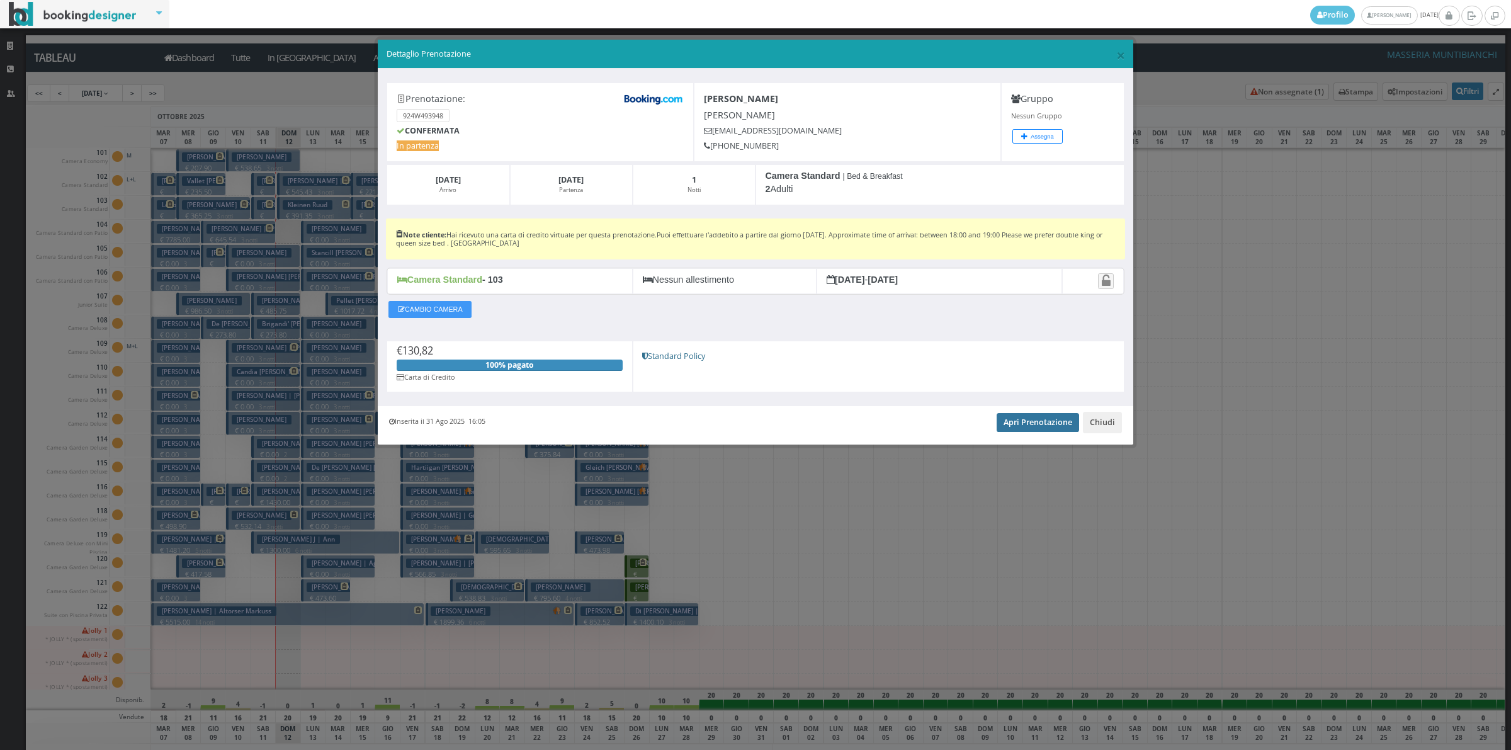
click at [1009, 427] on link "Apri Prenotazione" at bounding box center [1037, 422] width 82 height 19
click at [1106, 420] on button "Chiudi" at bounding box center [1102, 422] width 39 height 21
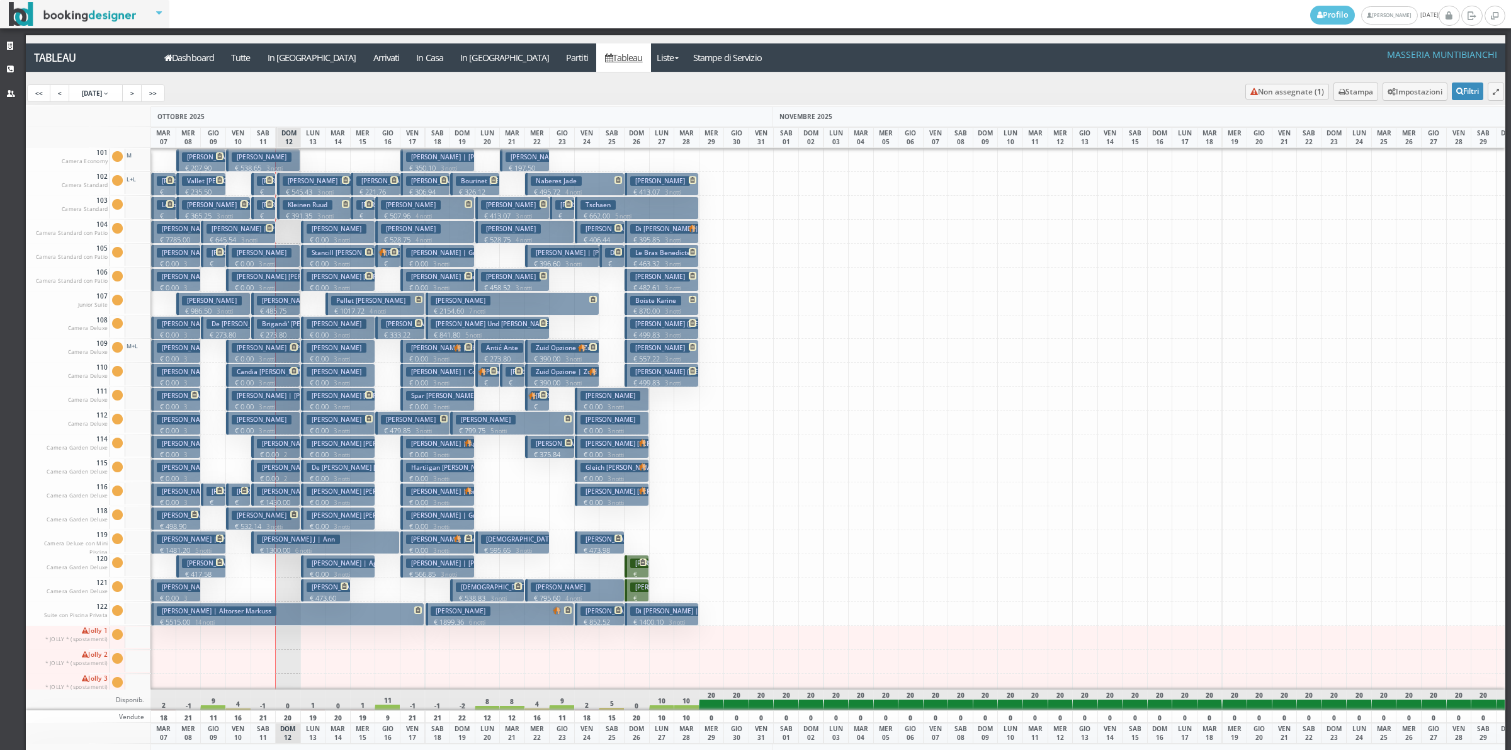
click at [263, 184] on h3 "Gand Philippe Francois Xavier Michel | Debels Bertrand" at bounding box center [315, 180] width 117 height 9
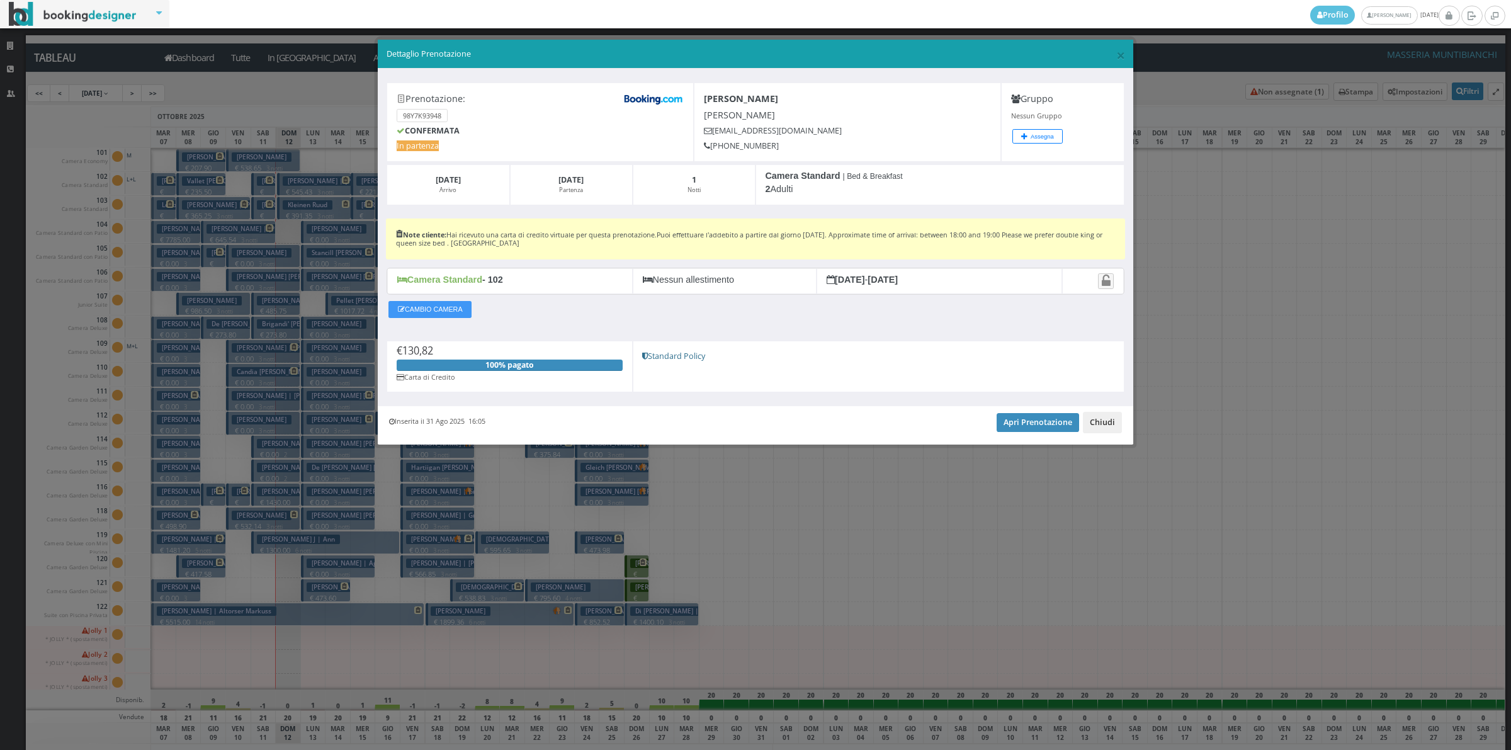
click at [1091, 422] on button "Chiudi" at bounding box center [1102, 422] width 39 height 21
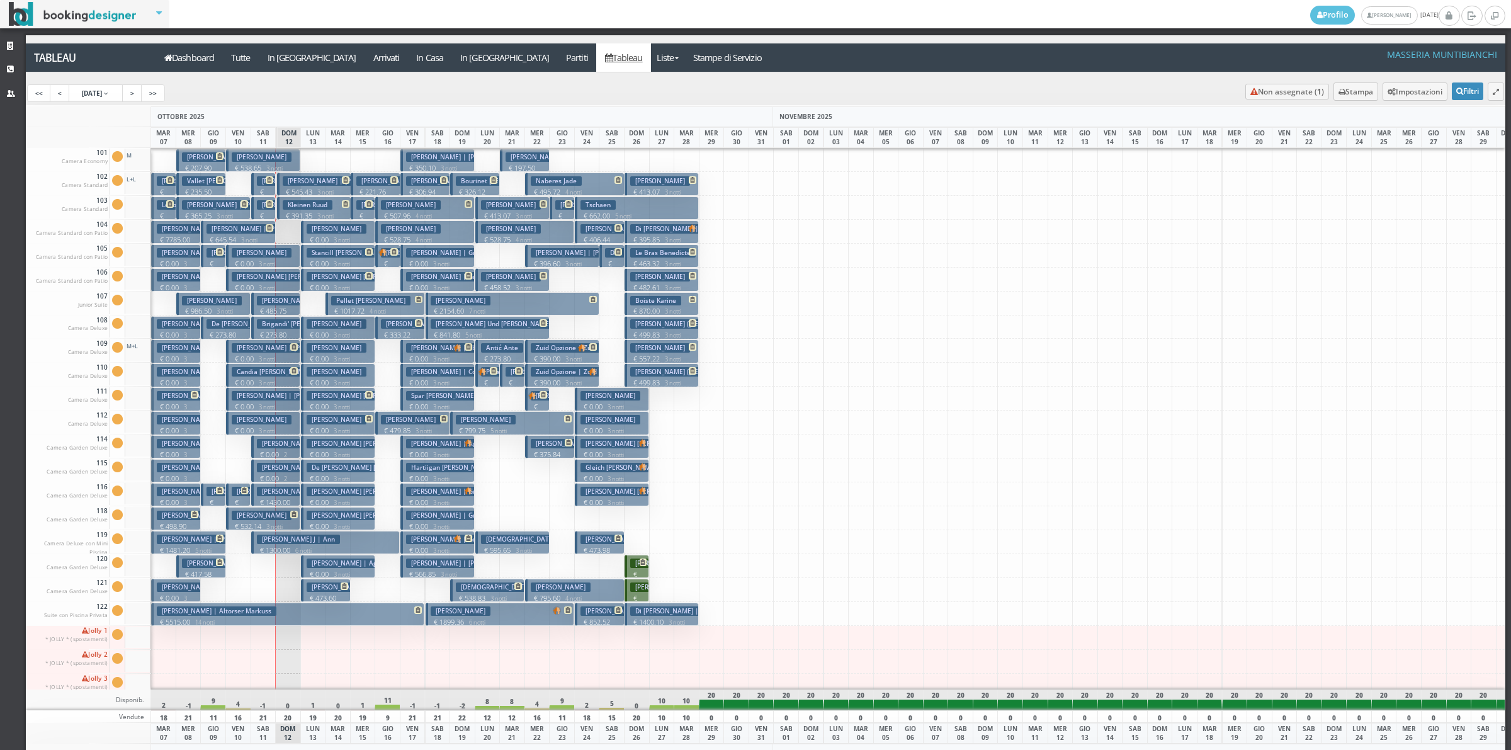
click at [260, 208] on h3 "Debels Bertrand Yves | Debels Bertrand" at bounding box center [315, 204] width 117 height 9
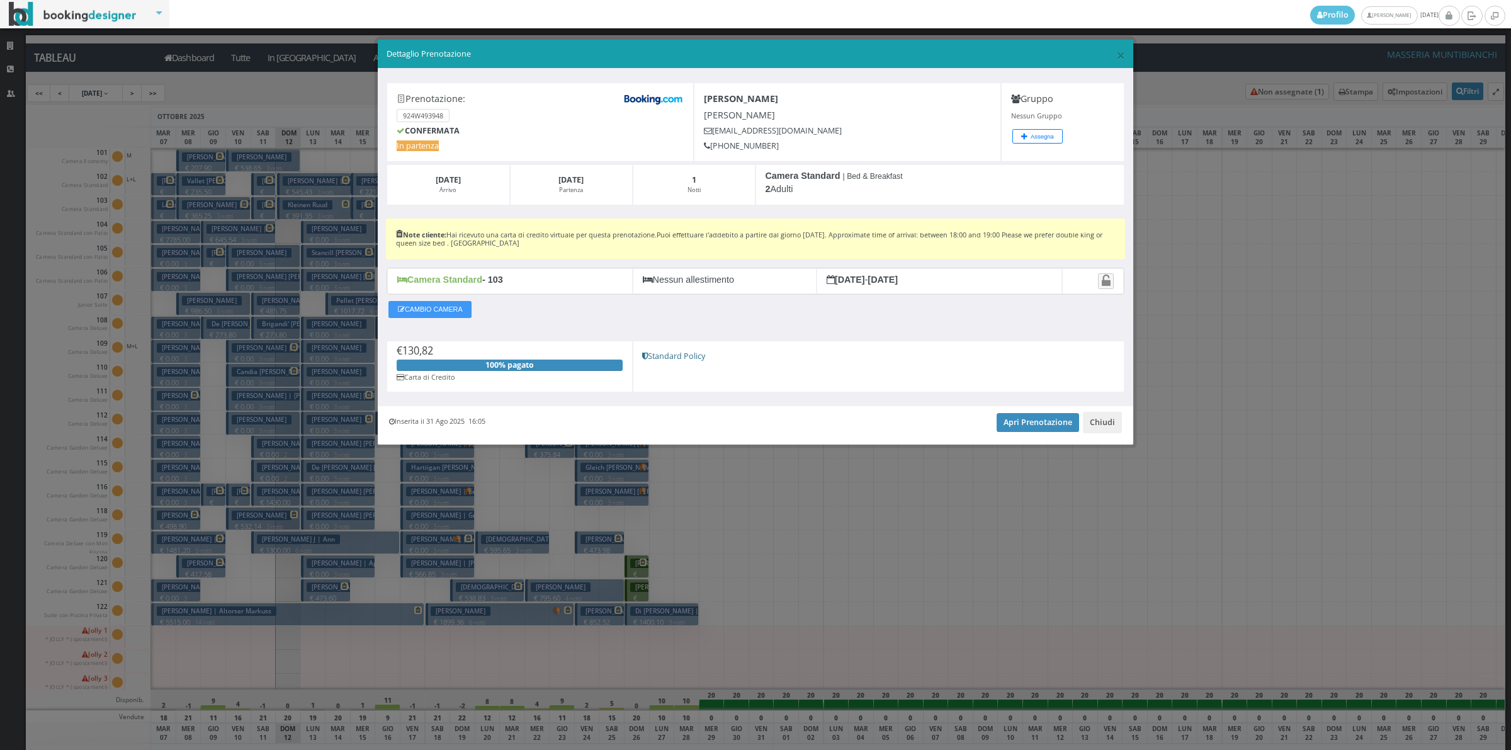
click at [1081, 430] on div "Inserita il 31 Ago 2025 16:05 Apri Prenotazione Chiudi" at bounding box center [755, 425] width 755 height 38
click at [1101, 423] on button "Chiudi" at bounding box center [1102, 422] width 39 height 21
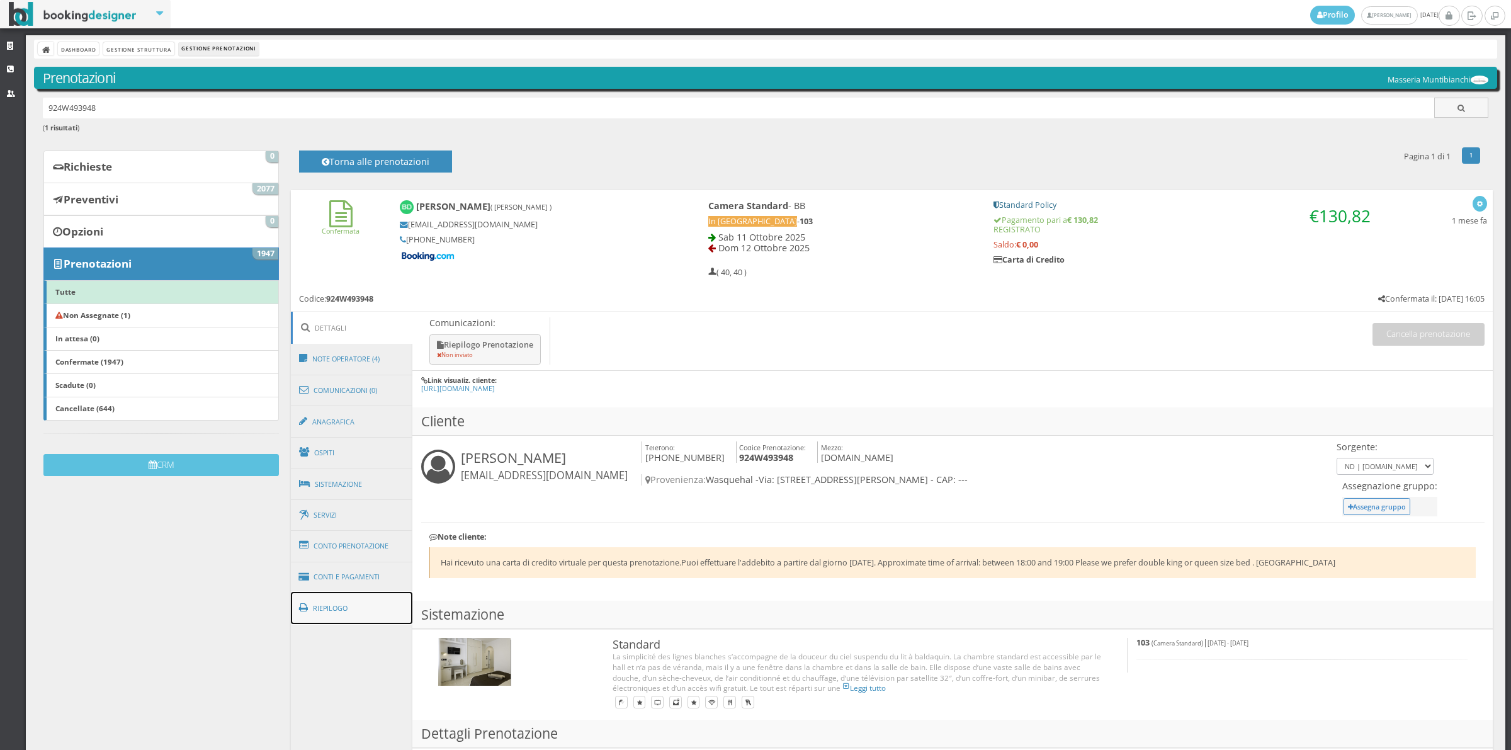
click at [373, 614] on link "Riepilogo" at bounding box center [352, 608] width 122 height 33
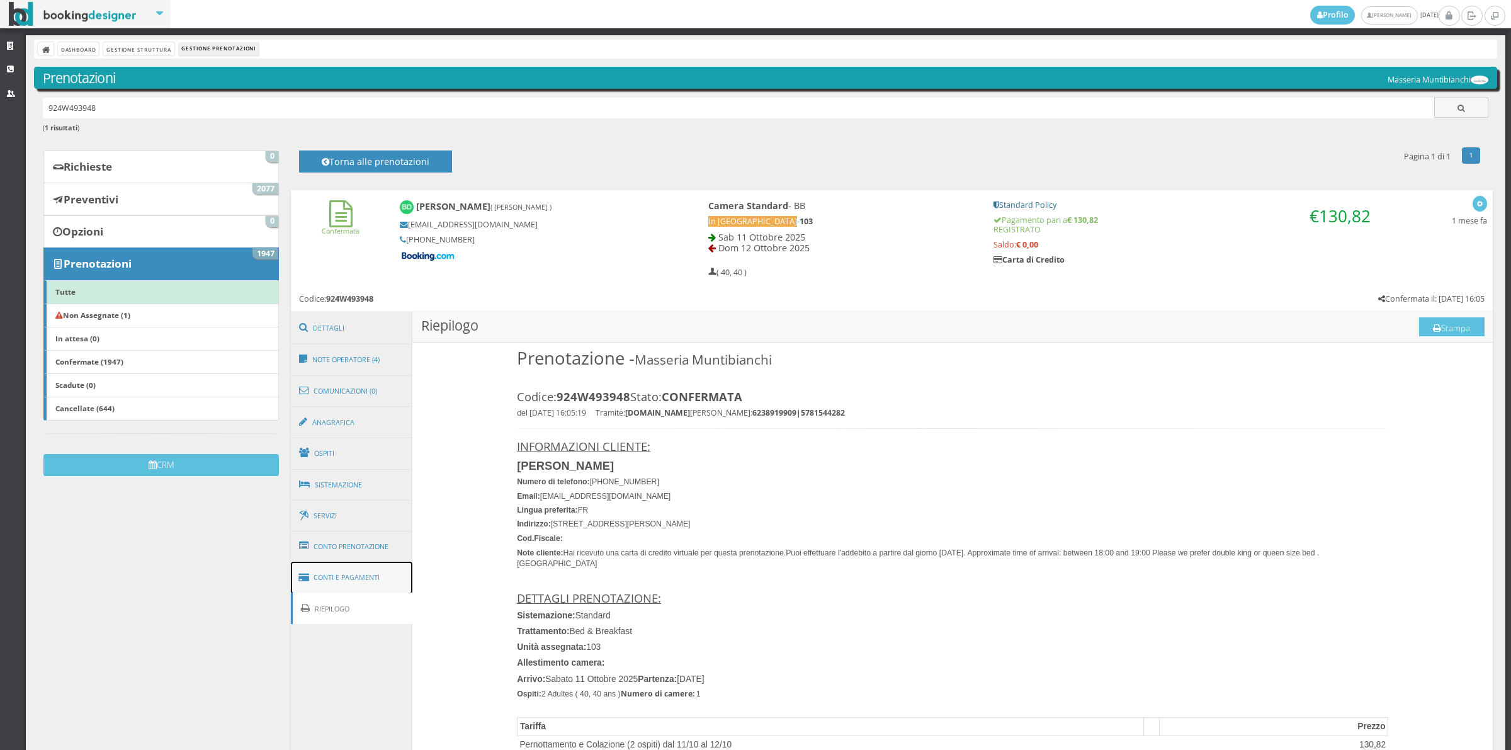
click at [341, 580] on link "Conti e Pagamenti" at bounding box center [352, 577] width 122 height 32
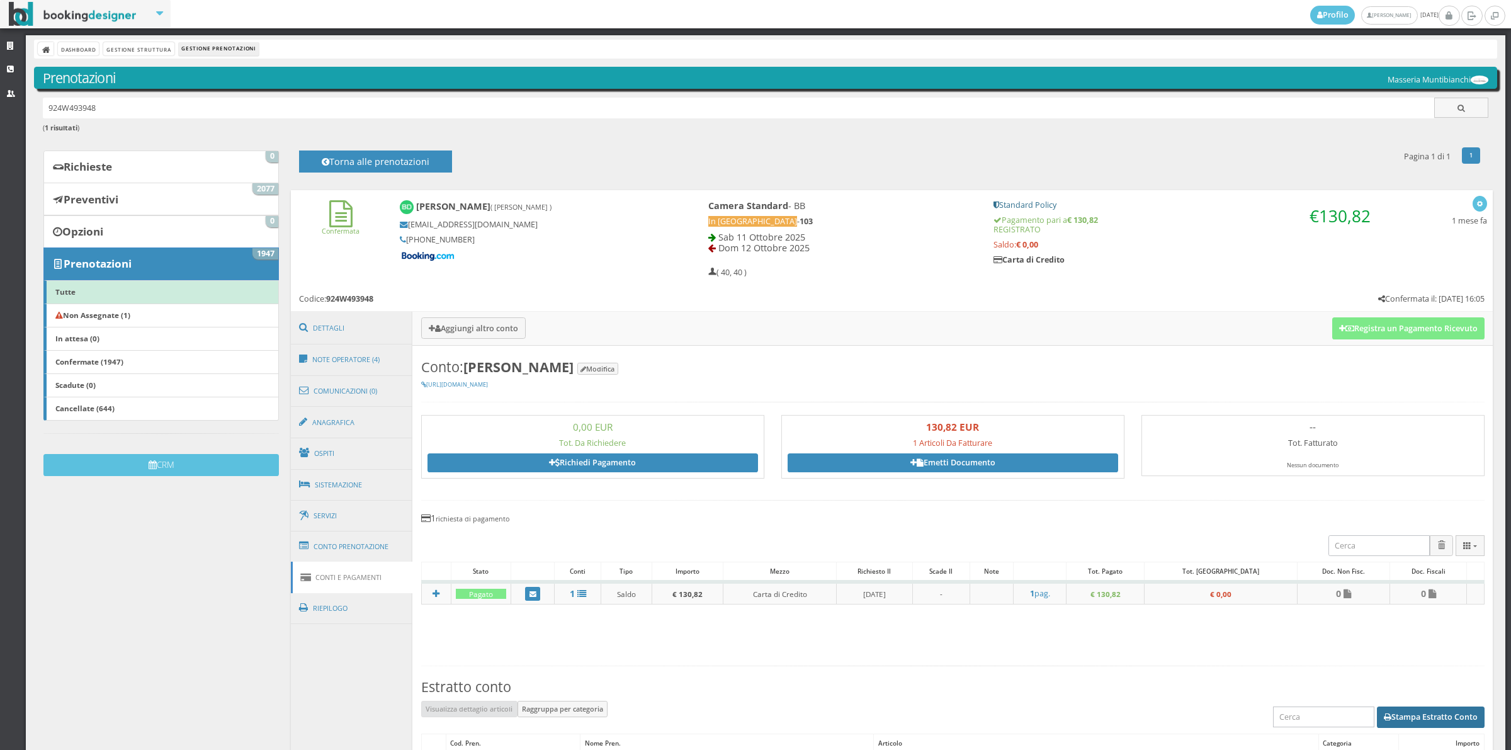
click at [1404, 718] on button "Stampa Estratto Conto" at bounding box center [1430, 716] width 108 height 21
